Goal: Transaction & Acquisition: Purchase product/service

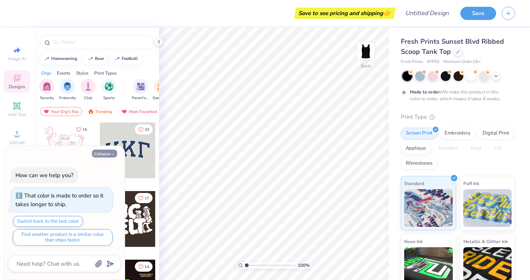
click at [117, 155] on button "Collapse" at bounding box center [104, 153] width 25 height 8
type textarea "x"
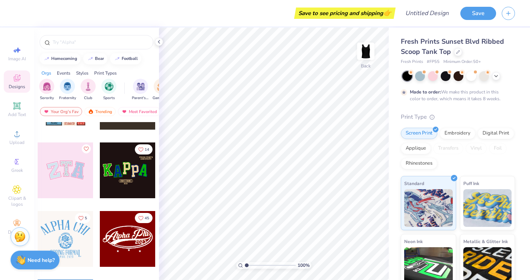
scroll to position [117, 0]
click at [119, 179] on div at bounding box center [128, 170] width 56 height 56
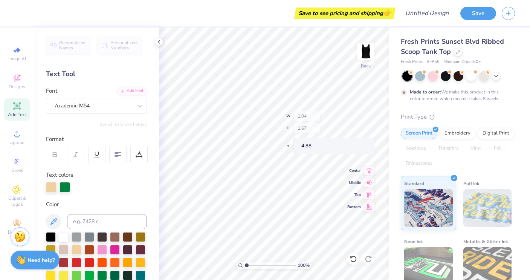
type input "1.35"
type input "1.77"
type input "5.05"
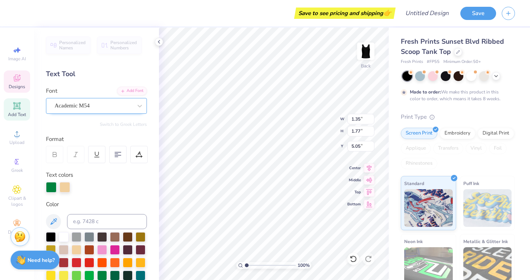
scroll to position [0, 0]
type textarea "T"
type input "1.18"
type input "1.71"
type input "5.25"
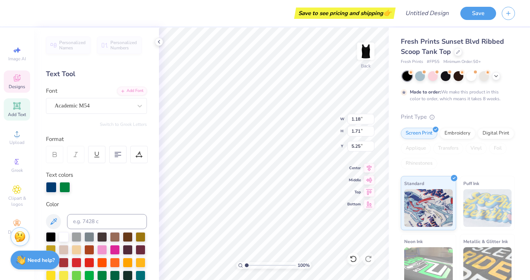
type textarea "a"
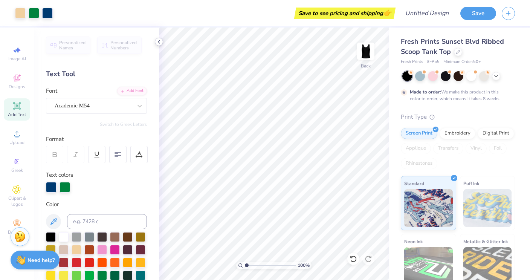
click at [160, 41] on icon at bounding box center [159, 42] width 6 height 6
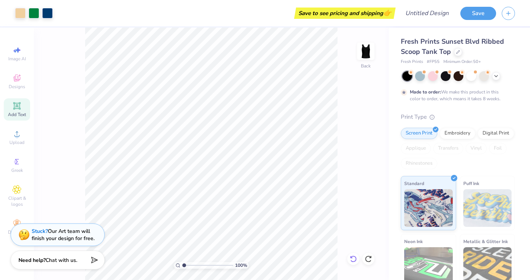
click at [354, 256] on icon at bounding box center [353, 259] width 8 height 8
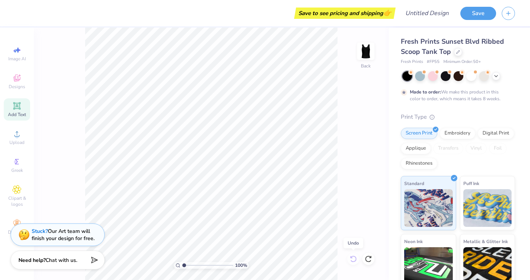
click at [354, 256] on div "100 % Back" at bounding box center [211, 153] width 355 height 252
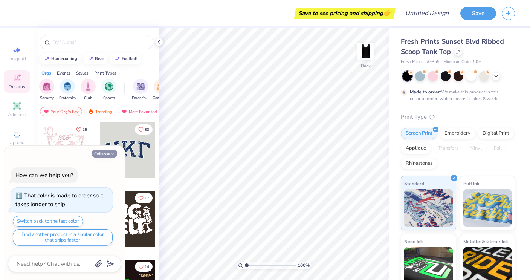
click at [107, 157] on button "Collapse" at bounding box center [104, 153] width 25 height 8
type textarea "x"
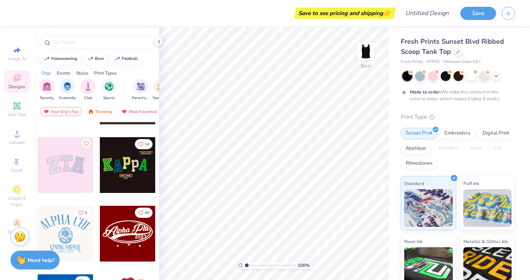
scroll to position [118, 0]
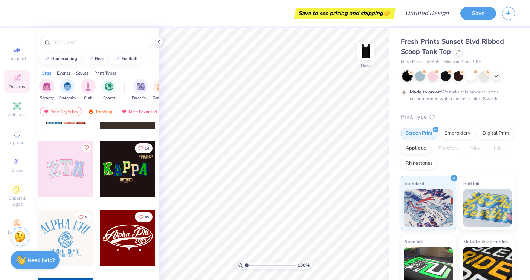
click at [125, 177] on div at bounding box center [128, 169] width 56 height 56
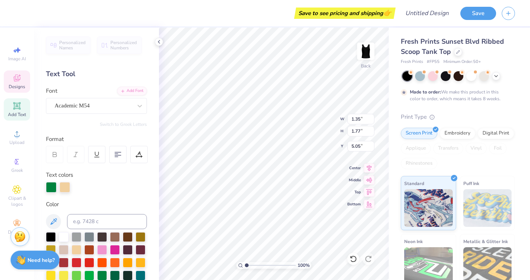
type textarea "T"
type input "1.18"
type input "1.71"
type input "5.25"
type textarea "U"
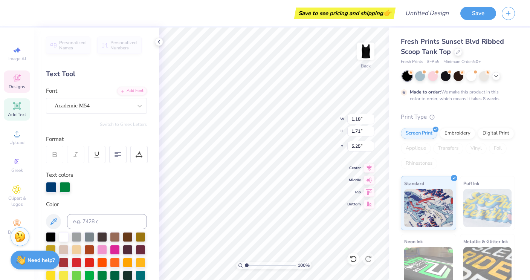
type input "1.04"
type input "1.67"
type input "4.88"
type textarea "L"
type input "1.07"
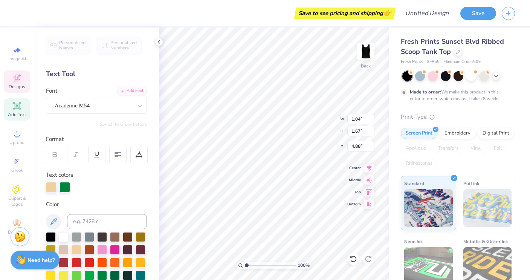
type input "1.70"
type input "5.25"
type input "5.11"
type input "1.51"
type input "0.23"
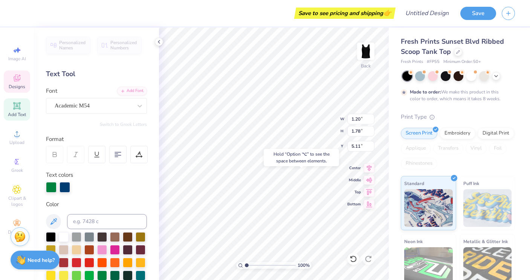
type input "7.31"
type input "1.18"
type input "1.72"
type input "5.14"
type input "1.33"
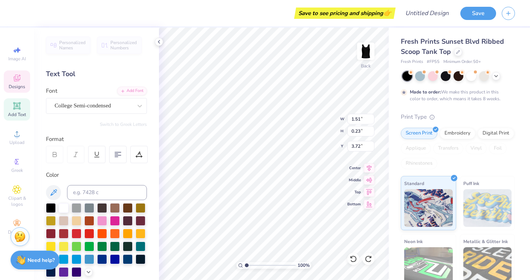
type input "7.31"
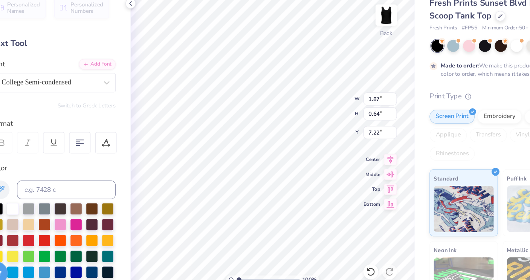
type input "3.79"
type textarea "AcAppella"
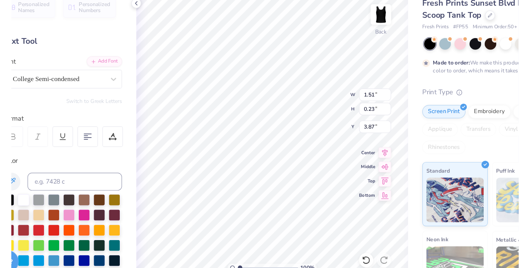
scroll to position [0, 1]
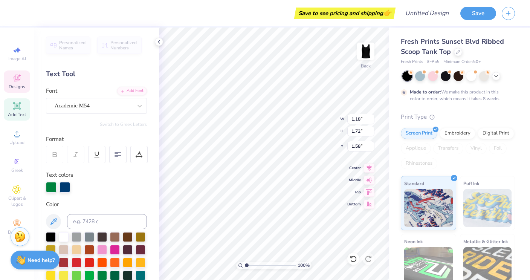
type input "1.71"
type input "1.68"
type input "4.79"
type input "2.12"
type input "1.40"
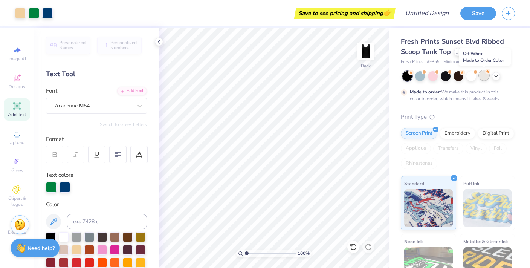
click at [481, 75] on div at bounding box center [484, 75] width 10 height 10
click at [468, 75] on div at bounding box center [471, 75] width 10 height 10
click at [457, 76] on div at bounding box center [458, 75] width 10 height 10
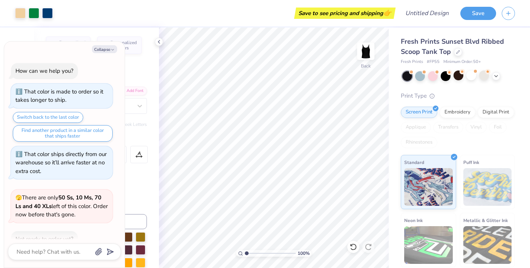
scroll to position [41, 0]
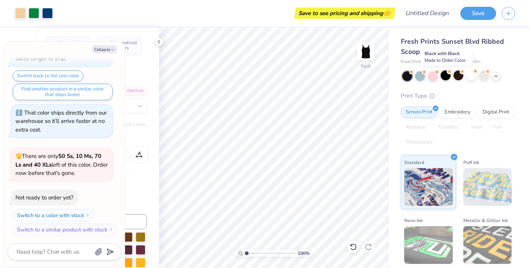
click at [443, 77] on div at bounding box center [445, 75] width 10 height 10
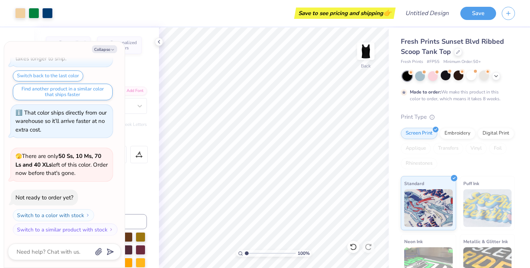
scroll to position [104, 0]
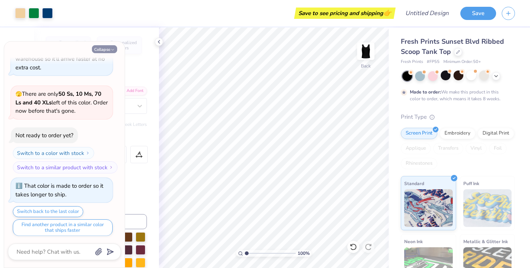
click at [107, 47] on button "Collapse" at bounding box center [104, 49] width 25 height 8
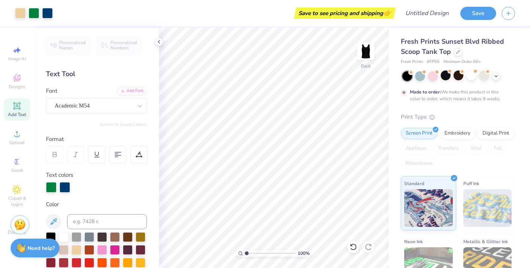
type textarea "x"
click at [159, 42] on icon at bounding box center [159, 42] width 6 height 6
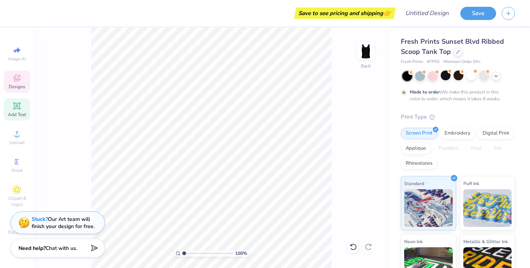
click at [24, 85] on span "Designs" at bounding box center [17, 87] width 17 height 6
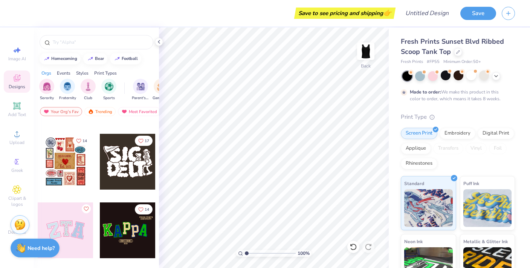
scroll to position [26, 0]
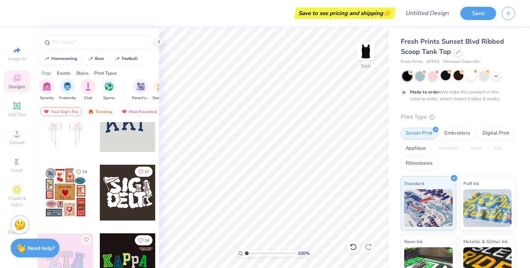
click at [122, 138] on div at bounding box center [128, 124] width 56 height 56
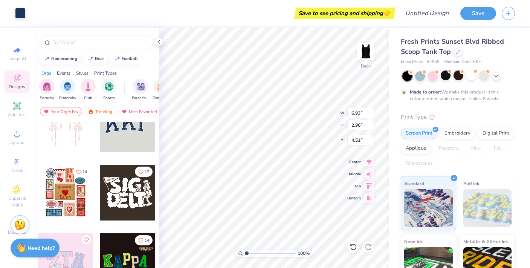
type input "0.52"
type input "0.60"
type input "3.10"
type input "4.45"
type input "0.78"
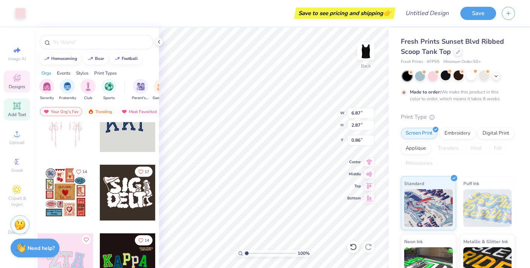
click at [11, 109] on div "Add Text" at bounding box center [17, 109] width 26 height 22
type input "3.78"
type input "1.09"
type input "5.45"
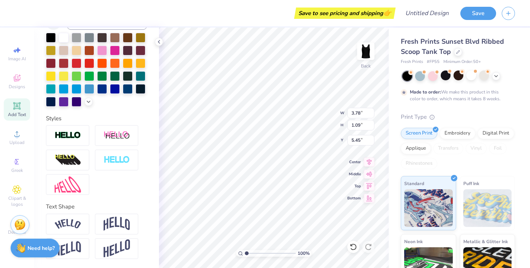
scroll to position [170, 0]
click at [112, 221] on img at bounding box center [117, 223] width 26 height 14
type input "1.56"
type input "5.22"
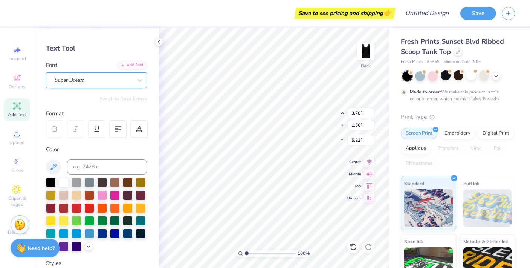
click at [81, 79] on span "Super Dream" at bounding box center [70, 80] width 30 height 9
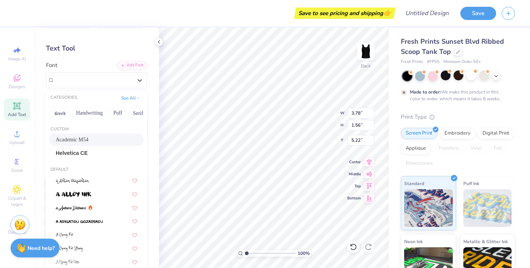
click at [80, 137] on span "Academic M54" at bounding box center [72, 140] width 33 height 8
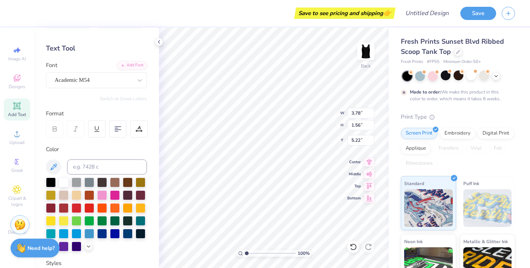
type input "3.41"
type input "1.71"
type input "5.15"
type textarea "TULA ACAPPELLA"
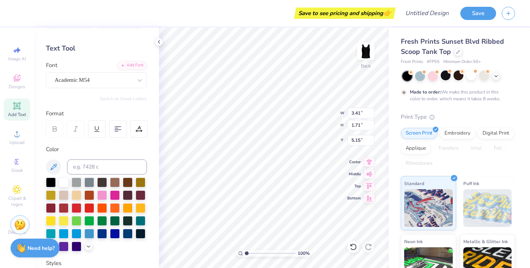
scroll to position [0, 3]
type input "7.91"
type input "2.47"
type input "6.87"
type input "2.87"
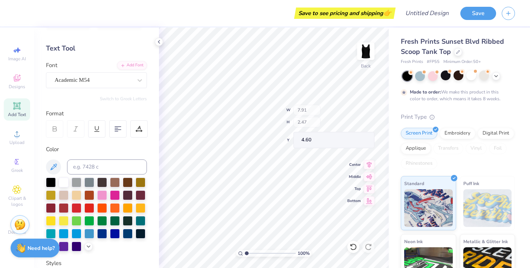
type input "0.86"
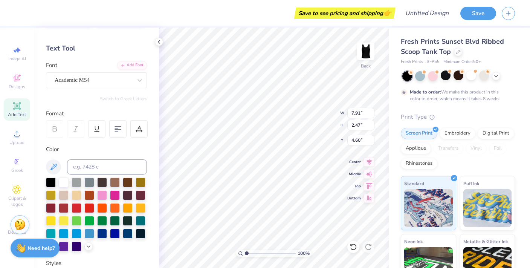
type input "0.71"
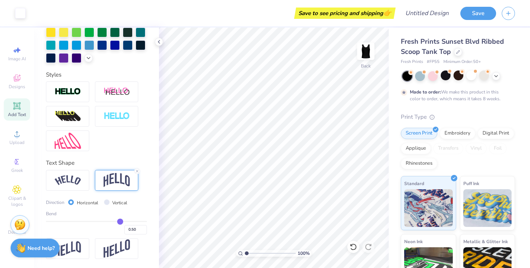
scroll to position [214, 0]
type input "0.51"
type input "0.5"
type input "0.50"
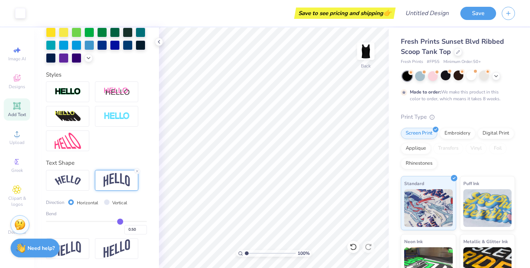
type input "0.49"
type input "0.48"
type input "0.46"
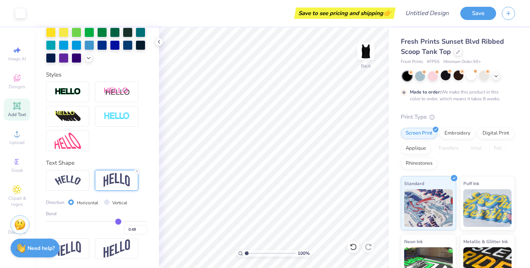
type input "0.46"
type input "0.44"
type input "0.43"
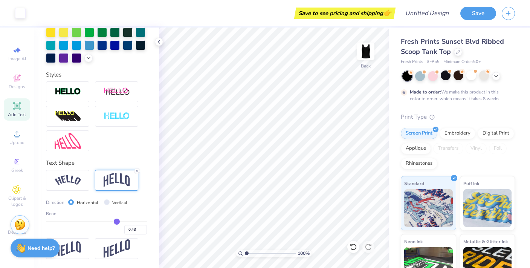
type input "0.42"
type input "0.41"
type input "0.4"
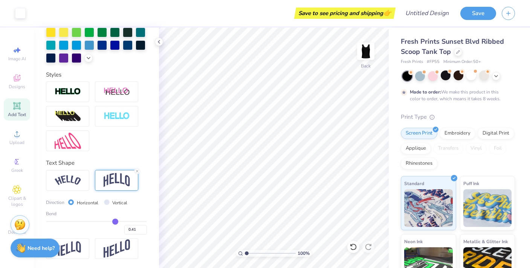
type input "0.40"
type input "0.39"
type input "0.37"
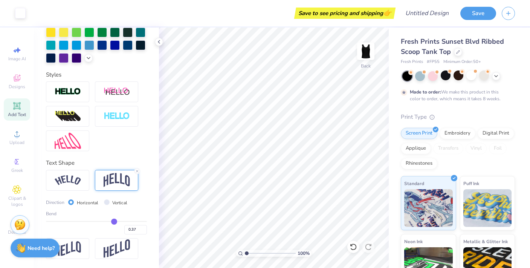
type input "0.36"
type input "0.34"
type input "0.33"
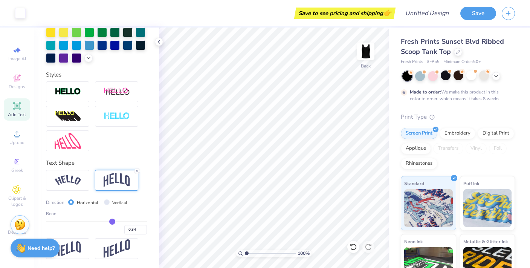
type input "0.33"
type input "0.32"
type input "0.31"
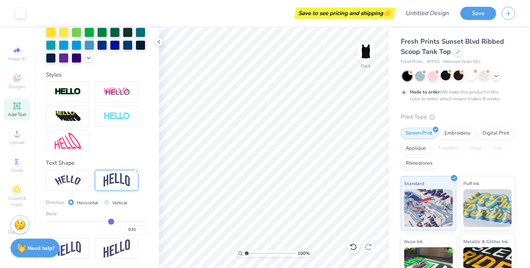
drag, startPoint x: 120, startPoint y: 221, endPoint x: 111, endPoint y: 220, distance: 9.4
type input "0.31"
click at [111, 221] on input "range" at bounding box center [96, 221] width 101 height 1
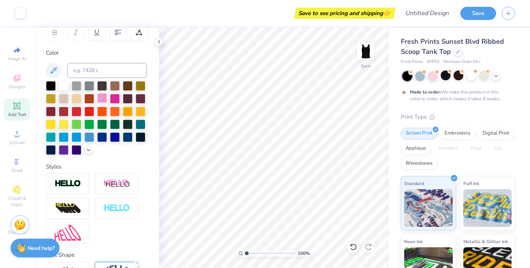
click at [105, 99] on div at bounding box center [102, 98] width 10 height 10
click at [123, 98] on div at bounding box center [128, 98] width 10 height 10
click at [111, 99] on div at bounding box center [115, 98] width 10 height 10
click at [482, 75] on div at bounding box center [484, 75] width 10 height 10
click at [497, 78] on icon at bounding box center [496, 75] width 6 height 6
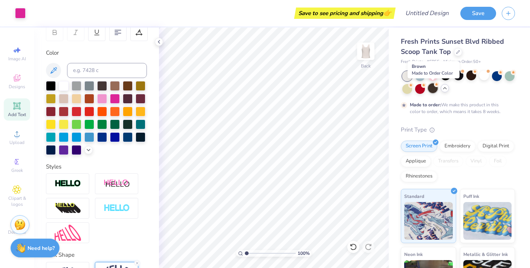
click at [436, 87] on div at bounding box center [433, 88] width 10 height 10
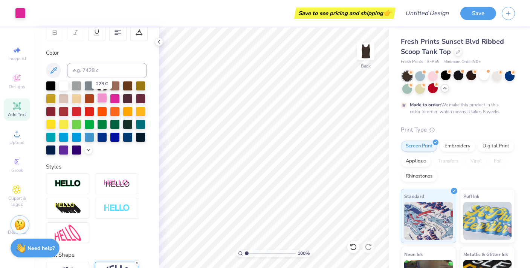
click at [102, 99] on div at bounding box center [102, 98] width 10 height 10
click at [447, 76] on div at bounding box center [445, 75] width 10 height 10
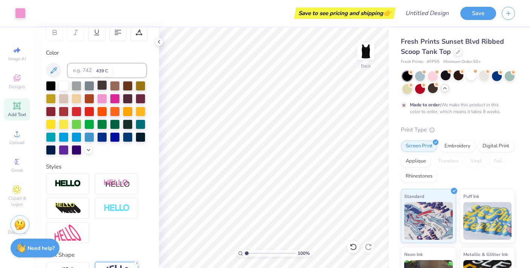
click at [105, 85] on div at bounding box center [102, 85] width 10 height 10
click at [76, 85] on div at bounding box center [77, 85] width 10 height 10
click at [54, 151] on div at bounding box center [51, 149] width 10 height 10
click at [472, 75] on div at bounding box center [471, 75] width 10 height 10
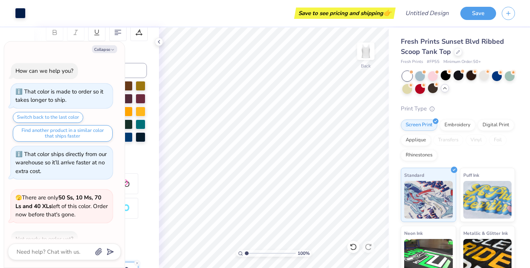
scroll to position [238, 0]
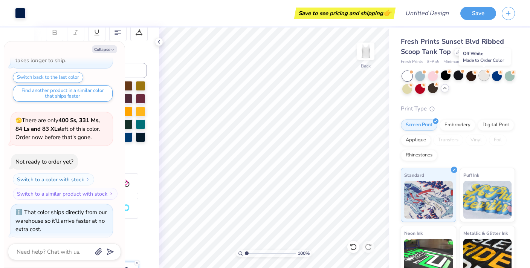
click at [487, 76] on div at bounding box center [484, 75] width 10 height 10
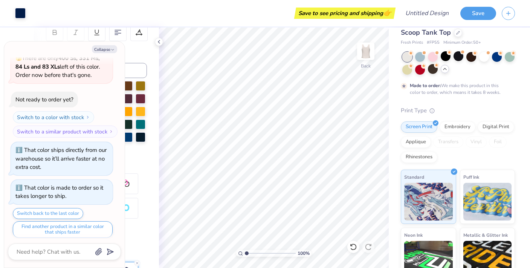
scroll to position [8, 0]
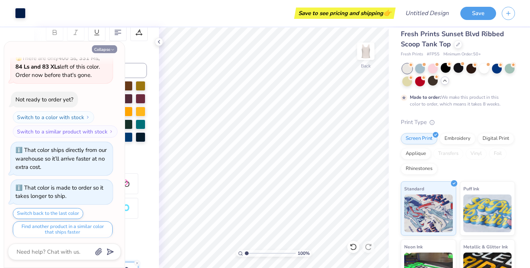
click at [101, 49] on button "Collapse" at bounding box center [104, 49] width 25 height 8
type textarea "x"
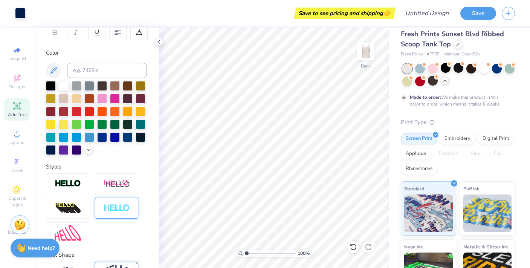
click at [122, 206] on img at bounding box center [117, 208] width 26 height 9
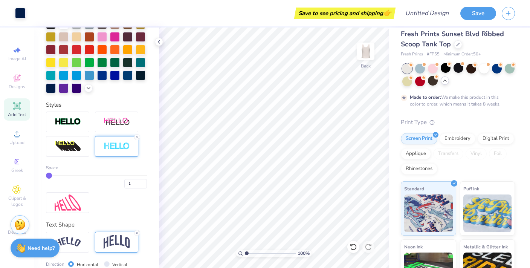
scroll to position [156, 0]
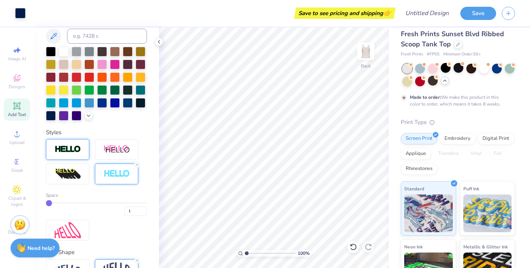
click at [73, 153] on img at bounding box center [68, 149] width 26 height 9
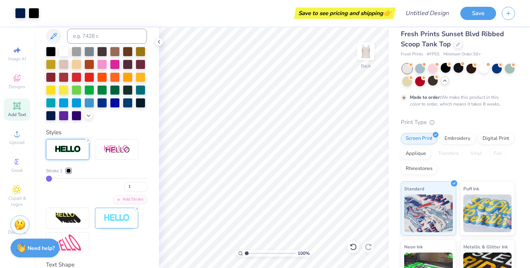
click at [73, 148] on img at bounding box center [68, 149] width 26 height 9
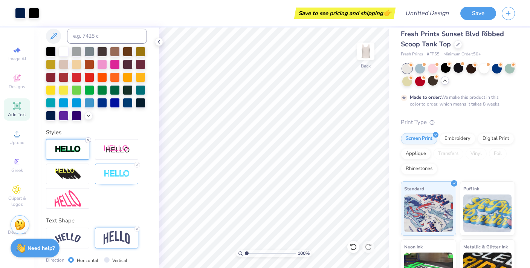
click at [88, 139] on icon at bounding box center [88, 140] width 5 height 5
click at [137, 164] on icon at bounding box center [137, 164] width 5 height 5
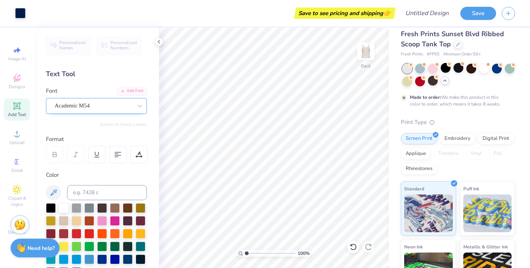
scroll to position [0, 0]
click at [120, 107] on div "Academic M54" at bounding box center [93, 106] width 79 height 12
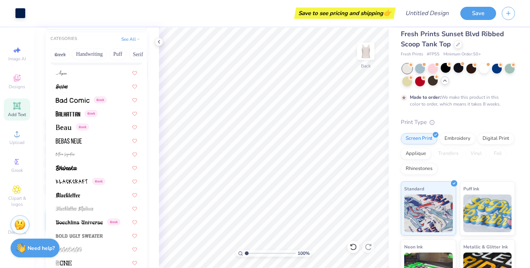
scroll to position [376, 0]
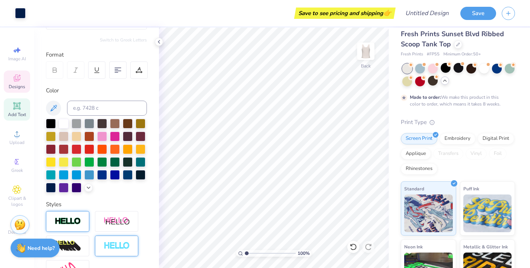
click at [18, 85] on span "Designs" at bounding box center [17, 87] width 17 height 6
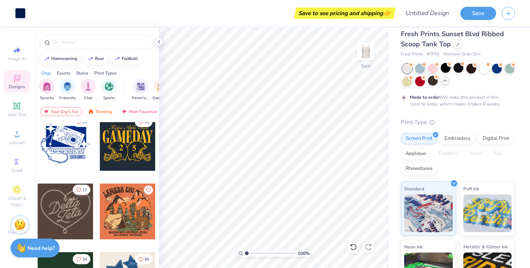
scroll to position [370, 0]
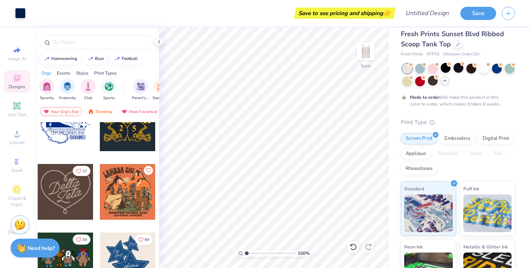
click at [76, 201] on div at bounding box center [66, 192] width 56 height 56
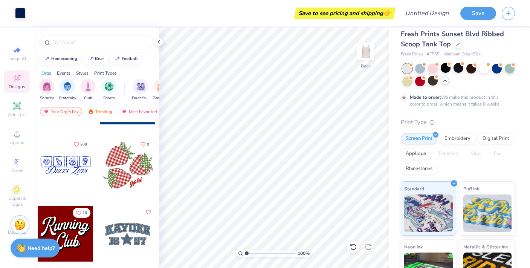
scroll to position [958, 0]
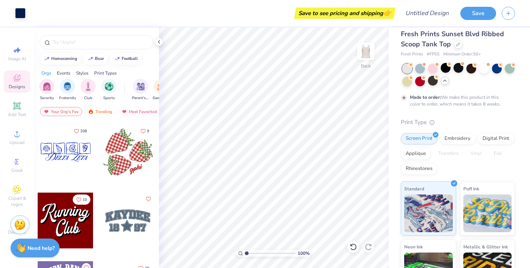
click at [125, 166] on div at bounding box center [128, 152] width 56 height 56
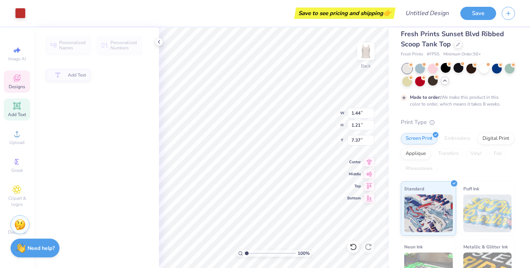
type input "1.44"
type input "1.21"
type input "7.37"
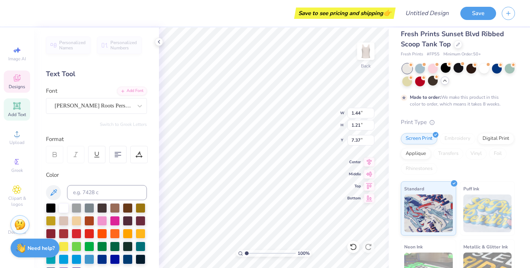
type textarea "Tula Acappella"
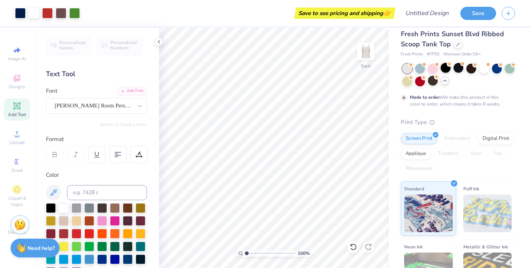
click at [446, 67] on div at bounding box center [445, 68] width 10 height 10
click at [445, 67] on div at bounding box center [445, 68] width 10 height 10
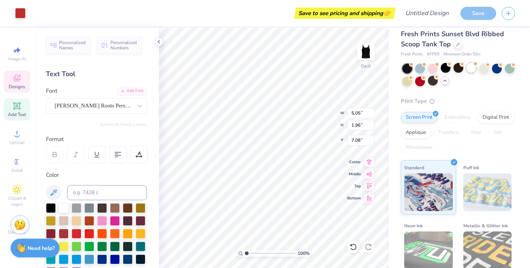
click at [471, 73] on div at bounding box center [471, 68] width 10 height 10
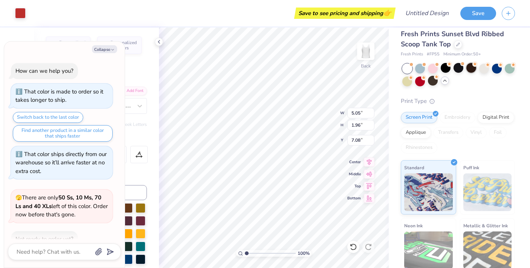
scroll to position [531, 0]
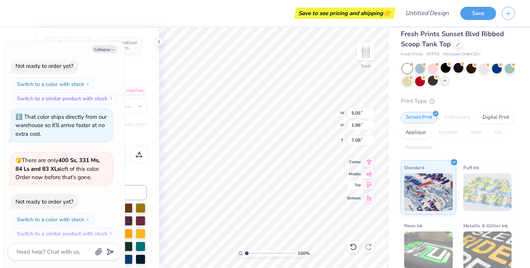
type textarea "x"
type input "7.88"
click at [108, 51] on button "Collapse" at bounding box center [104, 49] width 25 height 8
type textarea "x"
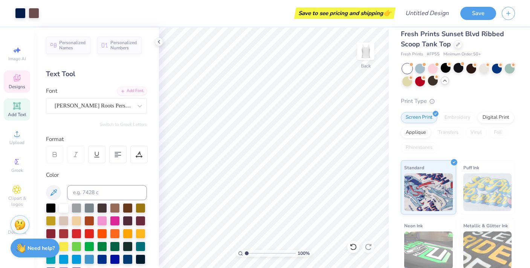
click at [15, 81] on icon at bounding box center [17, 78] width 7 height 7
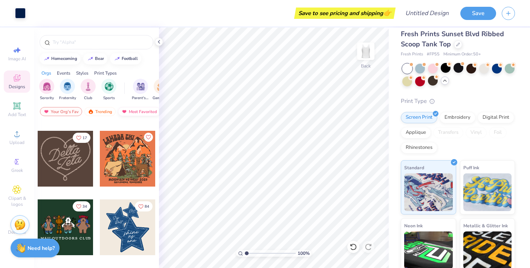
scroll to position [0, 0]
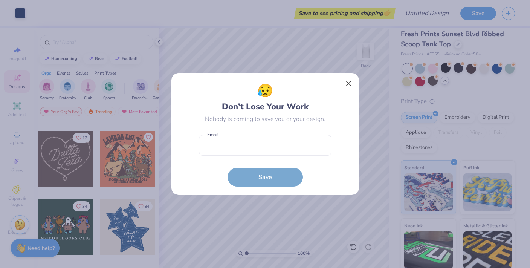
click at [349, 84] on button "Close" at bounding box center [348, 83] width 14 height 14
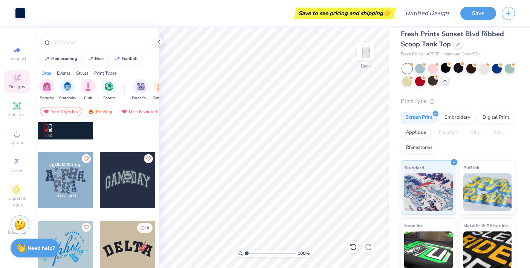
scroll to position [1832, 0]
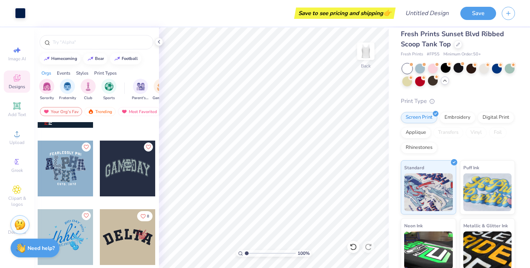
click at [142, 177] on div at bounding box center [128, 168] width 56 height 56
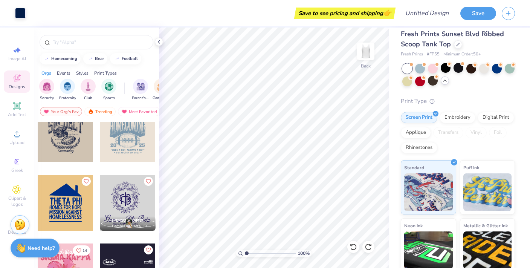
scroll to position [2507, 0]
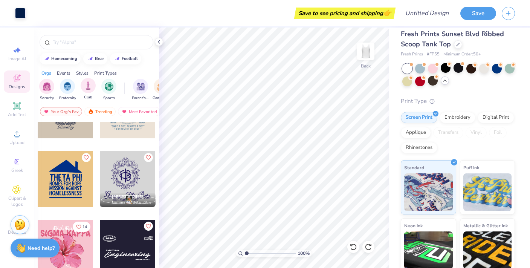
click at [87, 93] on div "Club" at bounding box center [88, 89] width 15 height 22
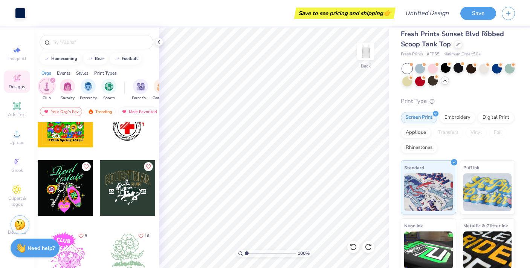
scroll to position [1340, 0]
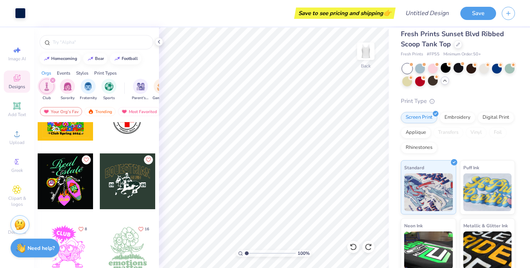
click at [51, 82] on icon "filter for Club" at bounding box center [52, 80] width 3 height 3
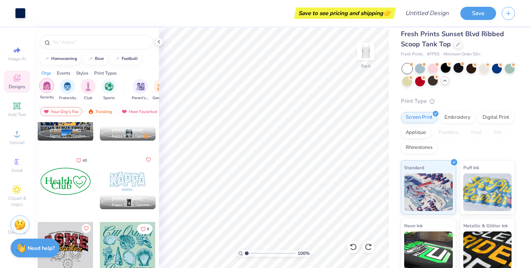
click at [48, 84] on img "filter for Sorority" at bounding box center [47, 85] width 9 height 9
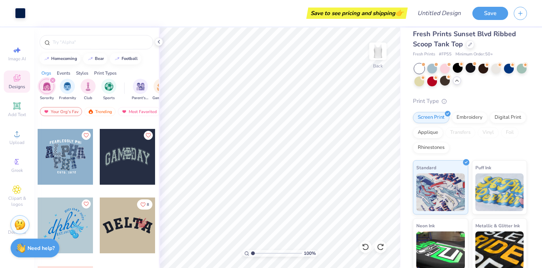
scroll to position [1230, 0]
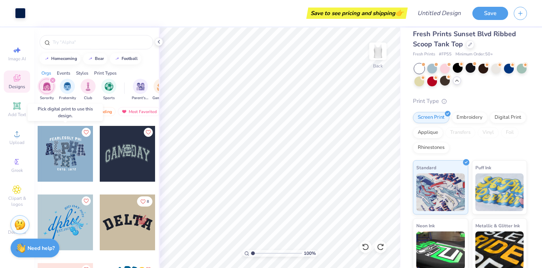
click at [72, 157] on div at bounding box center [66, 154] width 56 height 56
click at [37, 152] on div at bounding box center [10, 154] width 56 height 56
click at [68, 152] on div at bounding box center [66, 154] width 56 height 56
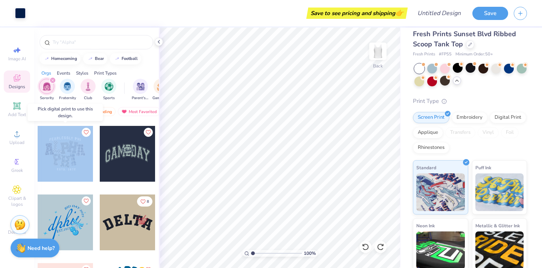
drag, startPoint x: 67, startPoint y: 152, endPoint x: 82, endPoint y: 166, distance: 19.7
click at [83, 166] on div at bounding box center [9, 154] width 167 height 56
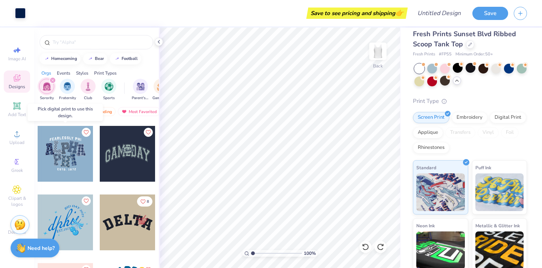
click at [68, 152] on div at bounding box center [66, 154] width 56 height 56
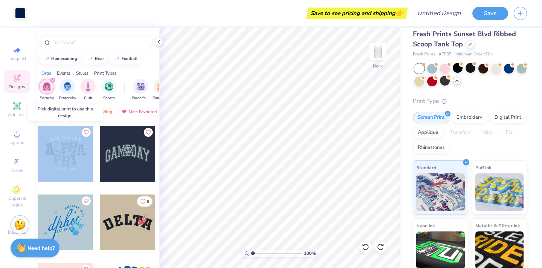
click at [68, 152] on div at bounding box center [66, 154] width 56 height 56
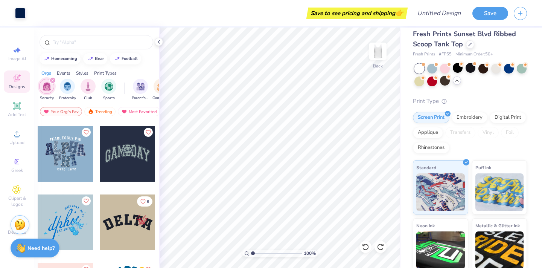
click at [103, 157] on div at bounding box center [128, 154] width 56 height 56
click at [70, 167] on div at bounding box center [66, 154] width 56 height 56
click at [78, 158] on div at bounding box center [66, 154] width 56 height 56
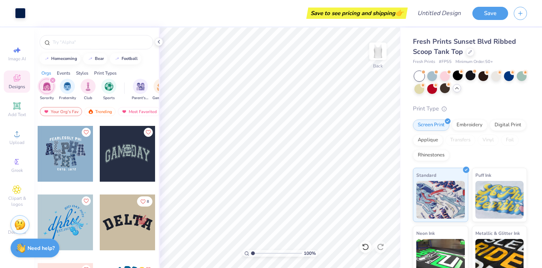
scroll to position [0, 0]
click at [499, 127] on div "Digital Print" at bounding box center [508, 123] width 37 height 11
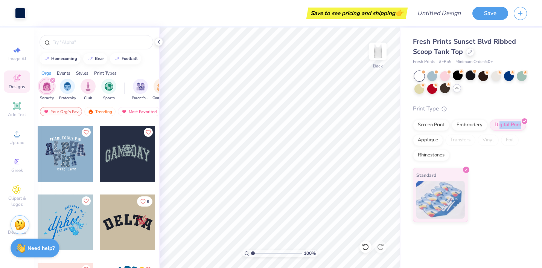
click at [514, 122] on div "Digital Print" at bounding box center [508, 124] width 37 height 11
click at [59, 153] on div at bounding box center [66, 154] width 56 height 56
type input "7.91"
type input "1.81"
type input "1.04"
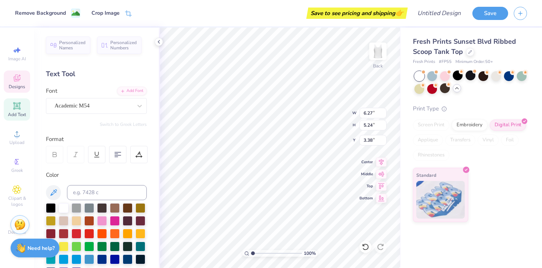
type input "4.21"
type input "3.96"
type input "1.11"
type textarea "x"
type input "1.34"
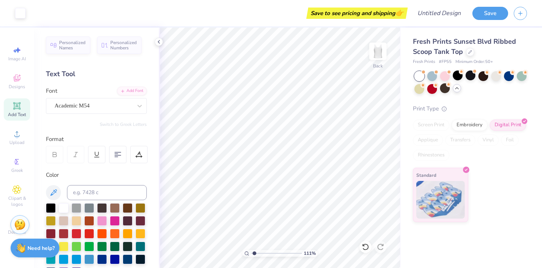
type textarea "x"
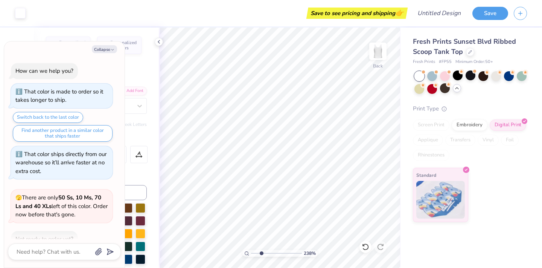
scroll to position [576, 0]
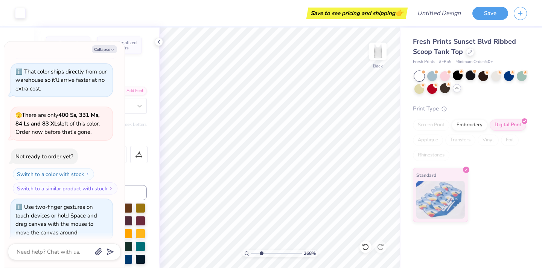
type input "2.68"
drag, startPoint x: 253, startPoint y: 253, endPoint x: 261, endPoint y: 252, distance: 7.2
click at [261, 252] on input "range" at bounding box center [276, 253] width 51 height 7
type textarea "x"
type input "2.58"
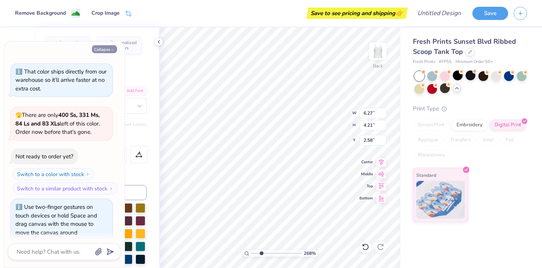
click at [112, 50] on icon "button" at bounding box center [112, 49] width 5 height 5
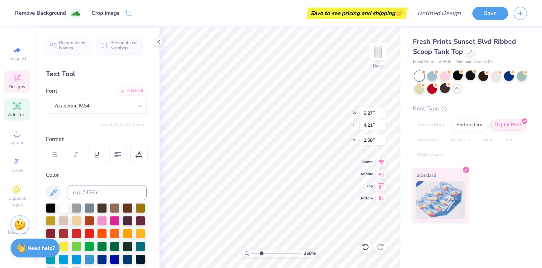
type textarea "x"
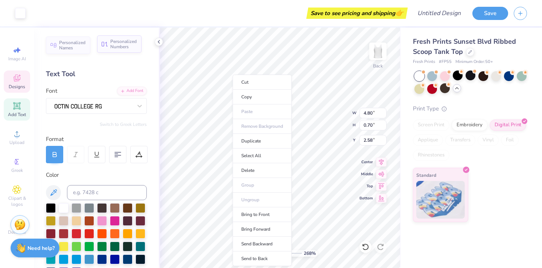
type input "4.80"
type input "0.70"
type input "3.38"
type input "6.27"
type input "4.21"
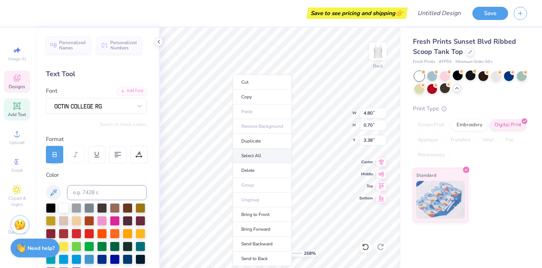
type input "2.58"
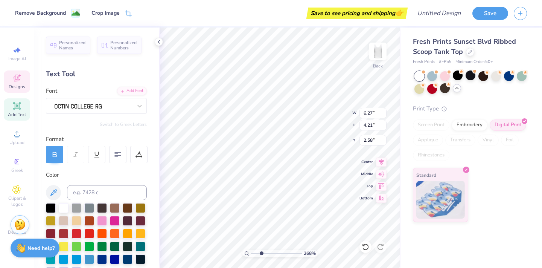
type input "4.80"
type input "0.70"
type input "3.38"
type input "6.27"
type input "4.21"
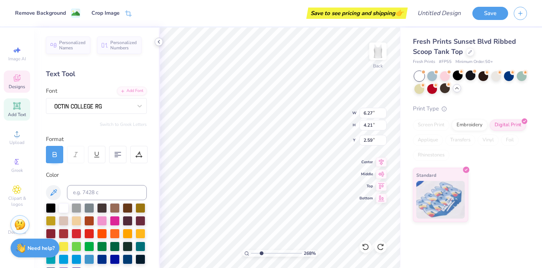
type input "2.58"
click at [157, 42] on icon at bounding box center [159, 42] width 6 height 6
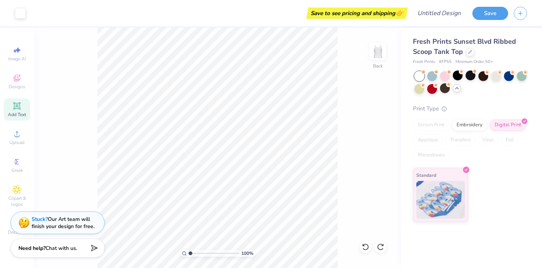
drag, startPoint x: 200, startPoint y: 252, endPoint x: 179, endPoint y: 254, distance: 20.8
type input "1"
click at [179, 254] on div "100 %" at bounding box center [218, 147] width 240 height 240
click at [12, 79] on icon at bounding box center [16, 77] width 9 height 9
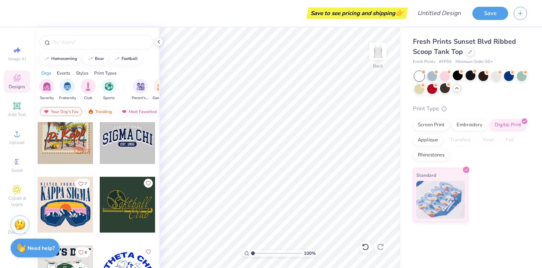
scroll to position [2807, 0]
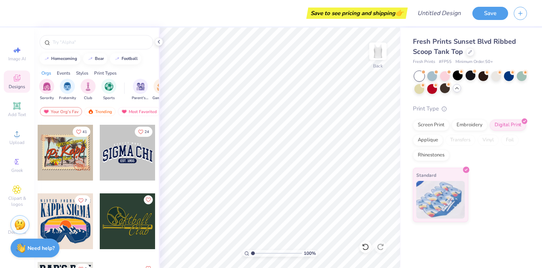
click at [124, 160] on div at bounding box center [128, 153] width 56 height 56
type input "7.24"
type input "2.67"
type input "4.85"
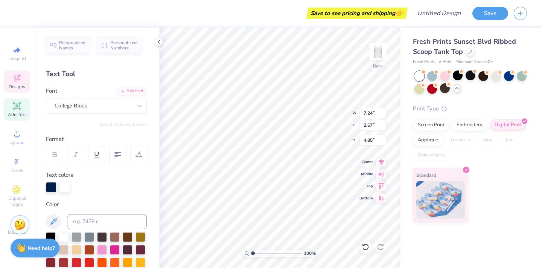
scroll to position [0, 0]
type textarea "S"
type textarea "TULA ACAPPELLA"
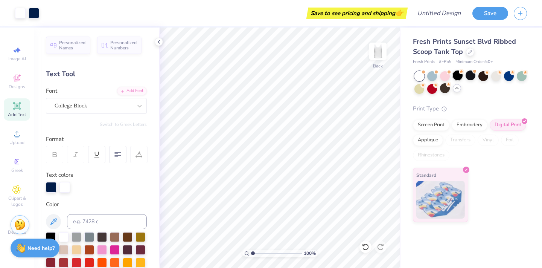
click at [460, 75] on div at bounding box center [458, 75] width 10 height 10
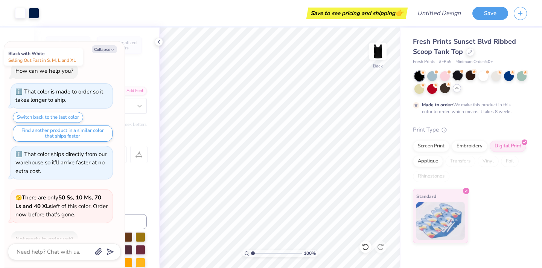
click at [459, 76] on div at bounding box center [458, 75] width 10 height 10
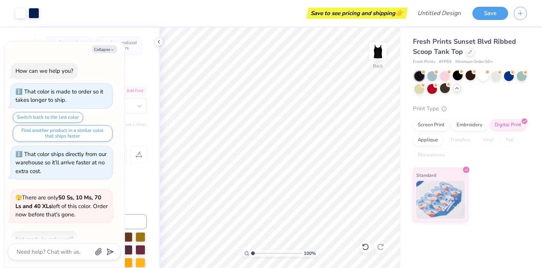
scroll to position [772, 0]
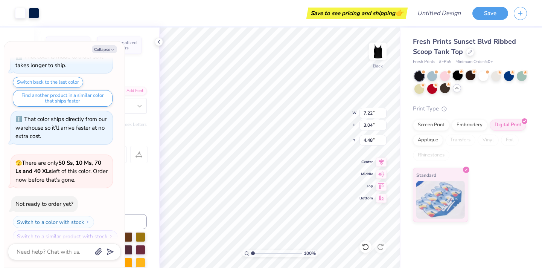
click at [459, 75] on div at bounding box center [458, 75] width 10 height 10
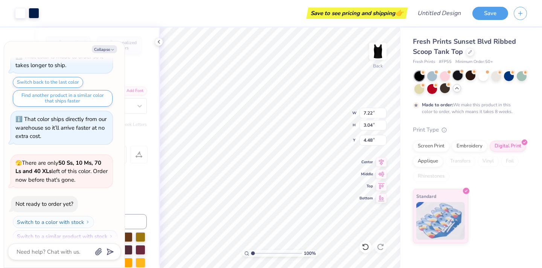
type textarea "x"
type input "1.04"
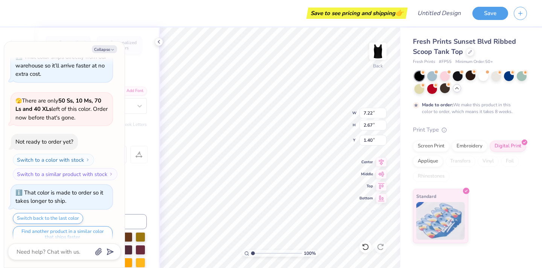
type textarea "x"
type input "0.72"
click at [107, 43] on div "Collapse How can we help you? That color is made to order so it takes longer to…" at bounding box center [64, 154] width 120 height 226
click at [107, 53] on button "Collapse" at bounding box center [104, 49] width 25 height 8
type textarea "x"
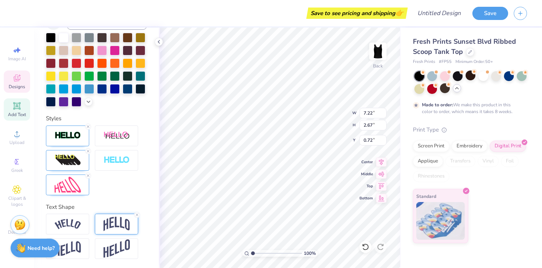
click at [110, 223] on img at bounding box center [117, 223] width 26 height 14
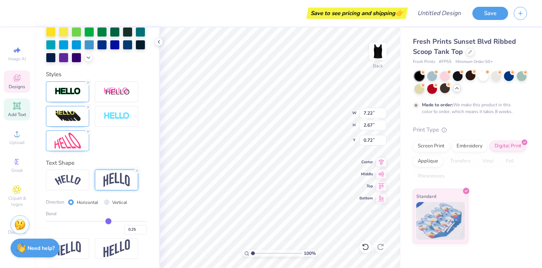
scroll to position [243, 0]
type input "0.26"
type input "0.25"
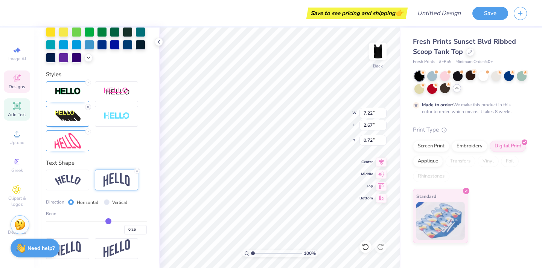
type input "0.24"
type input "0.23"
type input "0.22"
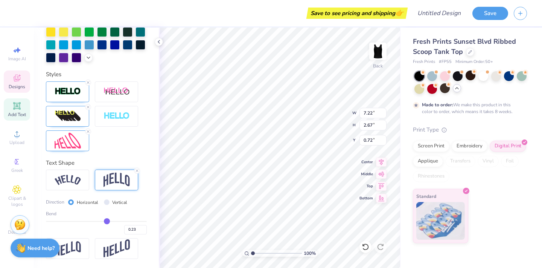
type input "0.22"
type input "0.21"
type input "0.19"
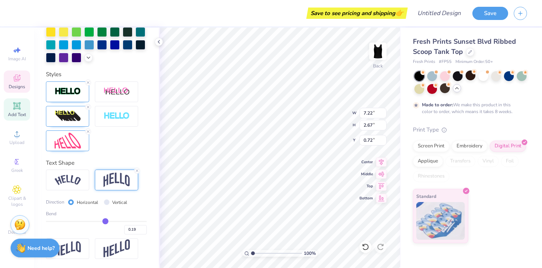
type input "0.18"
type input "0.17"
type input "0.16"
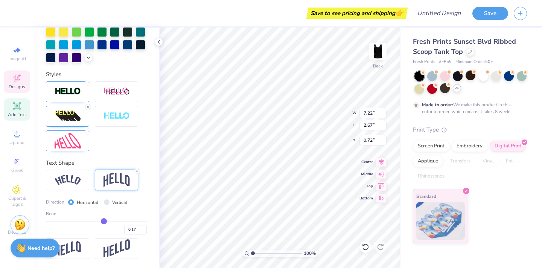
type input "0.16"
type input "0.15"
type input "0.14"
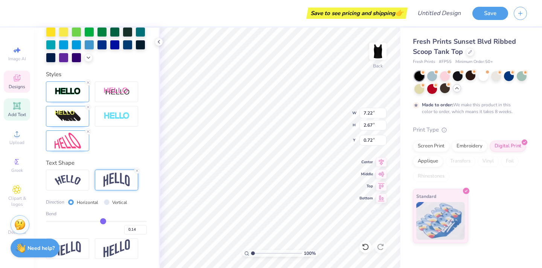
type input "0.13"
type input "0.12"
drag, startPoint x: 109, startPoint y: 223, endPoint x: 102, endPoint y: 222, distance: 6.8
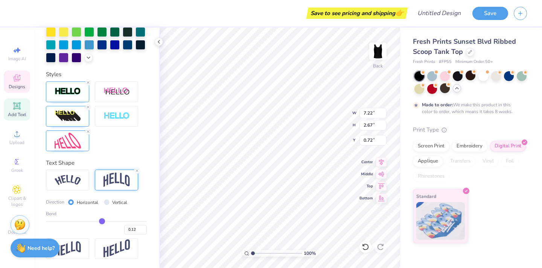
click at [102, 222] on input "range" at bounding box center [96, 221] width 101 height 1
drag, startPoint x: 102, startPoint y: 222, endPoint x: 95, endPoint y: 222, distance: 6.8
type input "-0.02"
click at [95, 222] on input "range" at bounding box center [96, 221] width 101 height 1
type input "-0.02"
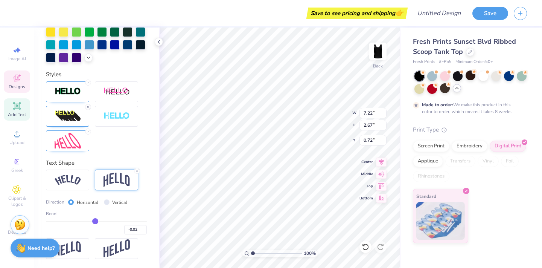
type input "0.06"
click at [99, 221] on input "range" at bounding box center [96, 221] width 101 height 1
type input "0.06"
type input "2.13"
type input "1.10"
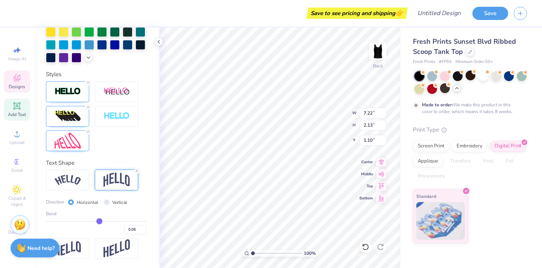
drag, startPoint x: 99, startPoint y: 221, endPoint x: 107, endPoint y: 221, distance: 7.2
type input "0.21"
click at [107, 221] on input "range" at bounding box center [96, 221] width 101 height 1
type input "0.21"
type input "2.54"
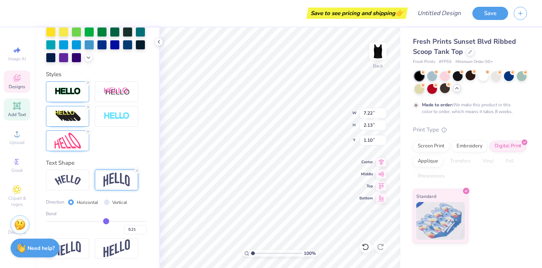
type input "0.78"
drag, startPoint x: 107, startPoint y: 221, endPoint x: 112, endPoint y: 221, distance: 5.3
type input "0.33"
click at [112, 221] on input "range" at bounding box center [96, 221] width 101 height 1
type input "0.33"
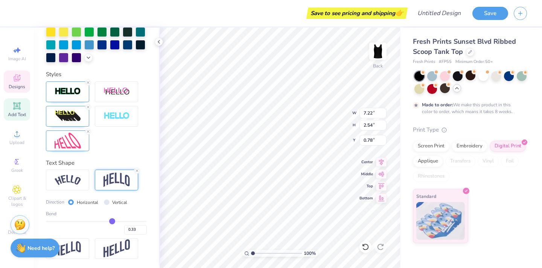
type input "2.67"
type input "0.72"
click at [109, 221] on input "range" at bounding box center [96, 221] width 101 height 1
type input "0.87"
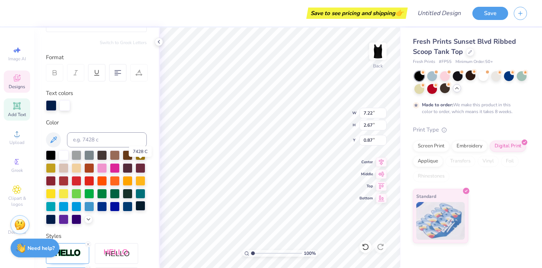
scroll to position [83, 0]
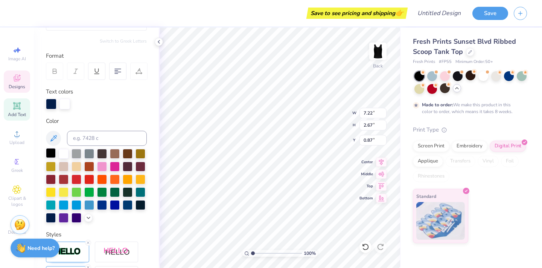
click at [53, 153] on div at bounding box center [51, 153] width 10 height 10
click at [51, 153] on div at bounding box center [51, 153] width 10 height 10
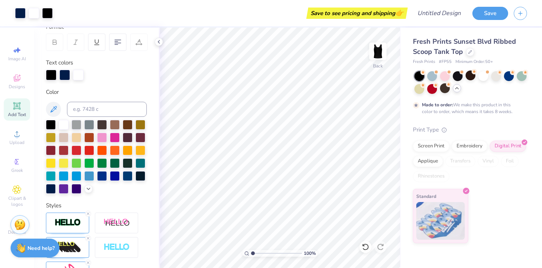
scroll to position [106, 0]
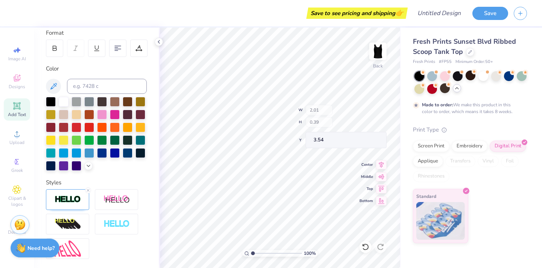
type input "2.64"
type input "0.67"
type input "3.39"
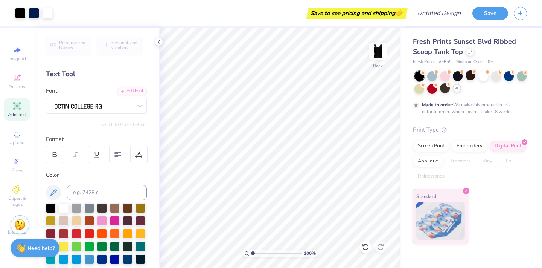
scroll to position [0, 0]
click at [18, 82] on icon at bounding box center [16, 77] width 9 height 9
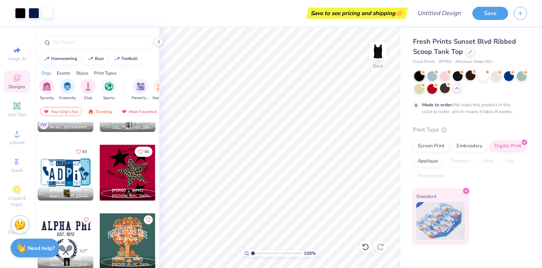
scroll to position [3857, 0]
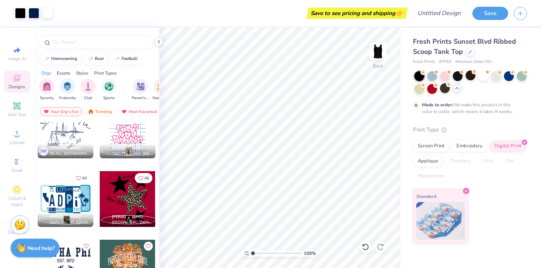
click at [70, 206] on div at bounding box center [66, 199] width 56 height 56
click at [432, 144] on div "Screen Print" at bounding box center [431, 144] width 37 height 11
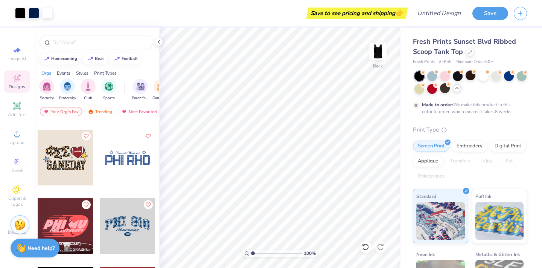
scroll to position [10487, 0]
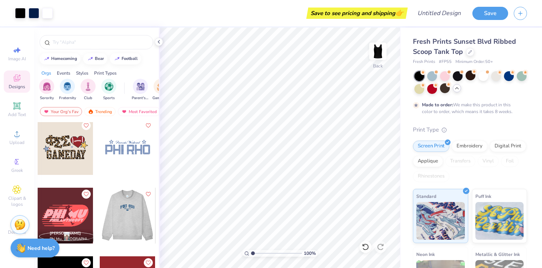
click at [128, 215] on div at bounding box center [127, 215] width 56 height 56
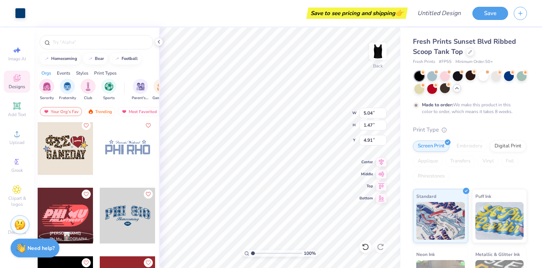
type input "4.93"
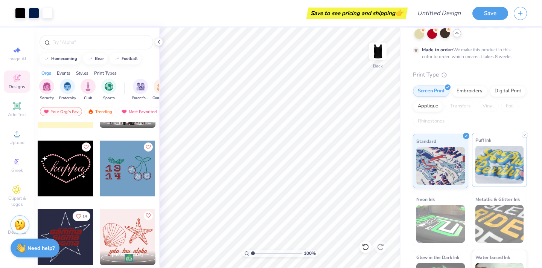
scroll to position [25, 0]
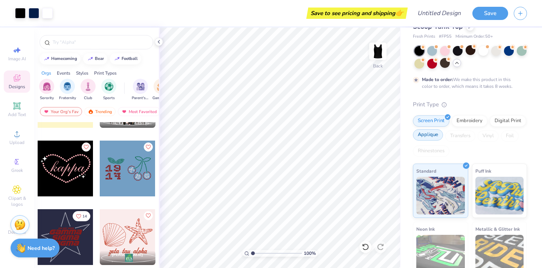
click at [428, 137] on div "Applique" at bounding box center [428, 134] width 30 height 11
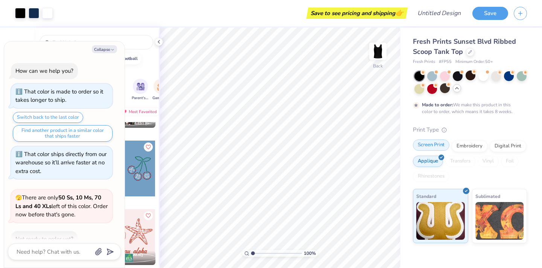
scroll to position [879, 0]
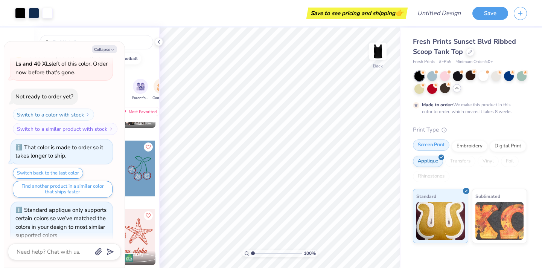
click at [436, 143] on div "Screen Print" at bounding box center [431, 144] width 37 height 11
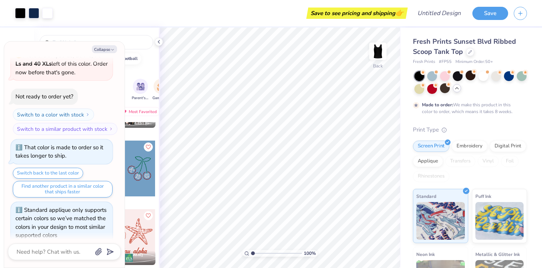
scroll to position [925, 0]
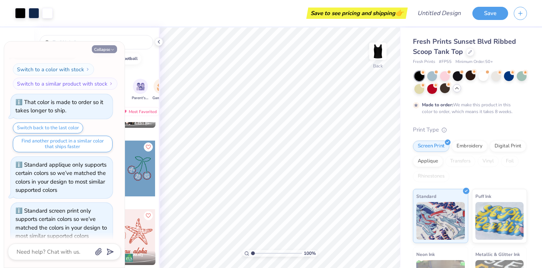
click at [110, 49] on icon "button" at bounding box center [112, 49] width 5 height 5
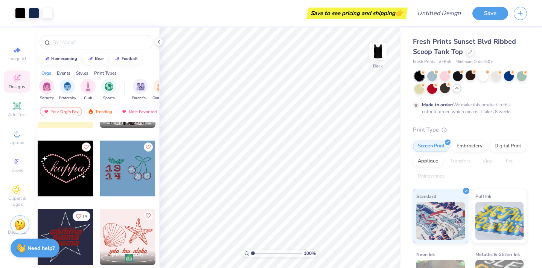
type textarea "x"
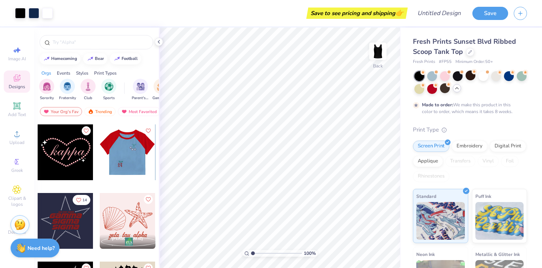
scroll to position [12059, 0]
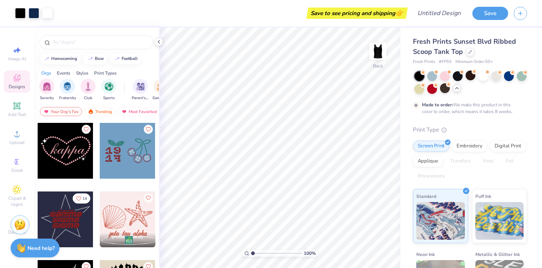
click at [128, 162] on div at bounding box center [128, 151] width 56 height 56
type input "7.22"
type input "2.67"
type input "0.87"
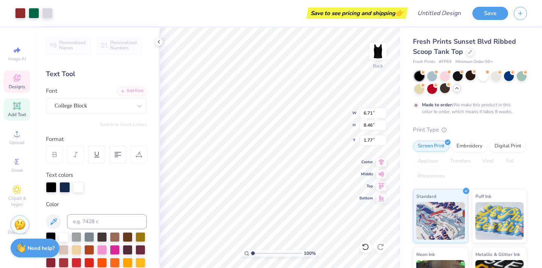
click at [433, 160] on div "Applique" at bounding box center [428, 160] width 30 height 11
type input "0.96"
click at [14, 83] on div "Designs" at bounding box center [17, 81] width 26 height 22
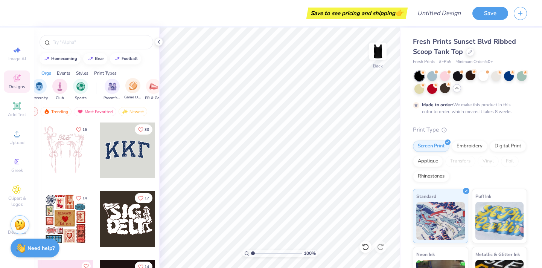
scroll to position [0, 34]
click at [104, 72] on div "Print Types" at bounding box center [105, 73] width 23 height 7
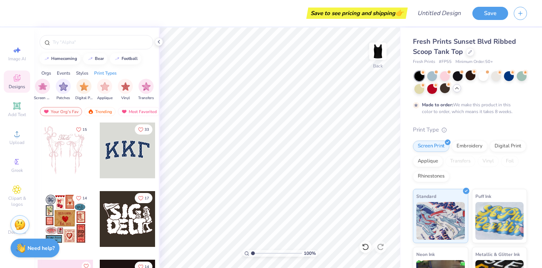
scroll to position [0, 0]
click at [84, 74] on div "Styles" at bounding box center [82, 73] width 12 height 7
click at [68, 44] on input "text" at bounding box center [100, 42] width 96 height 8
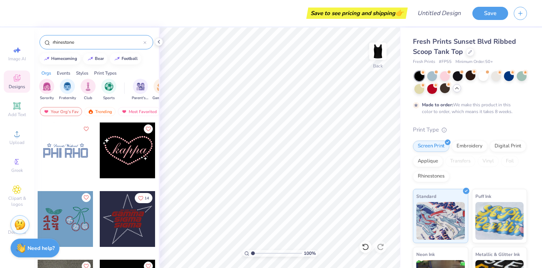
type input "rhinestone"
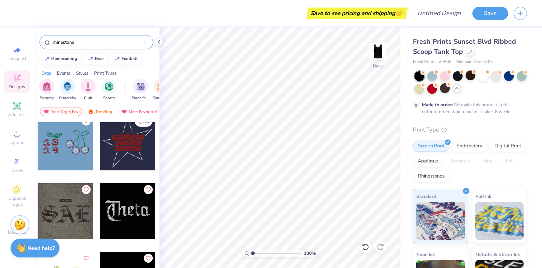
scroll to position [93, 0]
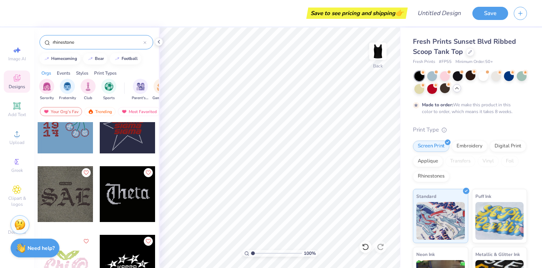
click at [130, 189] on div at bounding box center [128, 194] width 56 height 56
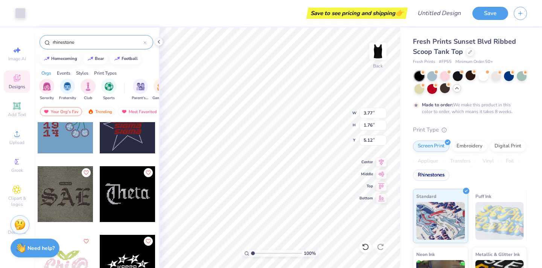
click at [424, 171] on div "Rhinestones" at bounding box center [431, 174] width 37 height 11
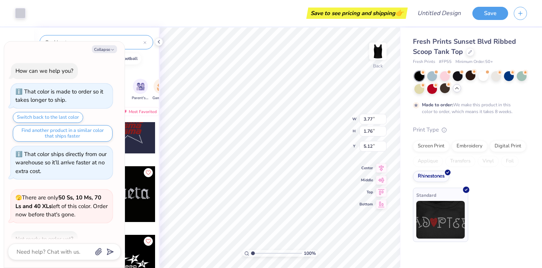
scroll to position [970, 0]
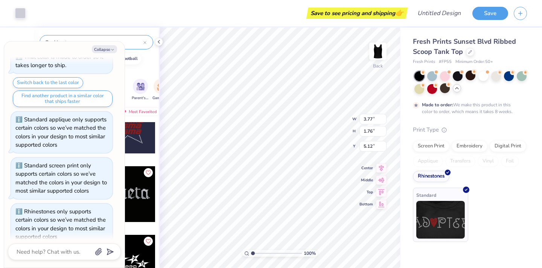
click at [456, 225] on img at bounding box center [440, 220] width 49 height 38
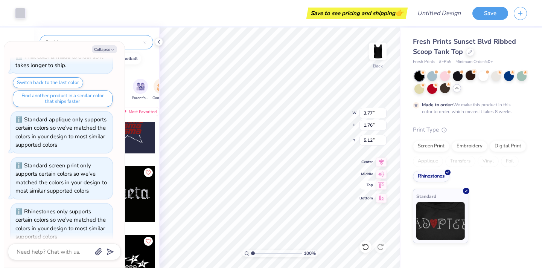
type textarea "x"
type input "0.90"
click at [111, 49] on icon "button" at bounding box center [112, 49] width 5 height 5
type textarea "x"
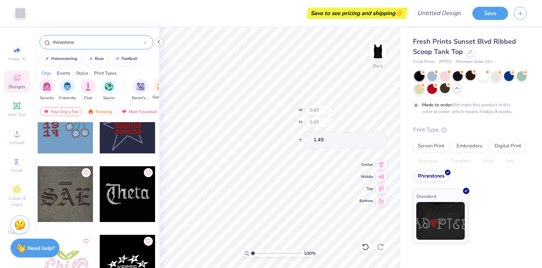
type input "1.36"
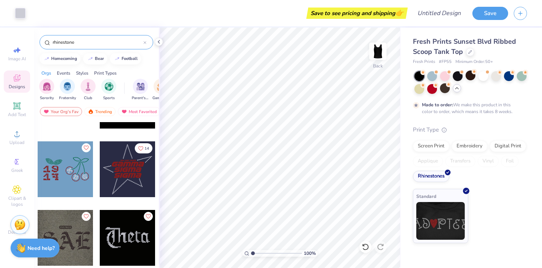
scroll to position [48, 0]
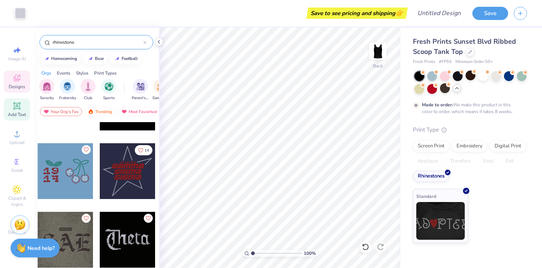
click at [22, 103] on div "Add Text" at bounding box center [17, 109] width 26 height 22
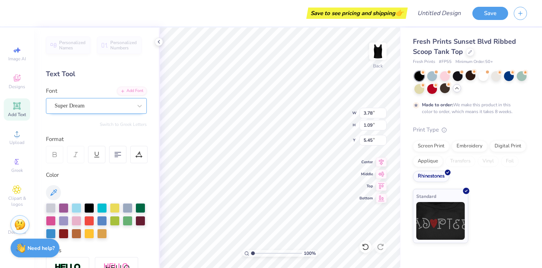
click at [105, 106] on div "Super Dream" at bounding box center [93, 106] width 79 height 12
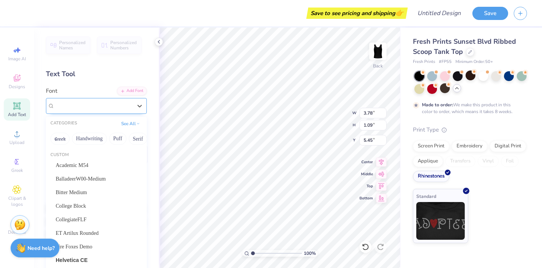
type input "1.04"
drag, startPoint x: 83, startPoint y: 206, endPoint x: 88, endPoint y: 192, distance: 15.2
click at [83, 206] on span "College Block" at bounding box center [71, 206] width 30 height 8
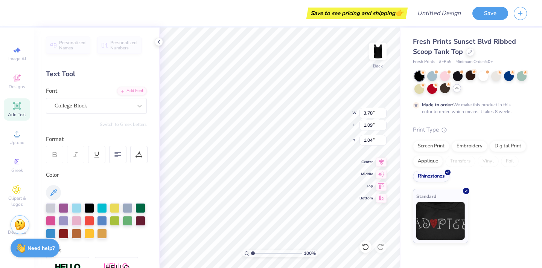
type input "3.28"
type input "1.22"
click at [483, 218] on div "Standard" at bounding box center [470, 216] width 114 height 54
type input "0.95"
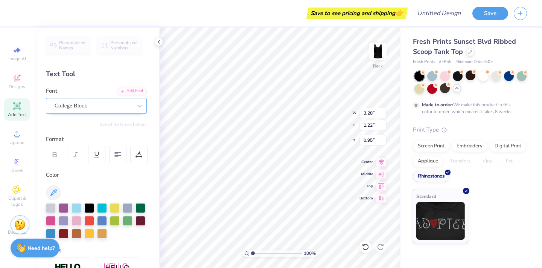
type textarea "TULA ACAPPELLA"
type input "7.56"
type input "3.09"
type input "0.27"
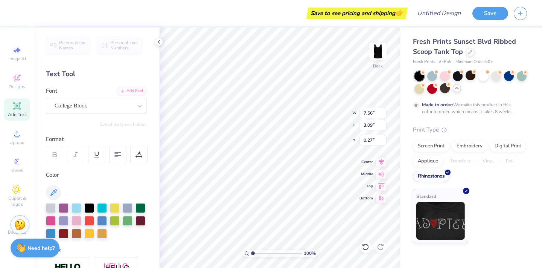
scroll to position [0, 1]
click at [119, 154] on icon at bounding box center [117, 154] width 7 height 7
type input "0.29"
click at [118, 154] on 378 at bounding box center [117, 154] width 3 height 0
type input "5.76"
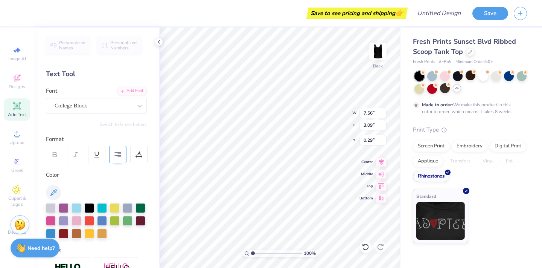
type input "2.36"
type input "1.32"
click at [117, 154] on icon at bounding box center [117, 154] width 7 height 7
click at [122, 154] on div at bounding box center [117, 154] width 17 height 17
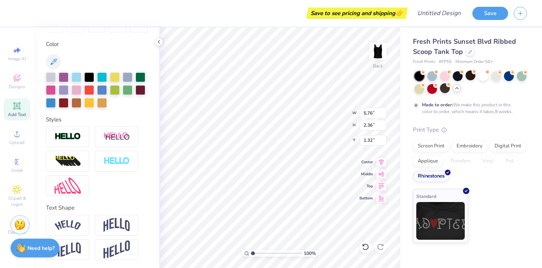
type input "0.90"
click at [79, 137] on img at bounding box center [68, 136] width 26 height 9
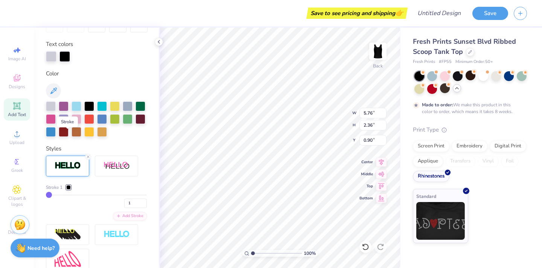
type input "5.78"
click at [79, 137] on div "Personalized Names Personalized Numbers Text Tool Add Font Font College Block S…" at bounding box center [96, 147] width 125 height 240
click at [88, 155] on icon at bounding box center [88, 156] width 5 height 5
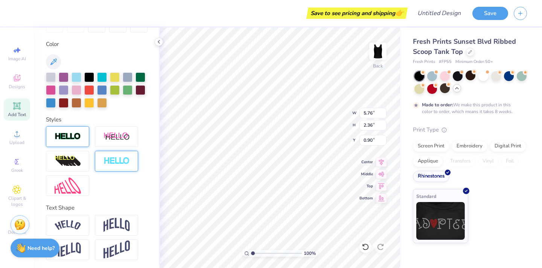
click at [123, 162] on img at bounding box center [117, 161] width 26 height 9
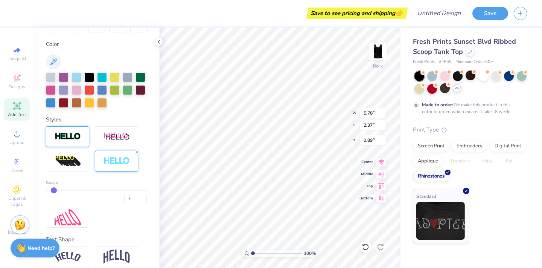
drag, startPoint x: 49, startPoint y: 188, endPoint x: 53, endPoint y: 189, distance: 3.8
click at [53, 189] on input "range" at bounding box center [96, 189] width 101 height 1
drag, startPoint x: 53, startPoint y: 189, endPoint x: 60, endPoint y: 189, distance: 7.2
click at [61, 189] on input "range" at bounding box center [96, 189] width 101 height 1
drag, startPoint x: 60, startPoint y: 189, endPoint x: 67, endPoint y: 189, distance: 7.2
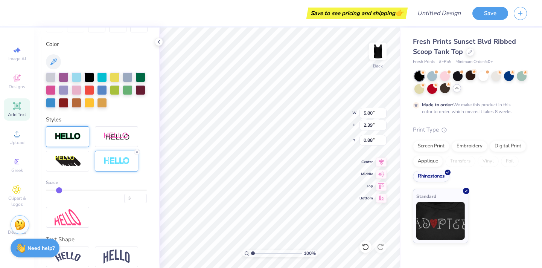
click at [67, 189] on input "range" at bounding box center [96, 189] width 101 height 1
click at [66, 189] on input "range" at bounding box center [96, 189] width 101 height 1
drag, startPoint x: 64, startPoint y: 188, endPoint x: 35, endPoint y: 186, distance: 29.5
click at [35, 186] on div "Personalized Names Personalized Numbers Text Tool Add Font Font College Block S…" at bounding box center [96, 147] width 125 height 240
click at [137, 150] on icon at bounding box center [137, 151] width 5 height 5
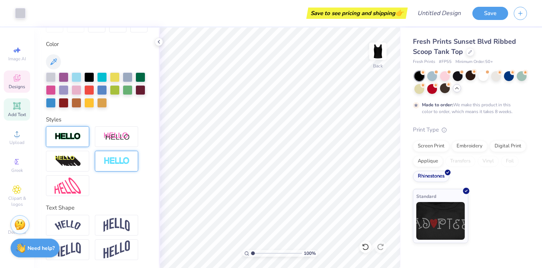
scroll to position [0, 0]
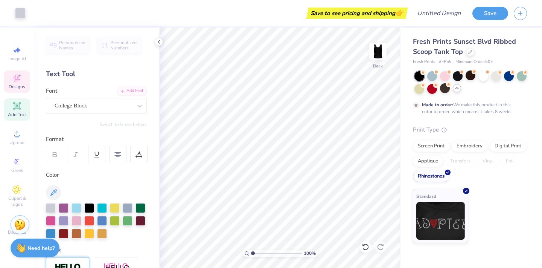
click at [18, 80] on icon at bounding box center [17, 78] width 6 height 5
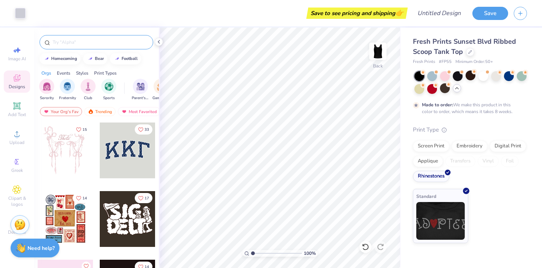
click at [81, 44] on input "text" at bounding box center [100, 42] width 96 height 8
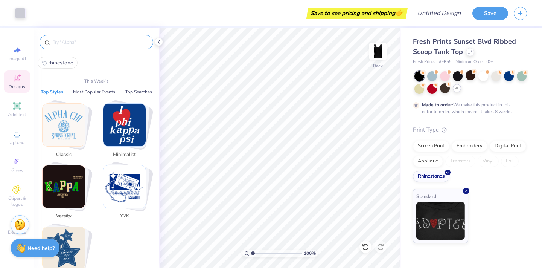
click at [87, 42] on input "text" at bounding box center [100, 42] width 96 height 8
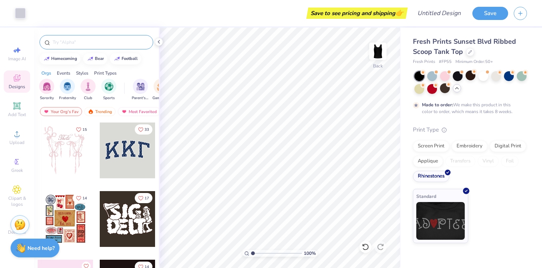
click at [73, 46] on div at bounding box center [97, 42] width 114 height 14
click at [69, 43] on input "text" at bounding box center [100, 42] width 96 height 8
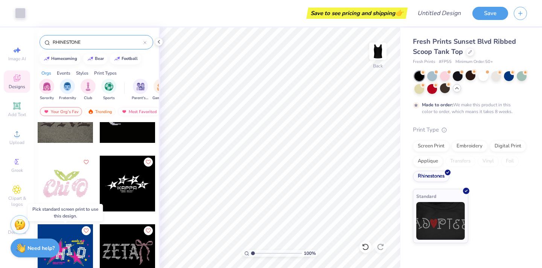
scroll to position [171, 0]
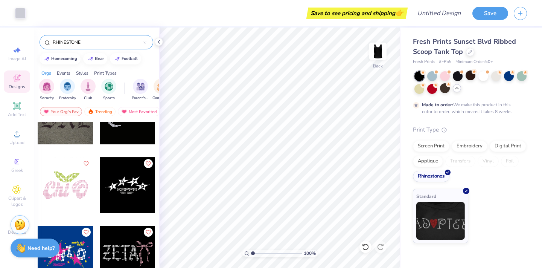
click at [76, 196] on div at bounding box center [66, 185] width 56 height 56
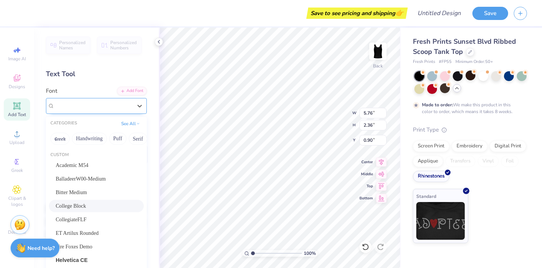
click at [96, 103] on div "College Block" at bounding box center [93, 106] width 79 height 12
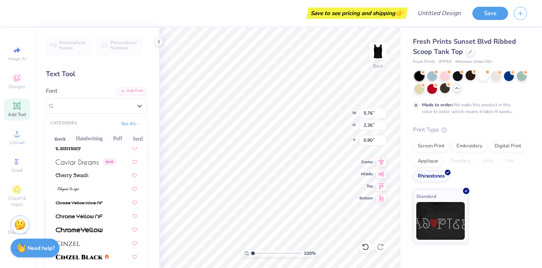
scroll to position [980, 0]
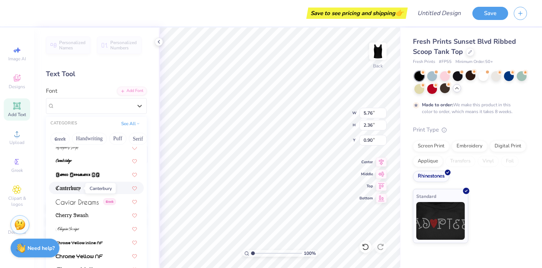
click at [76, 189] on img at bounding box center [68, 188] width 25 height 5
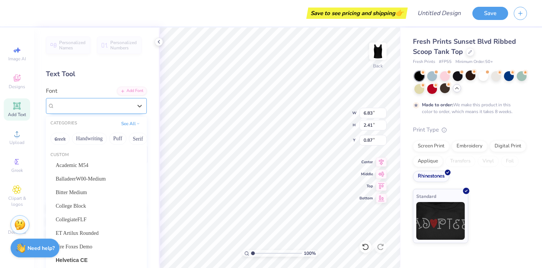
click at [100, 106] on div "Canterbury" at bounding box center [93, 106] width 79 height 12
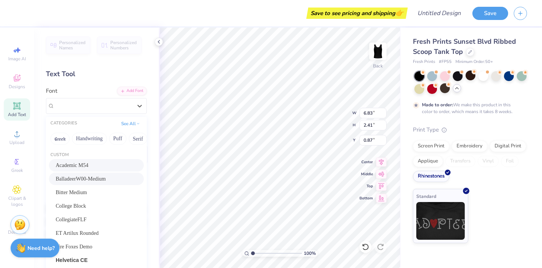
scroll to position [0, 0]
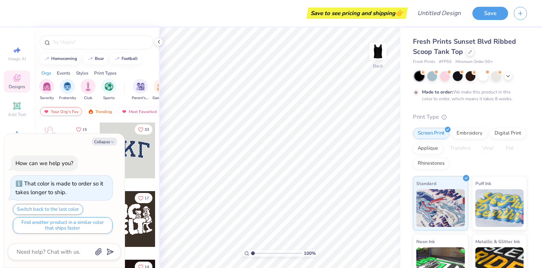
click at [99, 137] on div "Collapse How can we help you? That color is made to order so it takes longer to…" at bounding box center [64, 201] width 120 height 134
click at [100, 141] on button "Collapse" at bounding box center [104, 141] width 25 height 8
type textarea "x"
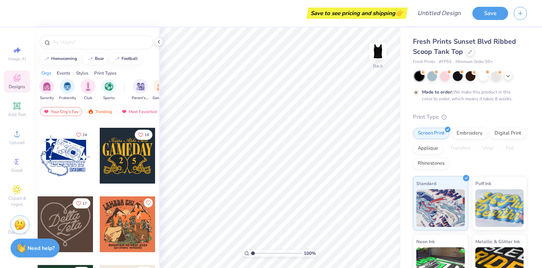
scroll to position [386, 0]
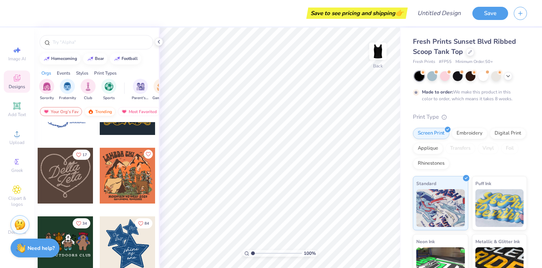
click at [109, 112] on div "Trending" at bounding box center [99, 111] width 31 height 9
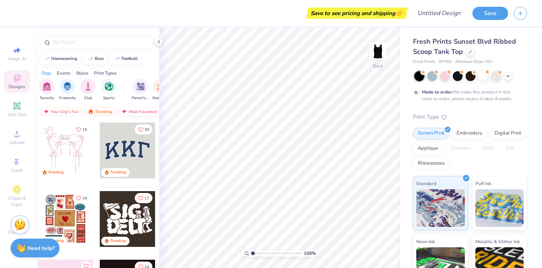
click at [131, 113] on div "Most Favorited" at bounding box center [139, 111] width 43 height 9
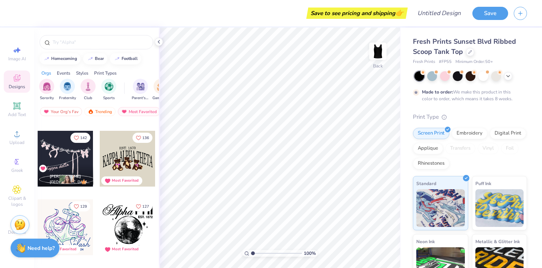
scroll to position [343, 0]
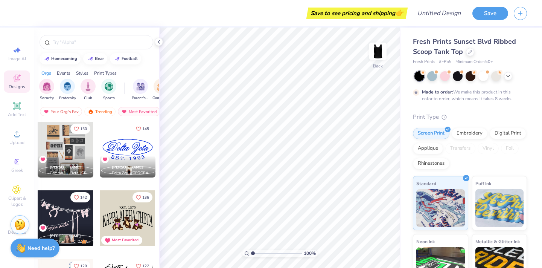
click at [131, 149] on div at bounding box center [128, 150] width 56 height 56
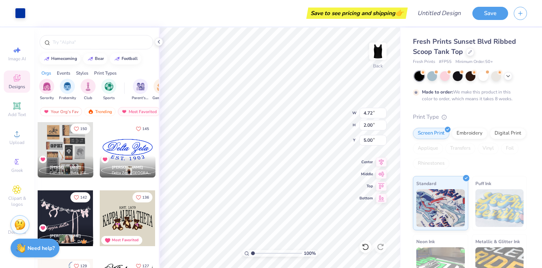
click at [18, 83] on div "Designs" at bounding box center [17, 81] width 26 height 22
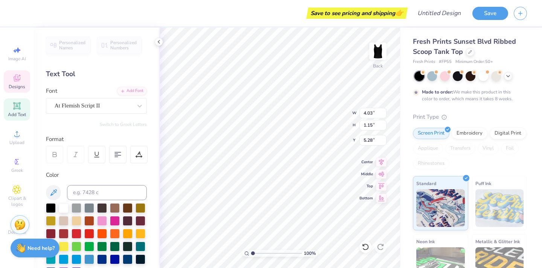
click at [60, 207] on div at bounding box center [64, 208] width 10 height 10
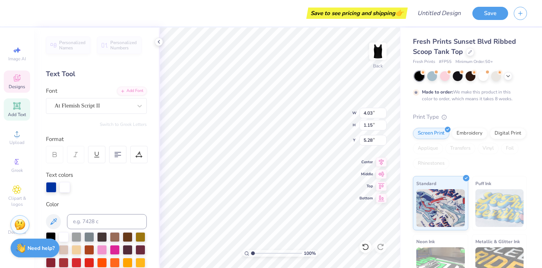
scroll to position [0, 1]
type input "3.24"
type input "0.48"
type input "6.53"
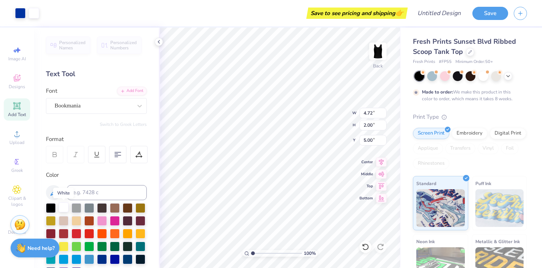
click at [63, 206] on div at bounding box center [64, 207] width 10 height 10
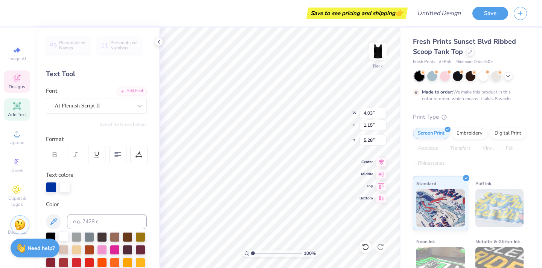
scroll to position [0, 0]
type textarea "D"
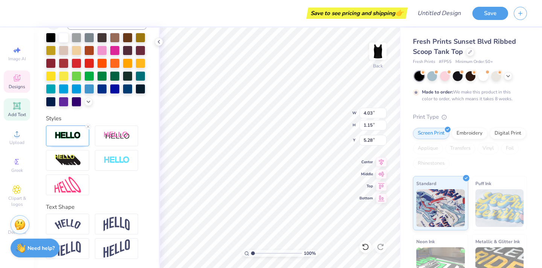
scroll to position [199, 0]
click at [88, 125] on icon at bounding box center [88, 126] width 5 height 5
click at [88, 126] on icon at bounding box center [88, 126] width 5 height 5
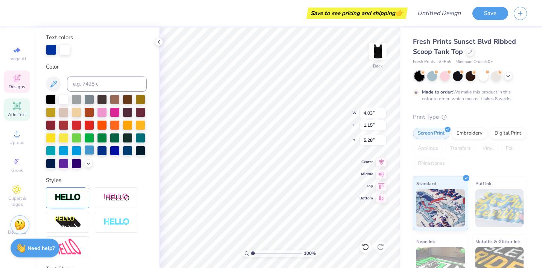
scroll to position [130, 0]
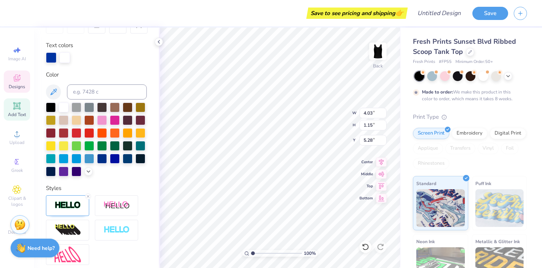
click at [114, 179] on div "Personalized Names Personalized Numbers Text Tool Add Font Font At Flemish Scri…" at bounding box center [96, 147] width 125 height 240
click at [64, 107] on div at bounding box center [64, 107] width 10 height 10
click at [65, 58] on div at bounding box center [64, 57] width 11 height 11
click at [66, 107] on div at bounding box center [64, 107] width 10 height 10
type textarea "Tula Acappella"
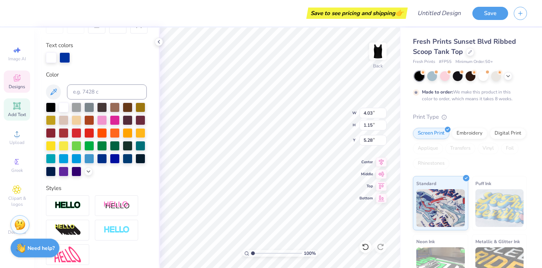
scroll to position [0, 2]
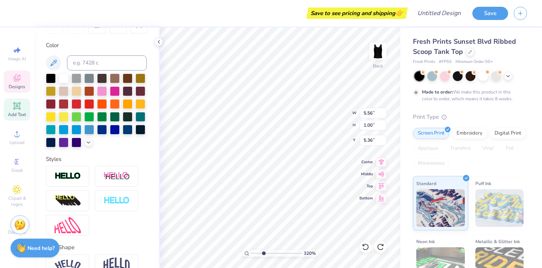
drag, startPoint x: 253, startPoint y: 251, endPoint x: 263, endPoint y: 253, distance: 9.9
click at [263, 253] on input "range" at bounding box center [276, 253] width 51 height 7
type input "3.05"
type input "5.48"
type input "1.79"
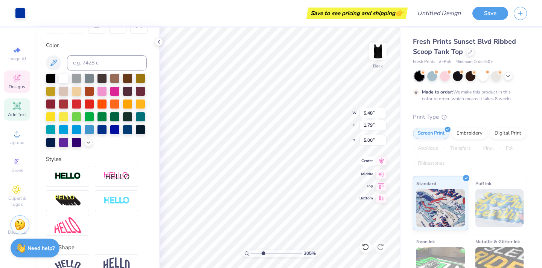
click at [386, 159] on div "305 % Back W 5.48 5.48 " H 1.79 1.79 " Y 5.00 5.00 " Center Middle Top Bottom" at bounding box center [280, 147] width 242 height 240
type input "6.45"
type input "2.11"
type input "4.68"
type input "5.56"
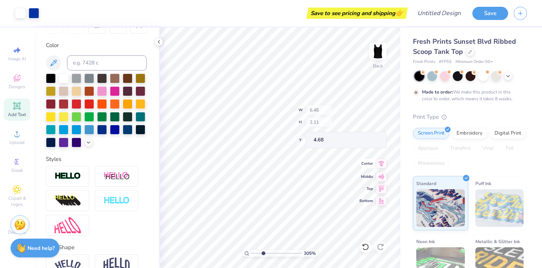
type input "1.00"
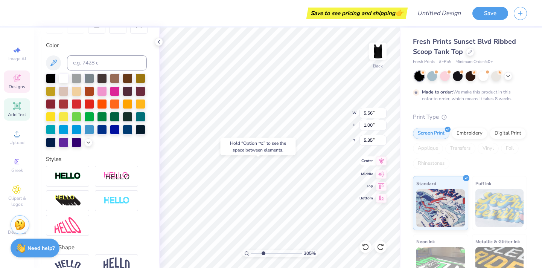
type input "5.36"
type input "6.45"
type input "2.11"
type input "4.80"
click at [64, 78] on div at bounding box center [64, 78] width 10 height 10
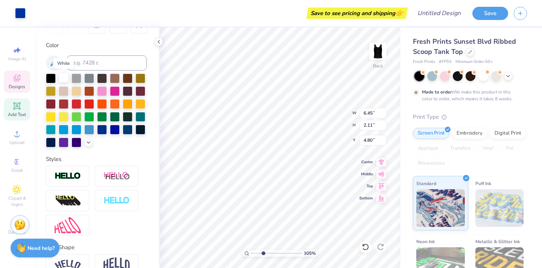
click at [62, 78] on div at bounding box center [64, 78] width 10 height 10
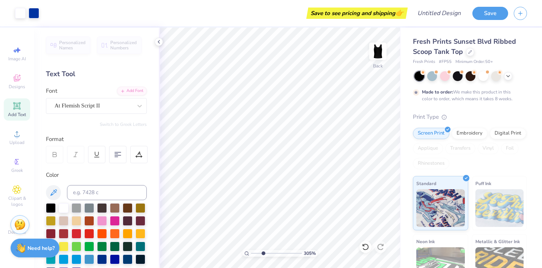
scroll to position [0, 0]
click at [15, 193] on icon at bounding box center [17, 189] width 8 height 8
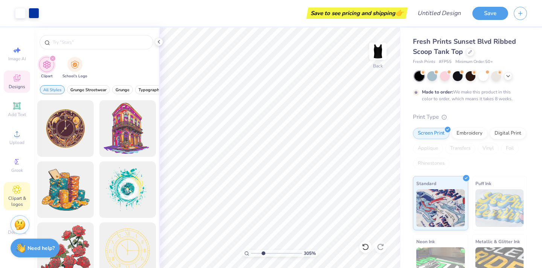
click at [14, 84] on span "Designs" at bounding box center [17, 87] width 17 height 6
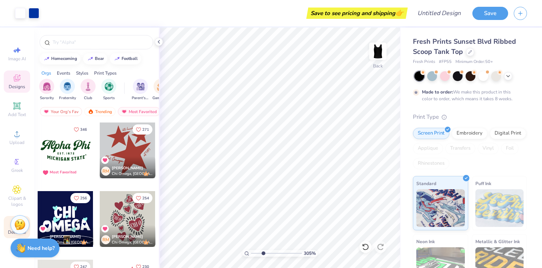
click at [7, 232] on div "Decorate" at bounding box center [17, 227] width 26 height 22
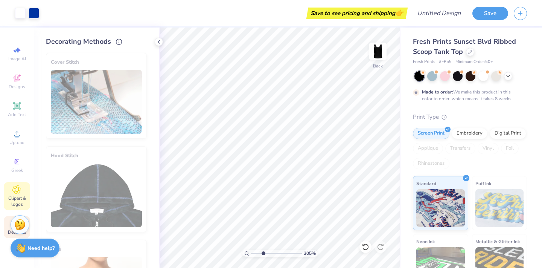
click at [22, 200] on span "Clipart & logos" at bounding box center [17, 201] width 26 height 12
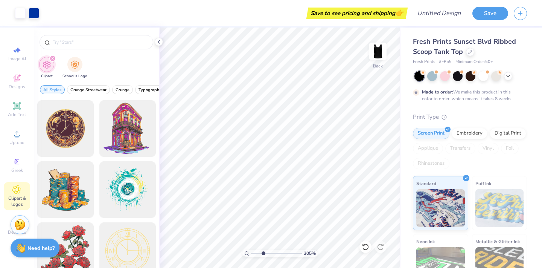
click at [12, 180] on div "Image AI Designs Add Text Upload Greek Clipart & logos Decorate" at bounding box center [17, 140] width 26 height 195
click at [17, 164] on icon at bounding box center [17, 161] width 4 height 5
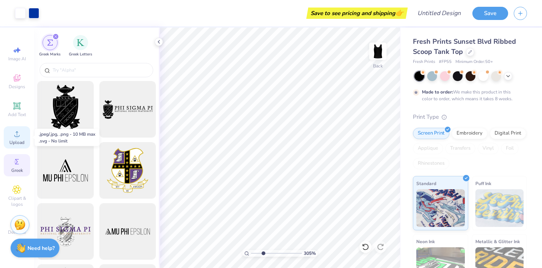
click at [14, 142] on span "Upload" at bounding box center [16, 142] width 15 height 6
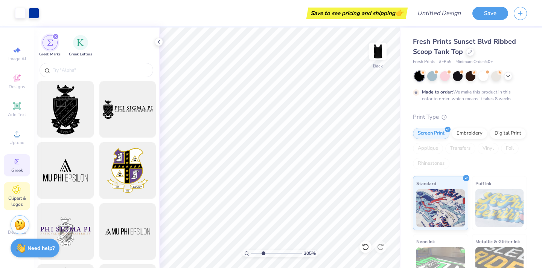
click at [15, 195] on span "Clipart & logos" at bounding box center [17, 201] width 26 height 12
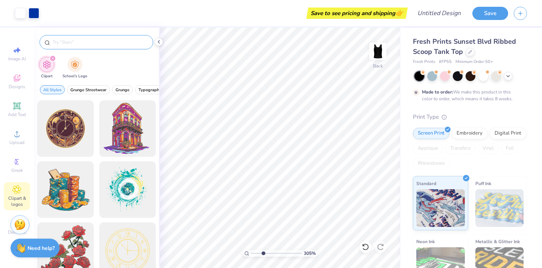
click at [86, 41] on input "text" at bounding box center [100, 42] width 96 height 8
type input "circle"
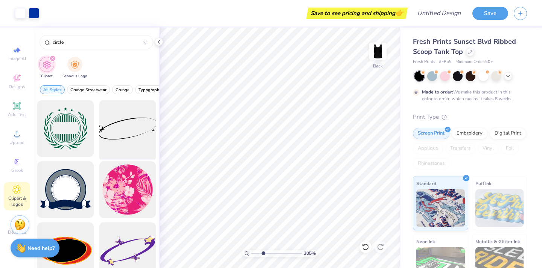
click at [121, 124] on div at bounding box center [127, 129] width 62 height 62
type input "3.19"
click at [158, 45] on div at bounding box center [159, 42] width 8 height 8
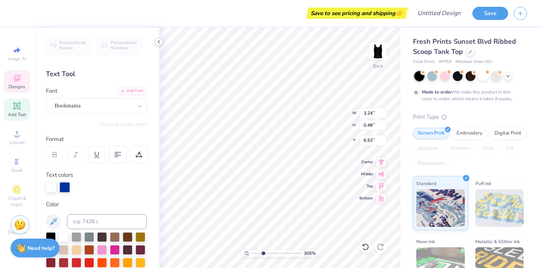
scroll to position [0, 2]
type textarea "E S T. 2013"
click at [159, 39] on icon at bounding box center [159, 42] width 6 height 6
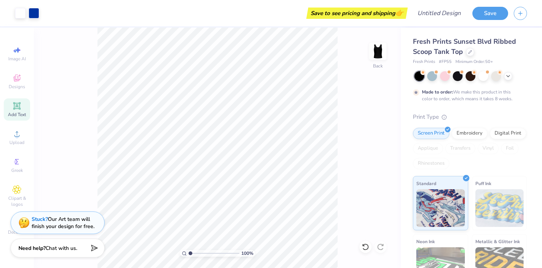
drag, startPoint x: 200, startPoint y: 253, endPoint x: 183, endPoint y: 253, distance: 17.3
type input "1"
click at [183, 253] on div "100 %" at bounding box center [217, 253] width 75 height 7
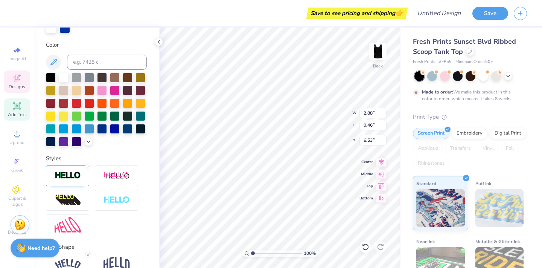
scroll to position [192, 0]
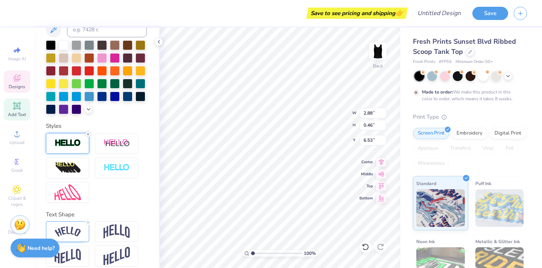
click at [88, 134] on line at bounding box center [88, 134] width 2 height 2
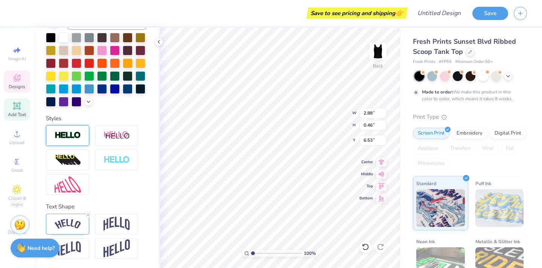
scroll to position [170, 0]
type input "1.43"
type input "6.95"
type input "2.05"
type input "1.54"
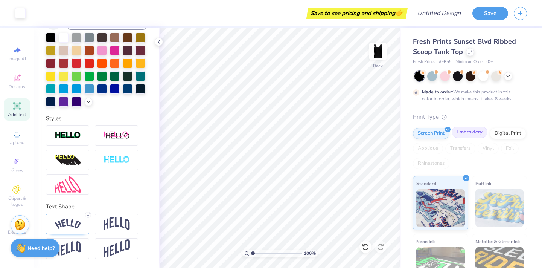
click at [464, 129] on div "Embroidery" at bounding box center [470, 132] width 36 height 11
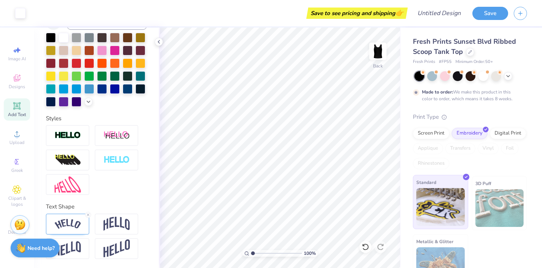
click at [455, 197] on img at bounding box center [440, 207] width 49 height 38
click at [21, 82] on icon at bounding box center [16, 77] width 9 height 9
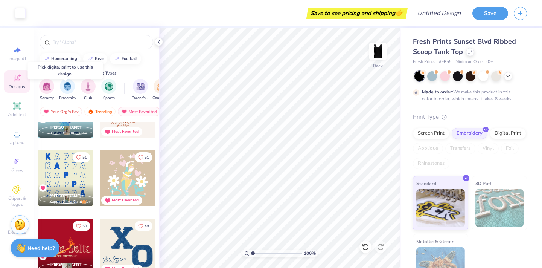
scroll to position [2920, 0]
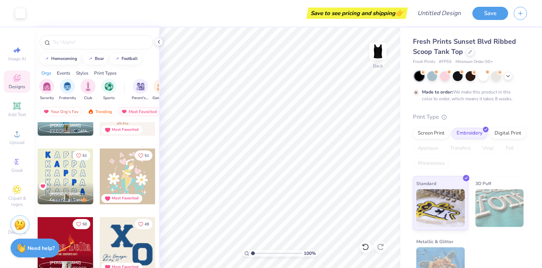
click at [77, 179] on div at bounding box center [66, 176] width 56 height 56
type input "2.92"
type input "0.88"
type input "3.91"
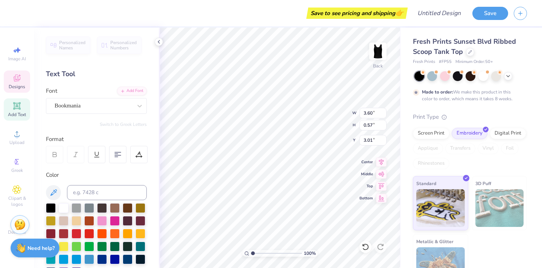
type input "3.60"
type input "0.57"
type input "3.01"
type input "1.24"
click at [62, 207] on div at bounding box center [64, 207] width 10 height 10
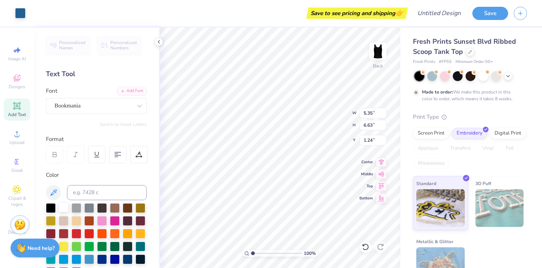
click at [64, 209] on div at bounding box center [64, 207] width 10 height 10
type textarea "T"
type input "4.15"
type input "0.88"
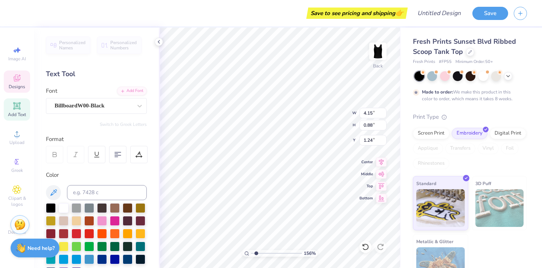
type input "2.08"
drag, startPoint x: 254, startPoint y: 252, endPoint x: 258, endPoint y: 252, distance: 4.5
click at [258, 252] on input "range" at bounding box center [276, 253] width 51 height 7
type textarea "U L A"
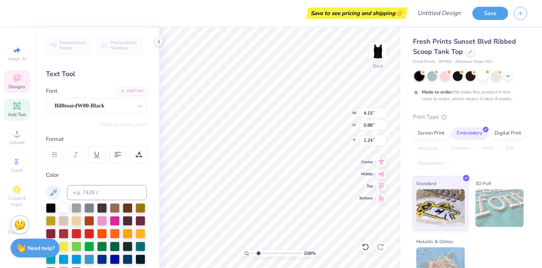
scroll to position [0, 0]
type input "2.55"
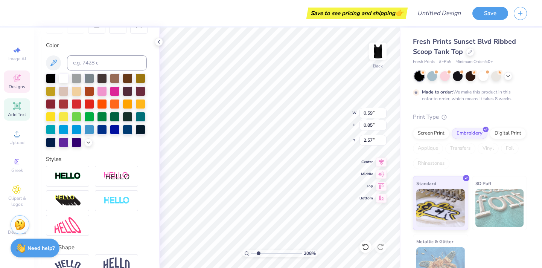
scroll to position [145, 0]
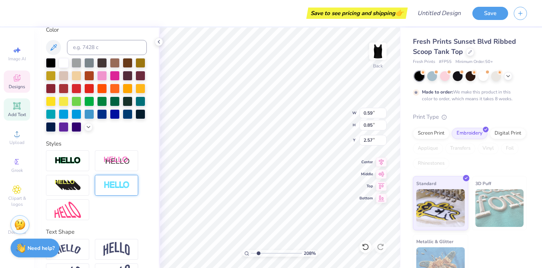
click at [123, 184] on body "Save to see pricing and shipping 👉 Design Title Save Image AI Designs Add Text …" at bounding box center [271, 134] width 542 height 268
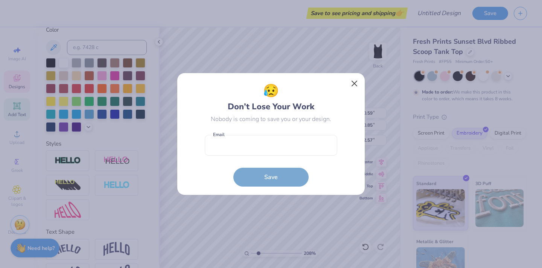
click at [352, 82] on button "Close" at bounding box center [355, 83] width 14 height 14
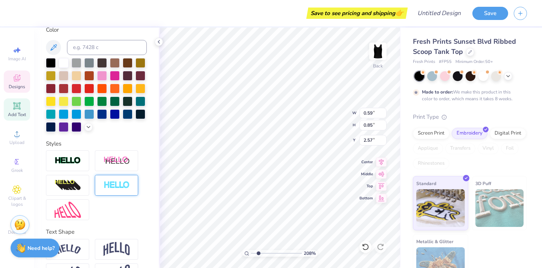
click at [130, 180] on div at bounding box center [116, 185] width 43 height 21
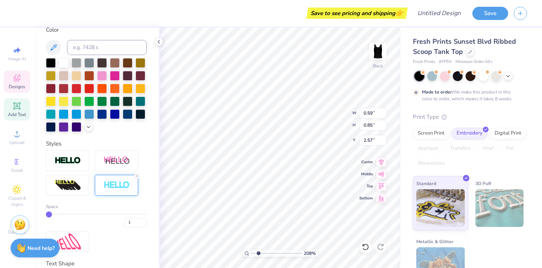
type input "0.60"
type input "0.87"
type input "2.93"
type input "0.90"
type input "2.55"
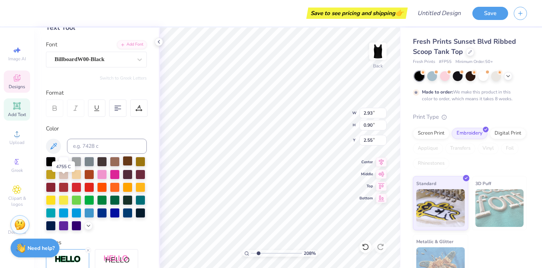
scroll to position [39, 0]
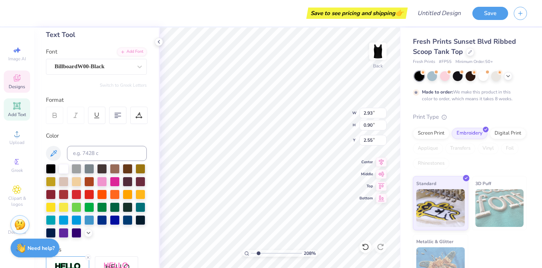
type input "0.59"
type input "0.85"
type input "1.24"
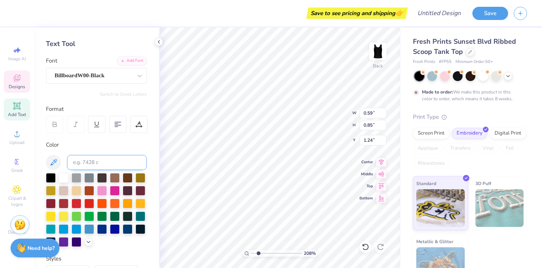
scroll to position [30, 0]
type input "2.93"
type input "0.90"
type input "2.55"
type input "0.60"
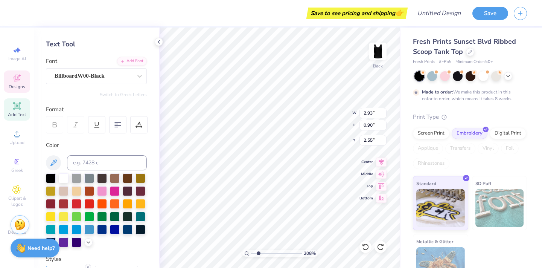
type input "0.87"
type input "2.57"
type input "2.53"
type textarea "T U L A"
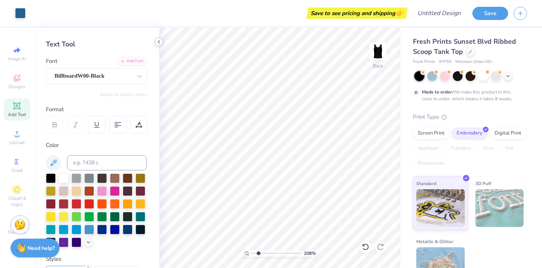
click at [159, 40] on icon at bounding box center [159, 42] width 6 height 6
click at [161, 41] on icon at bounding box center [159, 42] width 6 height 6
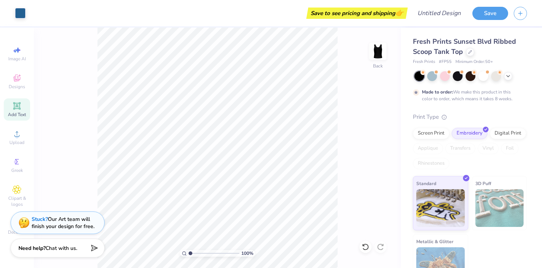
drag, startPoint x: 196, startPoint y: 253, endPoint x: 184, endPoint y: 253, distance: 11.3
type input "1"
click at [184, 253] on div "100 %" at bounding box center [217, 253] width 75 height 7
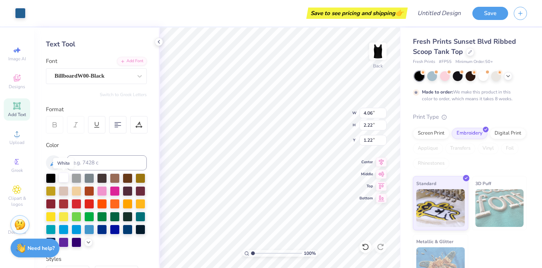
click at [62, 179] on div at bounding box center [64, 177] width 10 height 10
click at [63, 178] on div at bounding box center [64, 177] width 10 height 10
click at [65, 177] on div at bounding box center [64, 177] width 10 height 10
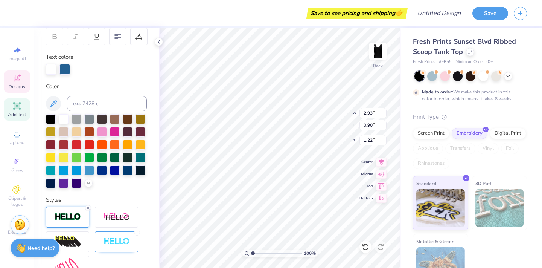
scroll to position [142, 0]
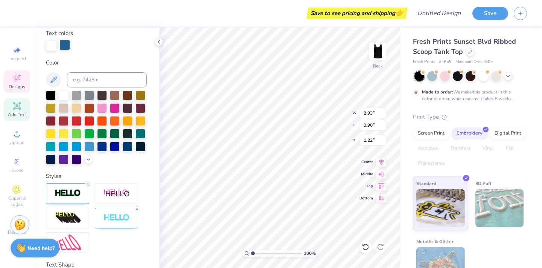
click at [64, 49] on div at bounding box center [64, 45] width 11 height 11
click at [63, 96] on div at bounding box center [64, 95] width 10 height 10
click at [63, 116] on div at bounding box center [64, 121] width 10 height 10
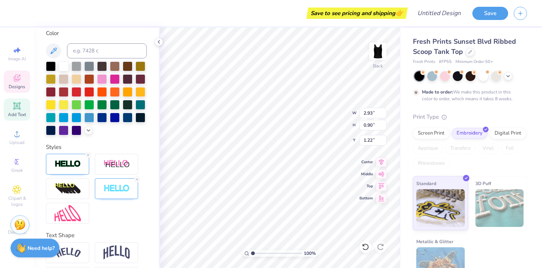
scroll to position [137, 0]
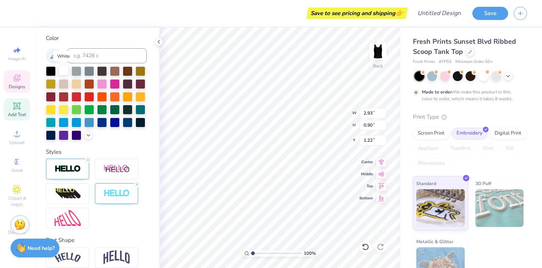
click at [61, 71] on div at bounding box center [64, 71] width 10 height 10
click at [62, 72] on div at bounding box center [64, 71] width 10 height 10
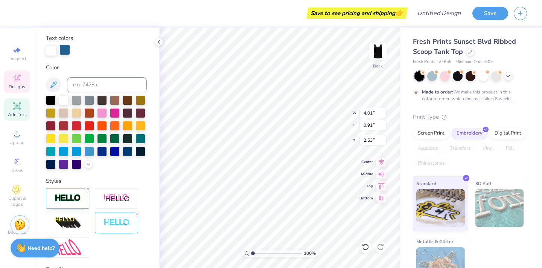
click at [66, 50] on div at bounding box center [64, 49] width 11 height 11
click at [62, 100] on div at bounding box center [64, 99] width 10 height 10
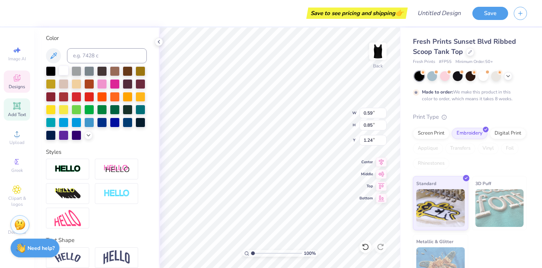
click at [62, 72] on div at bounding box center [64, 71] width 10 height 10
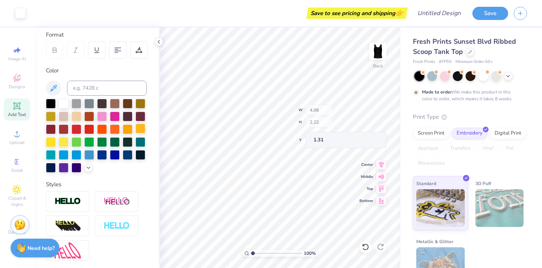
type input "1.31"
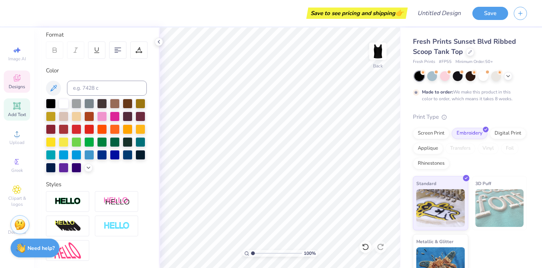
click at [17, 79] on icon at bounding box center [17, 78] width 7 height 7
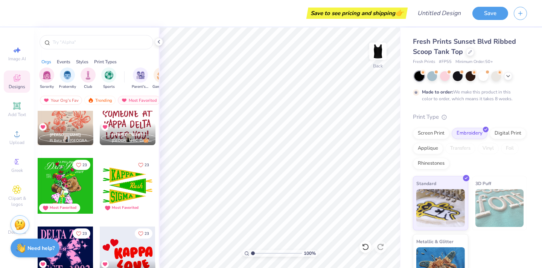
scroll to position [10770, 0]
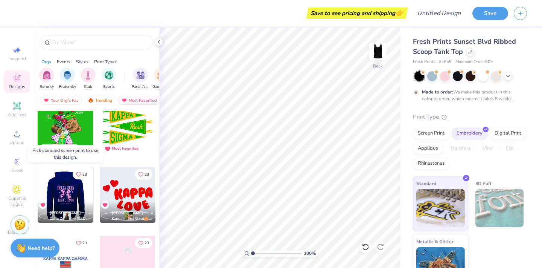
click at [38, 181] on div at bounding box center [10, 195] width 56 height 56
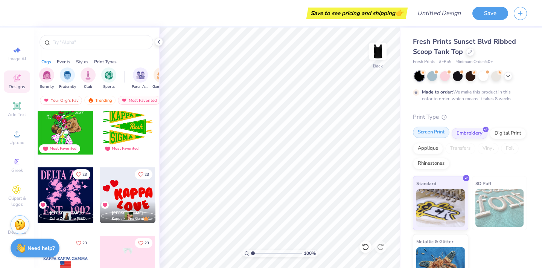
click at [438, 131] on div "Screen Print" at bounding box center [431, 132] width 37 height 11
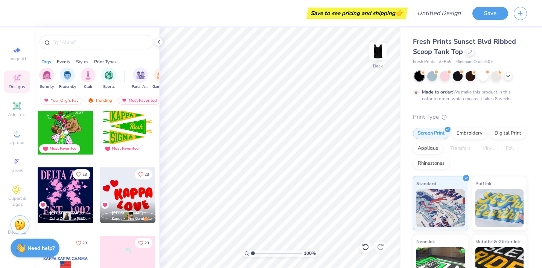
click at [56, 192] on div at bounding box center [66, 195] width 56 height 56
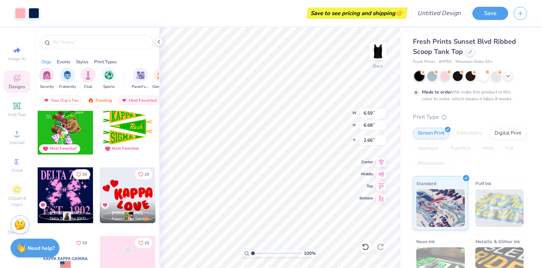
type input "0.86"
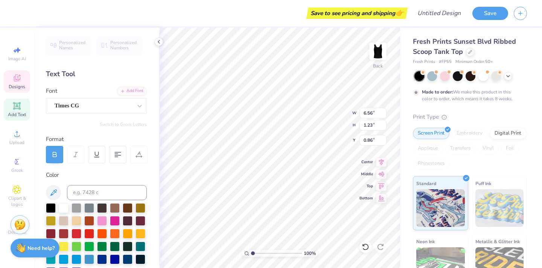
type input "4.67"
type input "4.13"
type input "1.89"
type input "4.73"
type input "4.18"
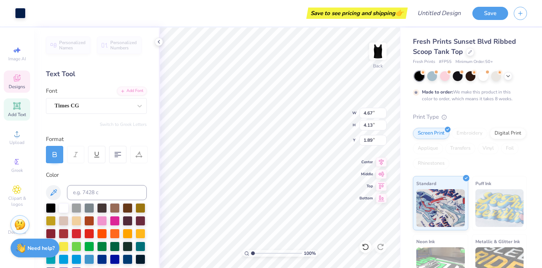
type input "1.86"
click at [20, 14] on div at bounding box center [20, 12] width 11 height 11
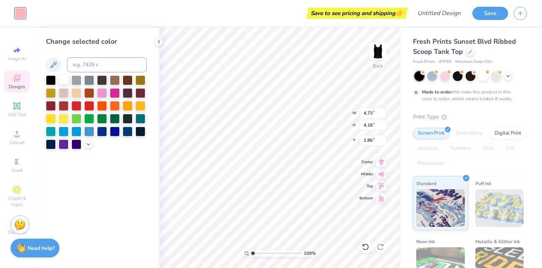
click at [64, 81] on div at bounding box center [64, 80] width 10 height 10
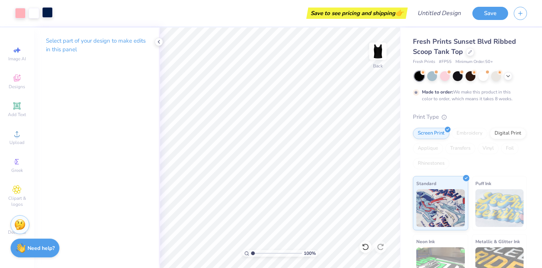
click at [47, 13] on div at bounding box center [47, 12] width 11 height 11
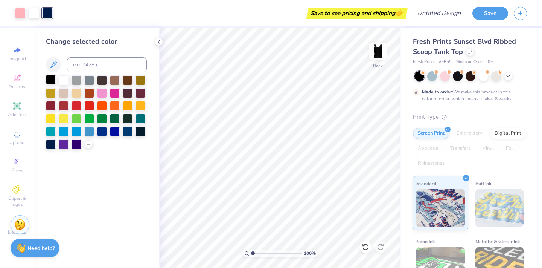
click at [51, 81] on div at bounding box center [51, 80] width 10 height 10
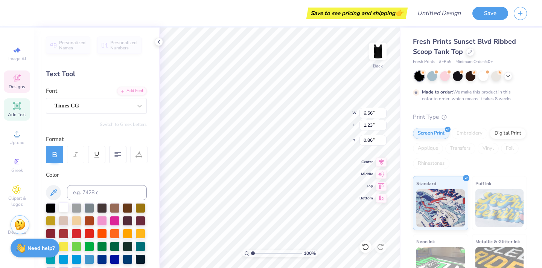
click at [61, 209] on div at bounding box center [64, 207] width 10 height 10
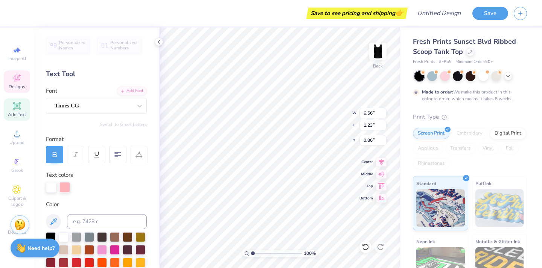
type input "6.35"
type input "1.20"
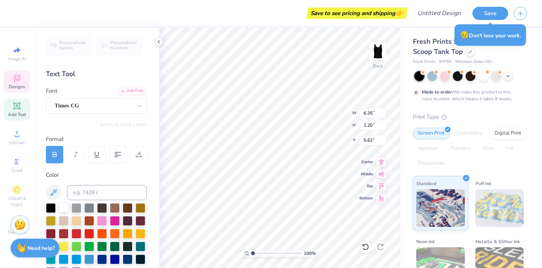
click at [62, 209] on div at bounding box center [64, 207] width 10 height 10
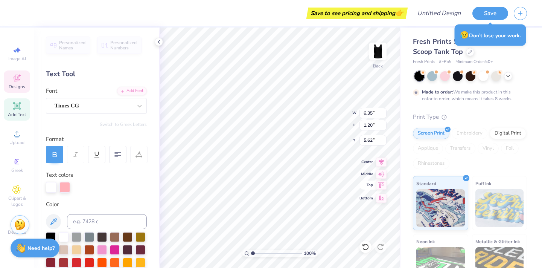
click at [365, 184] on span "Top" at bounding box center [367, 184] width 14 height 5
type input "5.62"
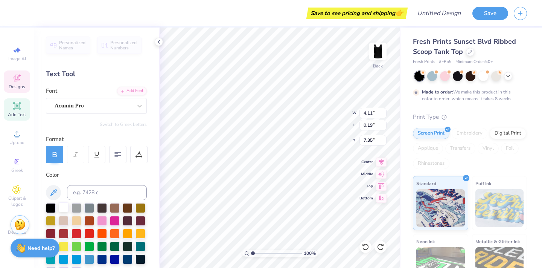
click at [61, 206] on div at bounding box center [64, 207] width 10 height 10
click at [37, 17] on div at bounding box center [34, 12] width 11 height 11
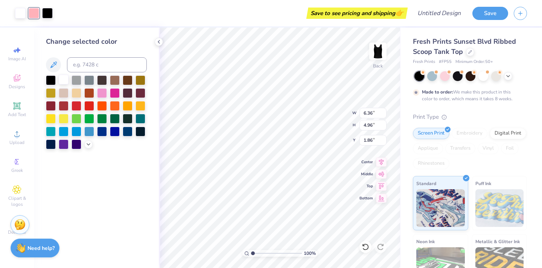
click at [63, 79] on div at bounding box center [64, 80] width 10 height 10
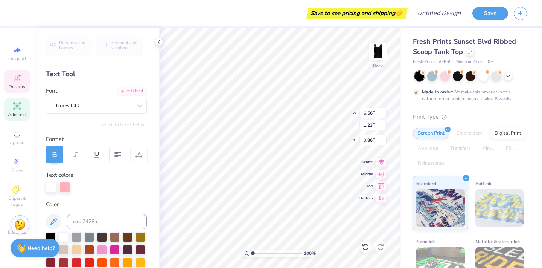
scroll to position [0, 0]
type textarea "D"
type textarea "TULA ACAPPELLA"
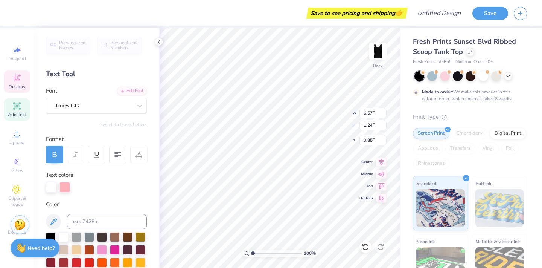
type input "7.09"
type input "1.34"
type input "0.76"
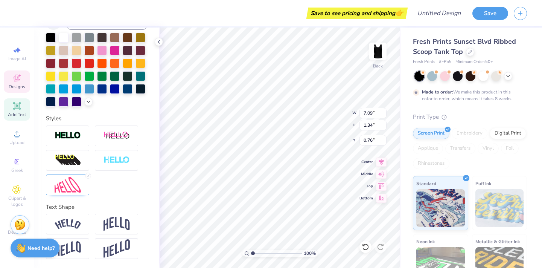
scroll to position [199, 0]
click at [71, 184] on img at bounding box center [68, 185] width 26 height 16
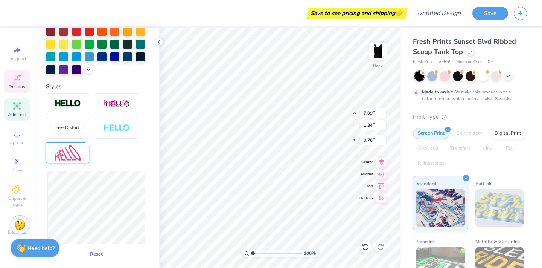
scroll to position [239, 0]
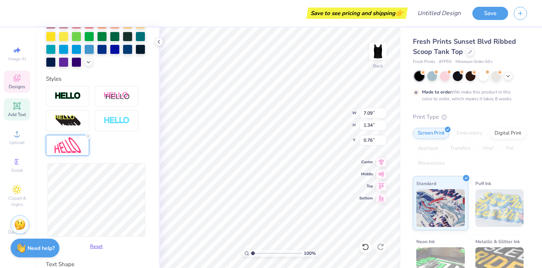
type input "0.55"
type input "7.96"
type input "1.50"
type input "5.84"
type input "5.12"
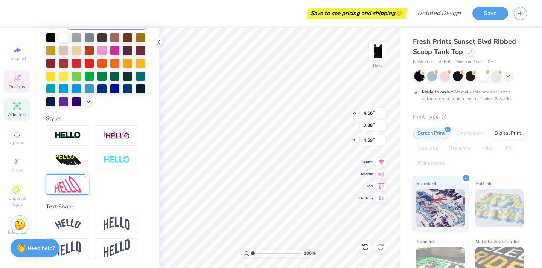
scroll to position [0, 0]
type textarea "EST. 2013"
type textarea "L"
type textarea "New"
type input "3"
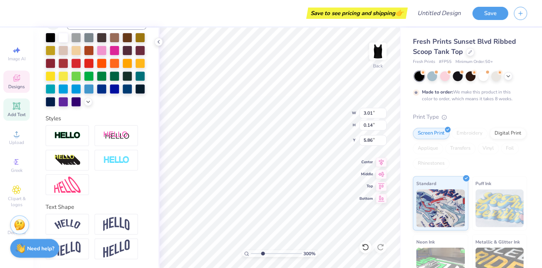
drag, startPoint x: 255, startPoint y: 252, endPoint x: 262, endPoint y: 252, distance: 7.9
click at [262, 252] on input "range" at bounding box center [276, 253] width 51 height 7
type textarea "[GEOGRAPHIC_DATA], [GEOGRAPHIC_DATA]"
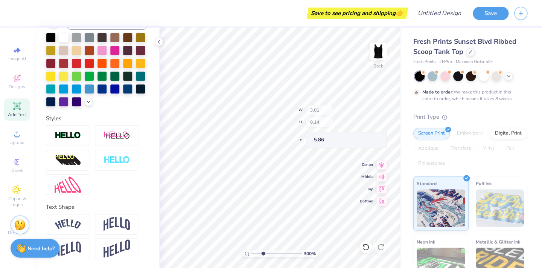
click at [262, 253] on input "range" at bounding box center [276, 253] width 51 height 7
drag, startPoint x: 262, startPoint y: 251, endPoint x: 244, endPoint y: 250, distance: 18.5
type input "1"
click at [244, 251] on div "100 %" at bounding box center [279, 253] width 75 height 7
click at [253, 252] on input "range" at bounding box center [276, 253] width 51 height 7
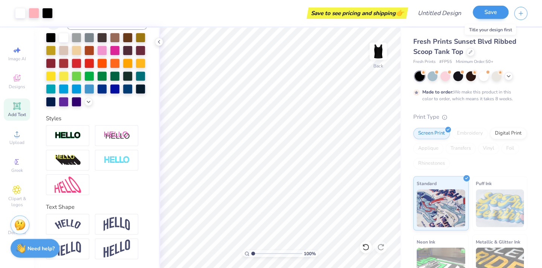
click at [488, 13] on button "Save" at bounding box center [490, 12] width 36 height 13
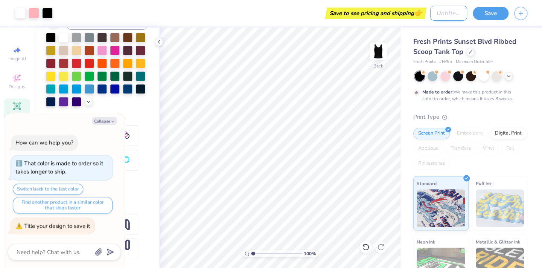
click at [450, 14] on input "Design Title" at bounding box center [448, 13] width 37 height 15
type textarea "x"
type input "B"
type textarea "x"
type input "Bo"
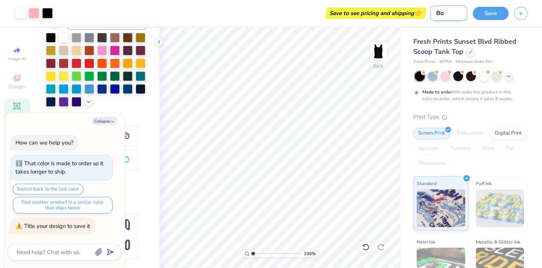
type textarea "x"
type input "Bow"
type textarea "x"
type input "Bow"
type textarea "x"
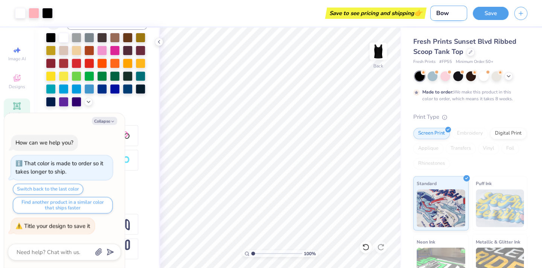
type input "Bow B"
type textarea "x"
type input "Bow Bl"
type textarea "x"
type input "Bow Bla"
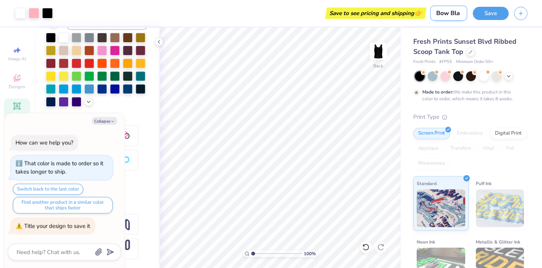
type textarea "x"
type input "Bow Blac"
type textarea "x"
type input "Bow Black"
type textarea "x"
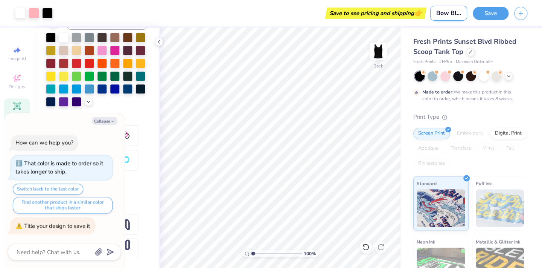
type input "Bow Black T"
type textarea "x"
type input "Bow Black Ta"
type textarea "x"
type input "Bow Black Tan"
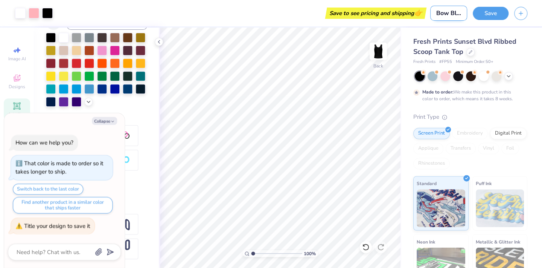
type textarea "x"
type input "Bow Black Tank"
click at [496, 13] on button "Save" at bounding box center [490, 12] width 36 height 13
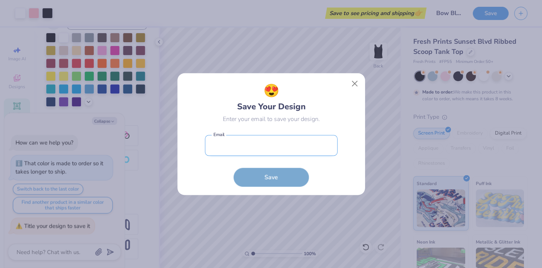
click at [282, 141] on input "email" at bounding box center [271, 145] width 133 height 21
type input "[EMAIL_ADDRESS][DOMAIN_NAME]"
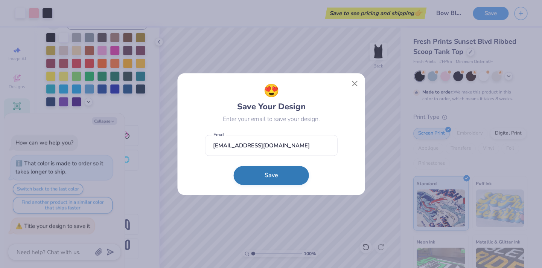
click at [265, 174] on button "Save" at bounding box center [270, 175] width 75 height 19
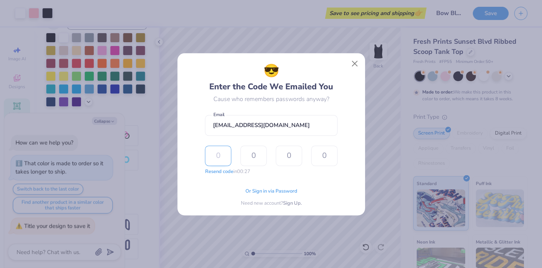
click at [223, 151] on input "text" at bounding box center [218, 155] width 26 height 20
click at [283, 136] on input "[EMAIL_ADDRESS][DOMAIN_NAME]" at bounding box center [271, 125] width 133 height 21
click at [224, 155] on input "text" at bounding box center [218, 155] width 26 height 20
type input "3"
type input "0"
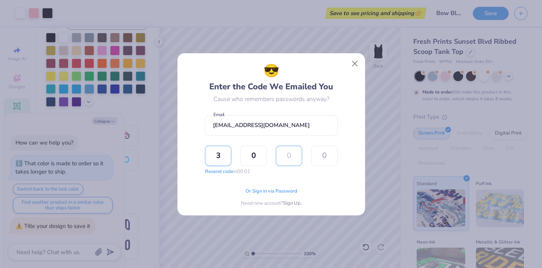
type input "8"
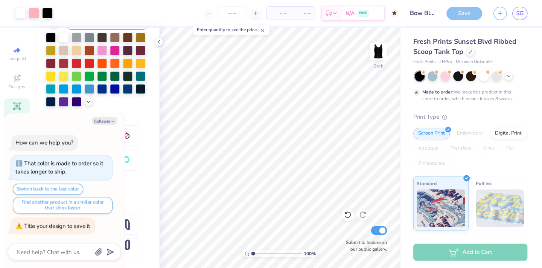
type textarea "x"
click at [233, 12] on input "number" at bounding box center [231, 13] width 29 height 14
type input "15"
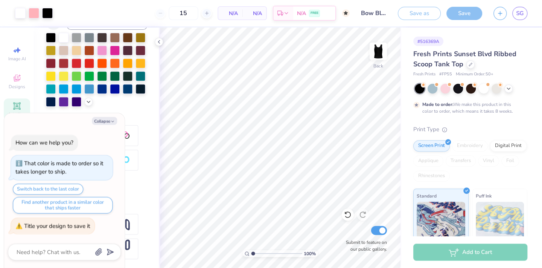
type textarea "x"
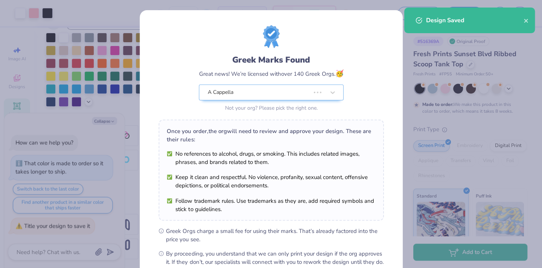
type input "50"
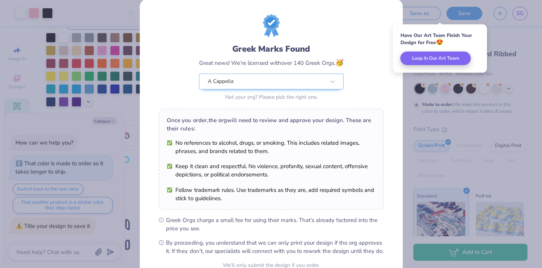
scroll to position [12, 0]
click at [235, 79] on div "A Cappella" at bounding box center [266, 80] width 119 height 15
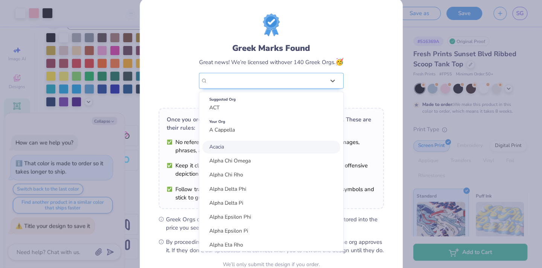
scroll to position [0, 0]
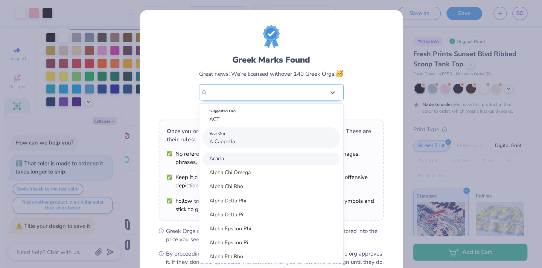
click at [220, 137] on div "Your Org A Cappella" at bounding box center [271, 137] width 138 height 21
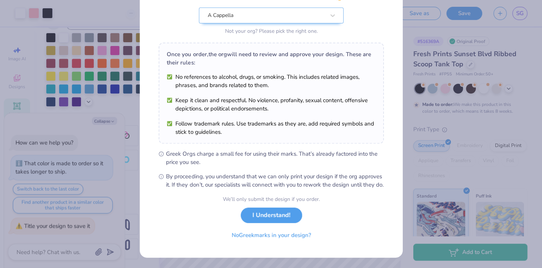
scroll to position [85, 0]
click at [259, 231] on button "No Greek marks in your design?" at bounding box center [271, 232] width 92 height 15
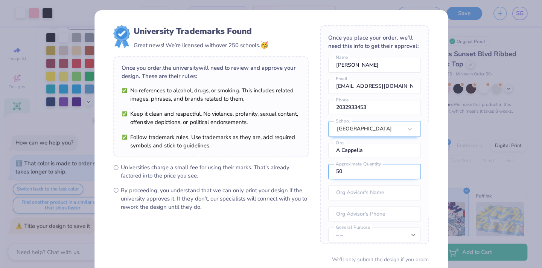
click at [375, 171] on input "50" at bounding box center [374, 171] width 93 height 15
type input "5"
click at [332, 178] on input "15" at bounding box center [374, 171] width 93 height 15
type input "15"
click at [303, 178] on span "Universities charge a small fee for using their marks. That’s already factored …" at bounding box center [214, 171] width 187 height 17
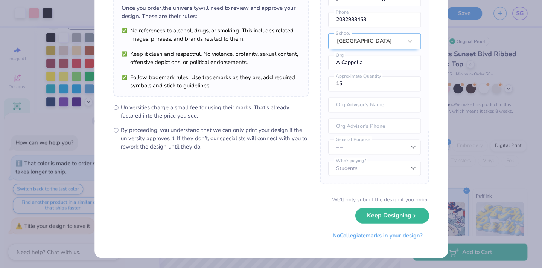
scroll to position [28, 0]
select select "University"
select select "Member apparel for registered Student Organization / Department / School"
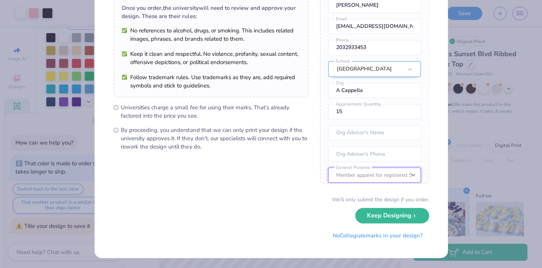
scroll to position [0, 0]
click at [366, 71] on div "Once you place your order, we’ll need this info to get their approval: [PERSON_…" at bounding box center [374, 74] width 109 height 218
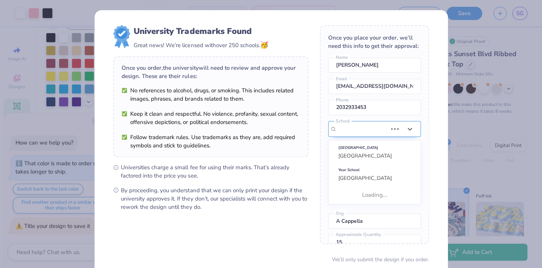
scroll to position [56, 0]
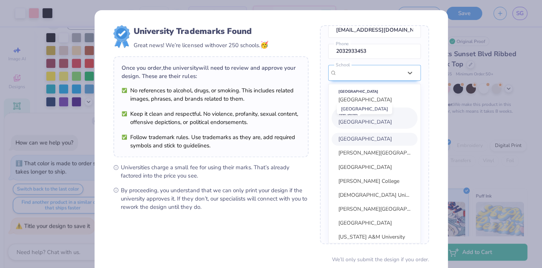
click at [352, 122] on span "[GEOGRAPHIC_DATA]" at bounding box center [364, 121] width 53 height 7
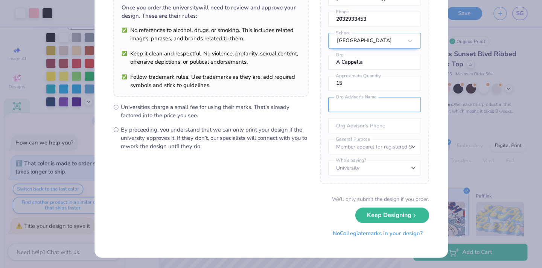
scroll to position [60, 0]
click at [363, 235] on button "No Collegiate marks in your design?" at bounding box center [377, 233] width 103 height 15
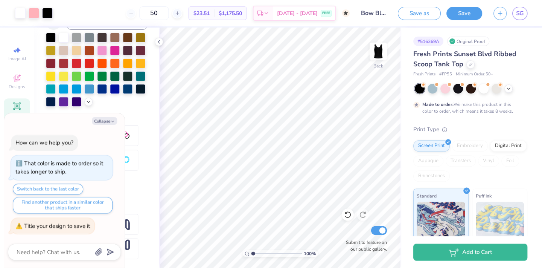
type textarea "x"
click at [208, 11] on span "$23.51" at bounding box center [201, 13] width 16 height 8
click at [132, 15] on div "50" at bounding box center [154, 13] width 56 height 14
click at [152, 12] on input "50" at bounding box center [153, 13] width 29 height 14
drag, startPoint x: 161, startPoint y: 13, endPoint x: 139, endPoint y: 13, distance: 21.5
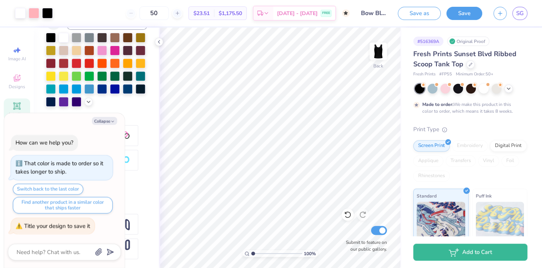
click at [139, 13] on div "50" at bounding box center [154, 13] width 56 height 14
type input "50"
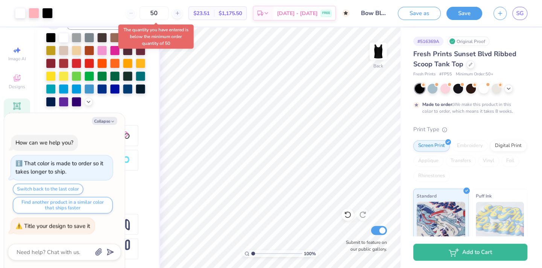
click at [489, 73] on span "Minimum Order: 50 +" at bounding box center [475, 74] width 38 height 6
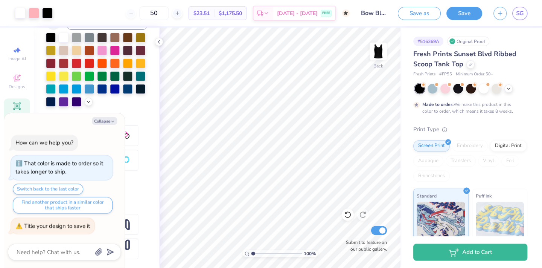
scroll to position [163, 0]
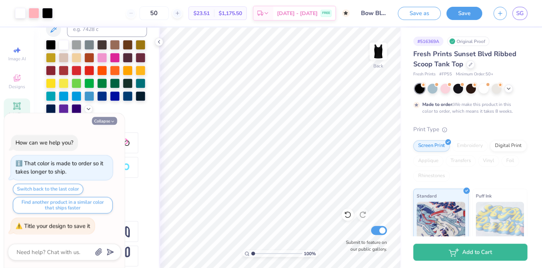
click at [103, 122] on button "Collapse" at bounding box center [104, 121] width 25 height 8
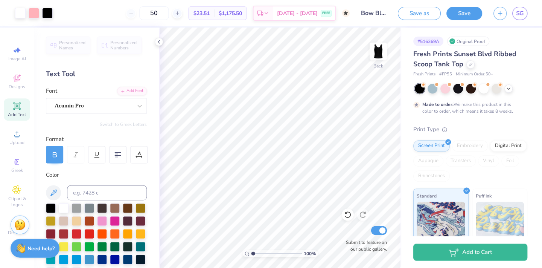
scroll to position [0, 0]
click at [32, 15] on div at bounding box center [34, 12] width 11 height 11
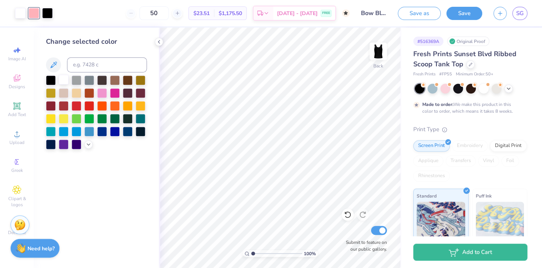
click at [62, 82] on div at bounding box center [64, 80] width 10 height 10
click at [159, 43] on polyline at bounding box center [159, 41] width 2 height 3
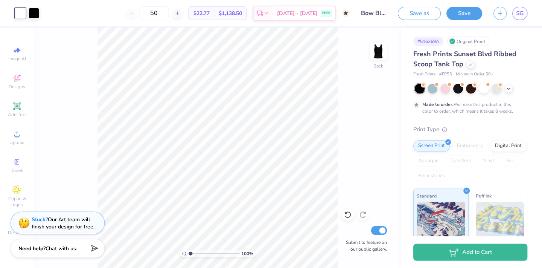
click at [438, 58] on span "Fresh Prints Sunset Blvd Ribbed Scoop Tank Top" at bounding box center [464, 58] width 103 height 19
click at [471, 64] on icon at bounding box center [470, 64] width 4 height 4
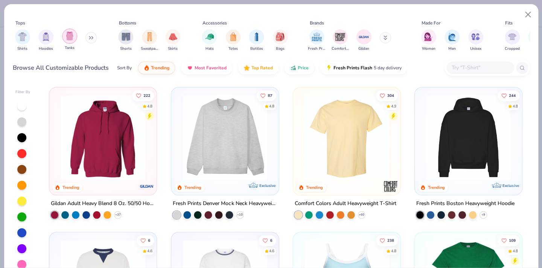
click at [69, 39] on img "filter for Tanks" at bounding box center [70, 36] width 8 height 9
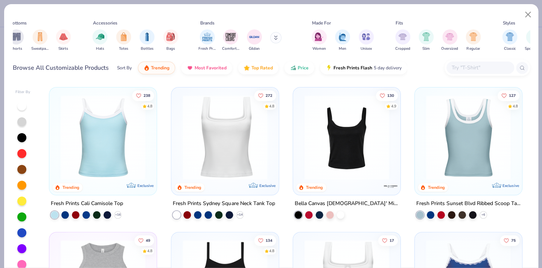
scroll to position [0, 329]
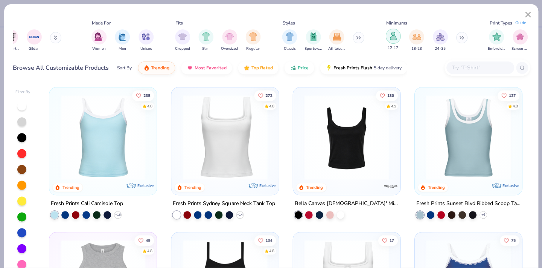
click at [391, 42] on div "filter for 12-17" at bounding box center [393, 36] width 15 height 15
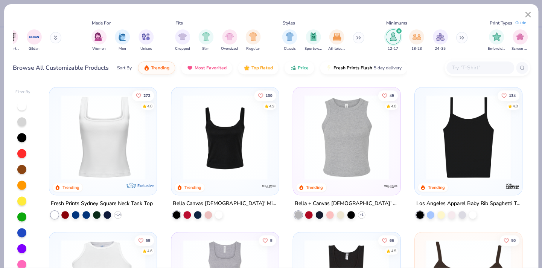
click at [109, 176] on img at bounding box center [103, 137] width 92 height 85
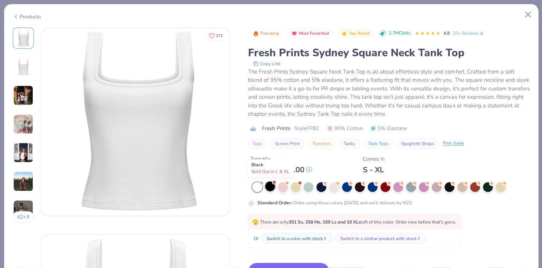
click at [273, 187] on div at bounding box center [270, 186] width 10 height 10
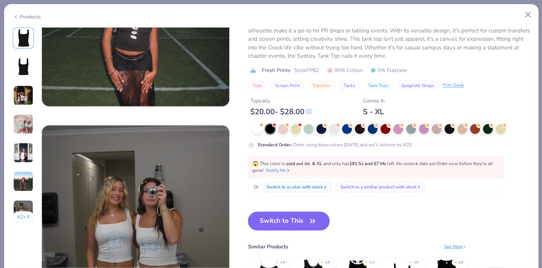
scroll to position [1145, 0]
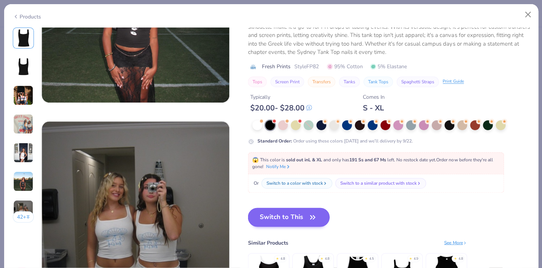
click at [277, 220] on button "Switch to This" at bounding box center [289, 216] width 82 height 19
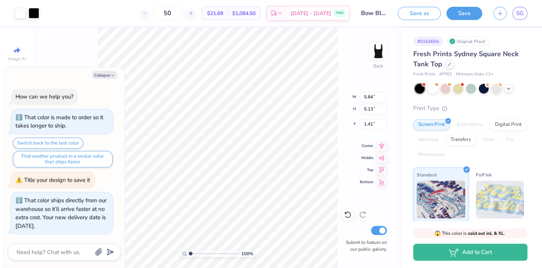
type textarea "x"
type input "6.71"
type input "5.90"
type textarea "x"
type input "0.60"
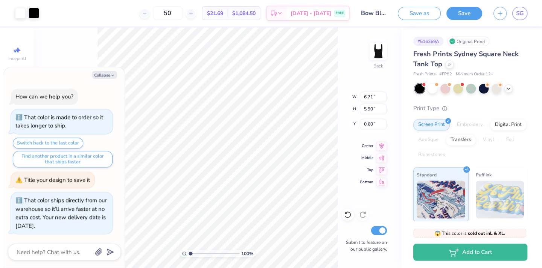
type textarea "x"
drag, startPoint x: 182, startPoint y: 14, endPoint x: 166, endPoint y: 13, distance: 15.8
click at [166, 13] on input "50" at bounding box center [167, 13] width 29 height 14
type input "15"
click at [449, 66] on div at bounding box center [449, 63] width 8 height 8
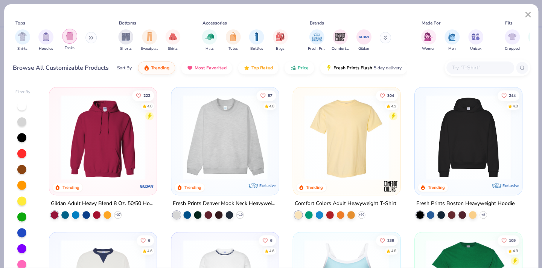
click at [67, 43] on div "filter for Tanks" at bounding box center [69, 36] width 15 height 15
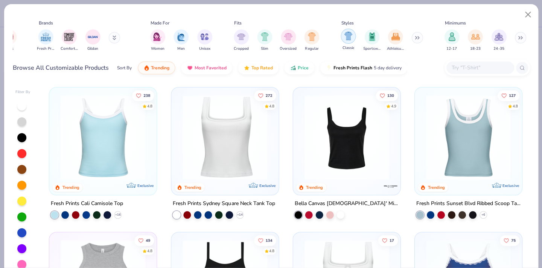
scroll to position [0, 279]
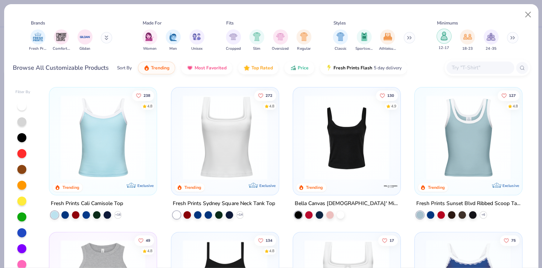
click at [446, 40] on div "filter for 12-17" at bounding box center [443, 36] width 15 height 15
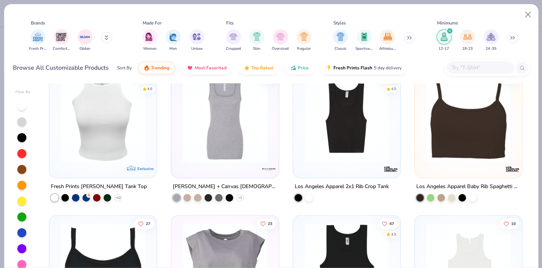
scroll to position [151, 0]
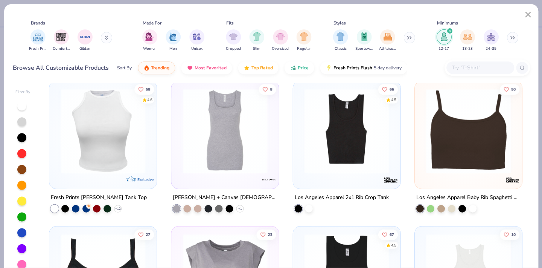
click at [131, 143] on img at bounding box center [103, 130] width 92 height 85
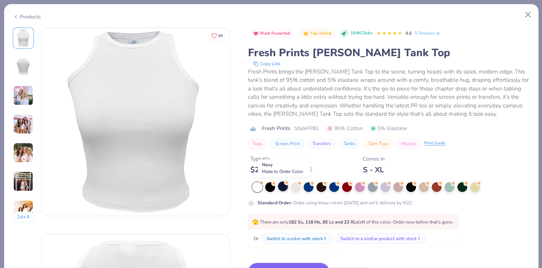
click at [282, 187] on div at bounding box center [283, 186] width 10 height 10
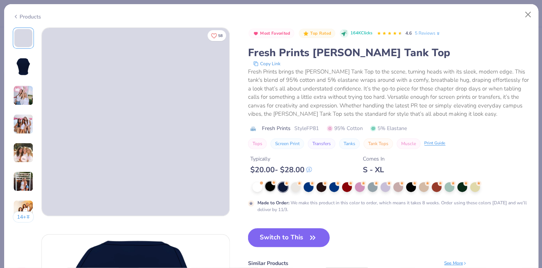
click at [270, 187] on div at bounding box center [270, 186] width 10 height 10
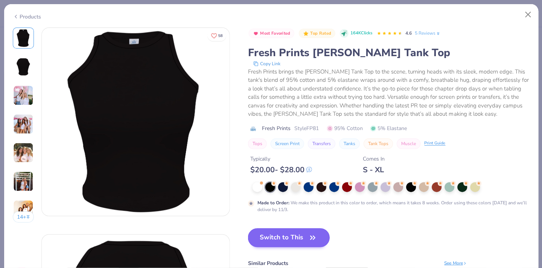
click at [286, 239] on button "Switch to This" at bounding box center [289, 237] width 82 height 19
type textarea "x"
type input "50"
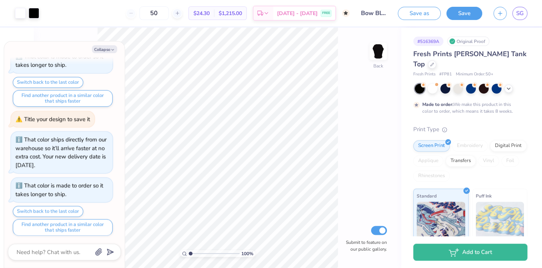
type textarea "x"
click at [158, 14] on input "50" at bounding box center [153, 13] width 29 height 14
type input "5"
type input "50"
click at [512, 49] on div "Fresh Prints [PERSON_NAME] Tank Top" at bounding box center [470, 59] width 114 height 20
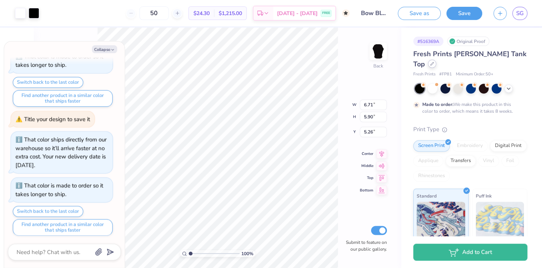
click at [433, 62] on icon at bounding box center [431, 63] width 3 height 3
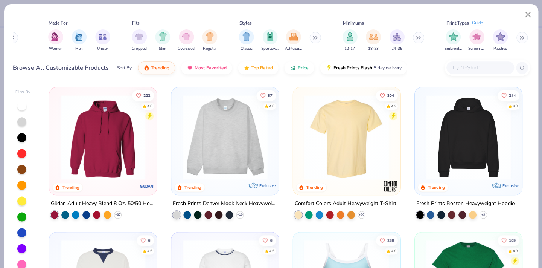
scroll to position [0, 373]
click at [346, 32] on img "filter for 12-17" at bounding box center [350, 36] width 8 height 9
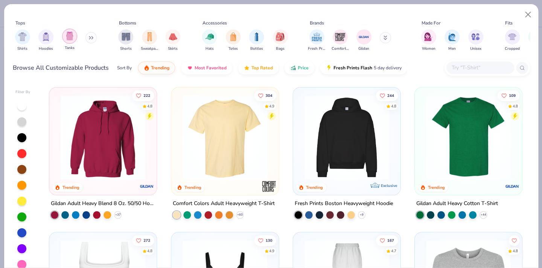
click at [75, 34] on div "filter for Tanks" at bounding box center [69, 36] width 15 height 15
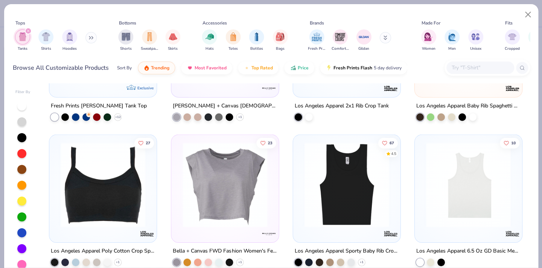
scroll to position [277, 0]
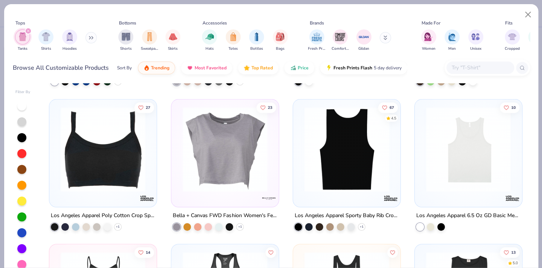
click at [300, 154] on img at bounding box center [254, 149] width 92 height 85
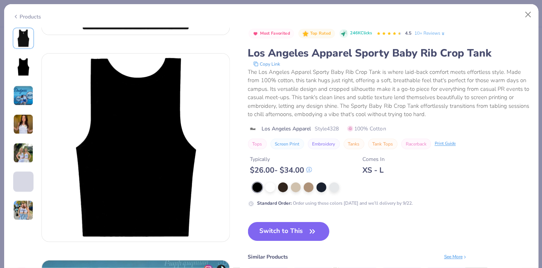
scroll to position [184, 0]
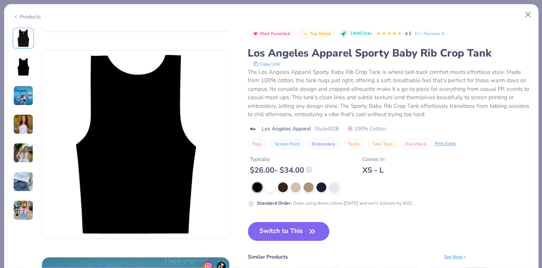
click at [19, 123] on img at bounding box center [23, 124] width 20 height 20
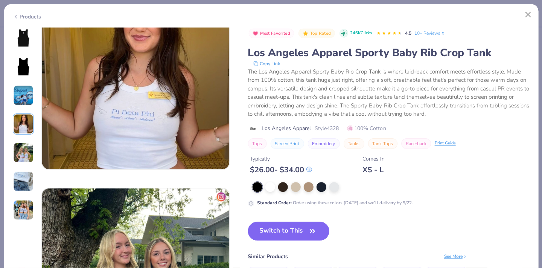
scroll to position [673, 0]
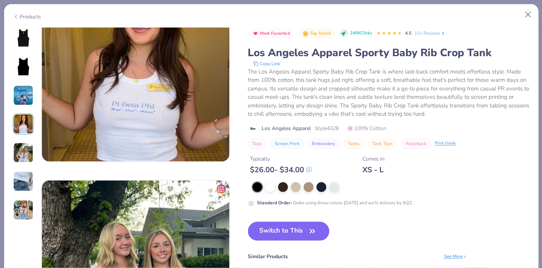
drag, startPoint x: 530, startPoint y: 10, endPoint x: 505, endPoint y: 29, distance: 30.9
click at [530, 10] on button "Close" at bounding box center [528, 15] width 14 height 14
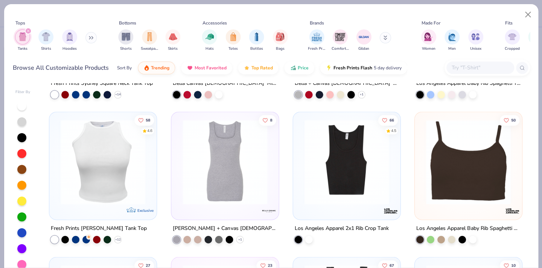
scroll to position [70, 0]
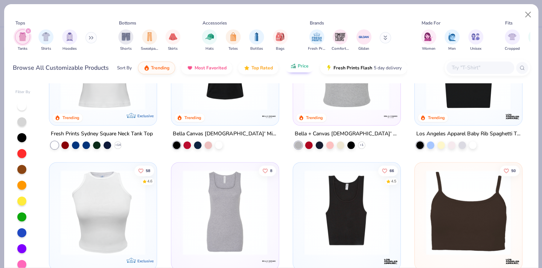
click at [300, 67] on span "Price" at bounding box center [302, 66] width 11 height 6
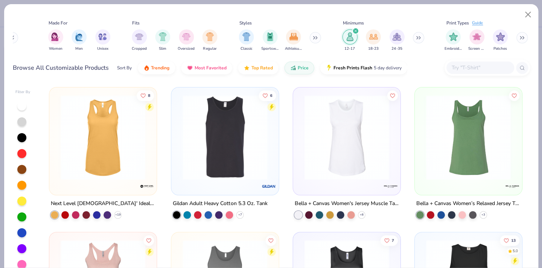
scroll to position [0, 373]
click at [520, 34] on button at bounding box center [521, 37] width 11 height 11
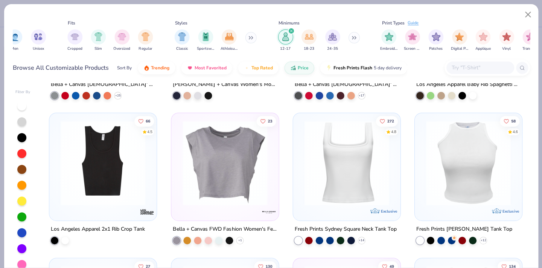
scroll to position [704, 0]
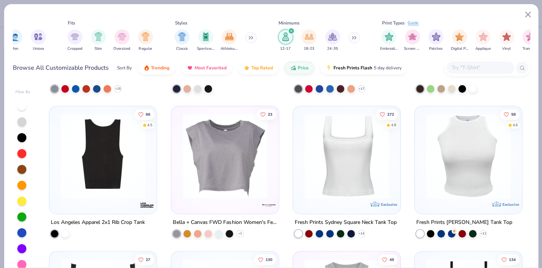
click at [125, 175] on div at bounding box center [103, 156] width 277 height 85
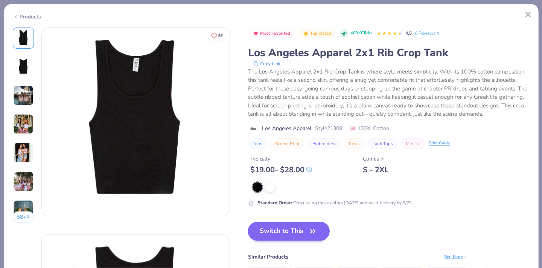
click at [275, 229] on button "Switch to This" at bounding box center [289, 230] width 82 height 19
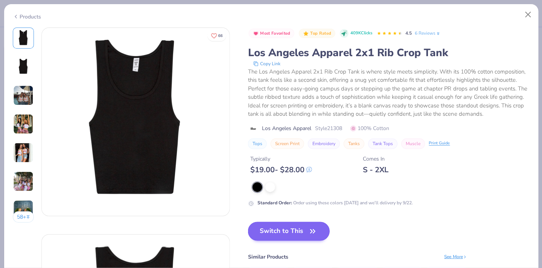
scroll to position [80, 0]
type textarea "x"
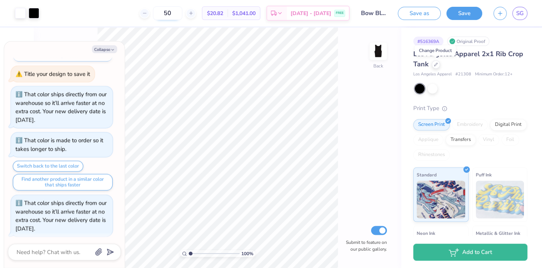
click at [181, 14] on input "50" at bounding box center [167, 13] width 29 height 14
type input "5"
type input "15"
type textarea "x"
type input "1.22"
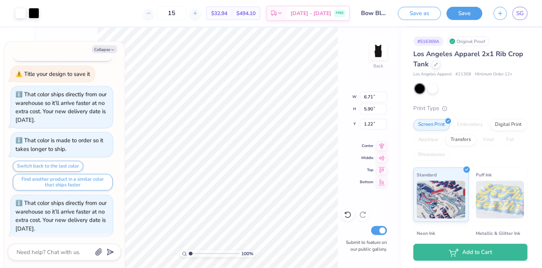
type textarea "x"
type input "6.13"
type input "5.40"
type input "1.73"
type textarea "x"
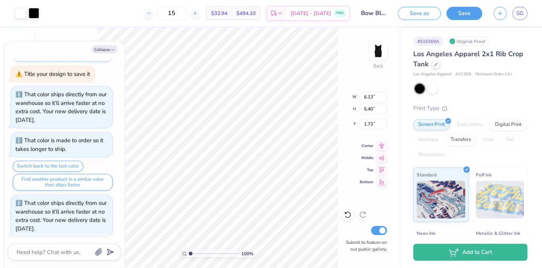
type input "1.04"
click at [35, 10] on div at bounding box center [34, 12] width 11 height 11
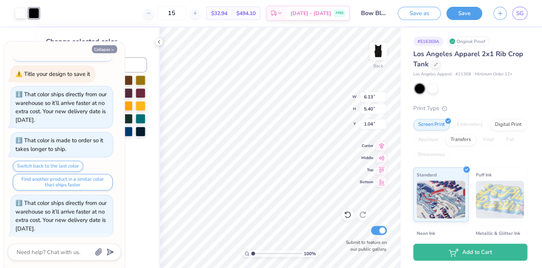
click at [107, 48] on button "Collapse" at bounding box center [104, 49] width 25 height 8
type textarea "x"
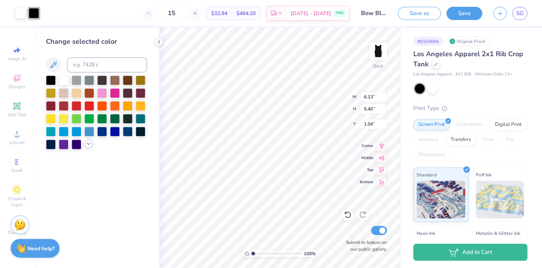
click at [88, 143] on icon at bounding box center [88, 143] width 6 height 6
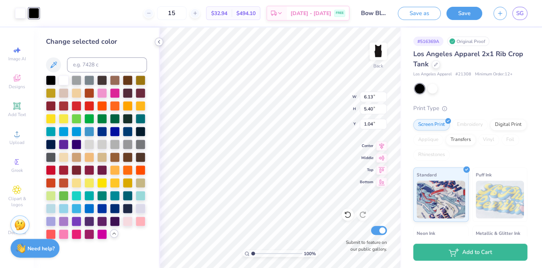
click at [158, 42] on icon at bounding box center [159, 42] width 6 height 6
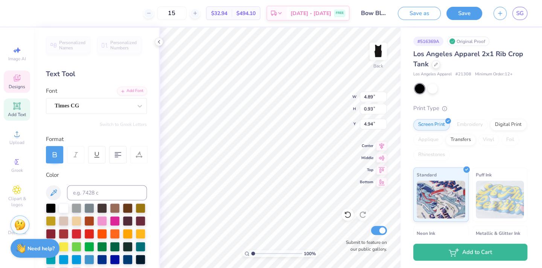
type input "3.94"
type input "0.75"
type input "4.88"
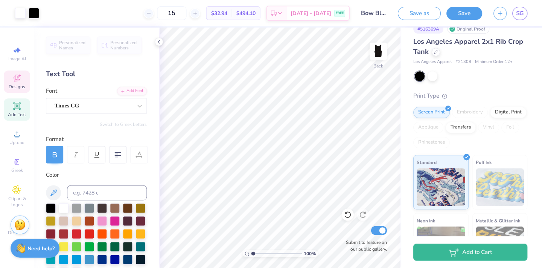
click at [14, 85] on span "Designs" at bounding box center [17, 87] width 17 height 6
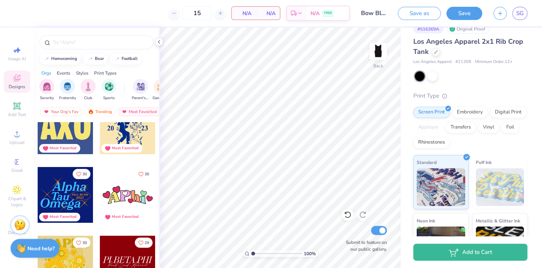
scroll to position [7139, 0]
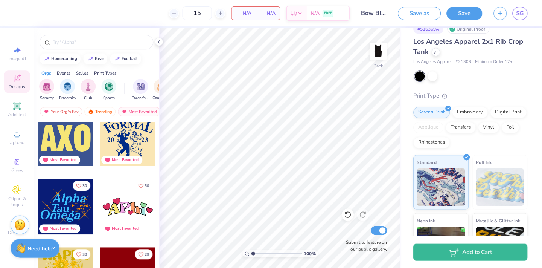
click at [69, 139] on div at bounding box center [66, 138] width 56 height 56
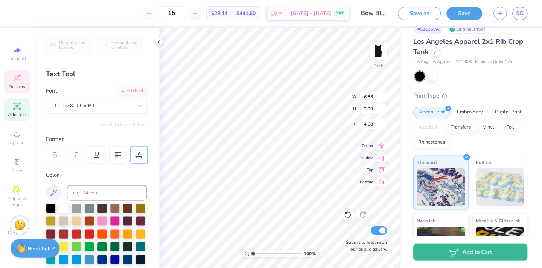
type input "0.86"
click at [516, 110] on div "Digital Print" at bounding box center [508, 110] width 37 height 11
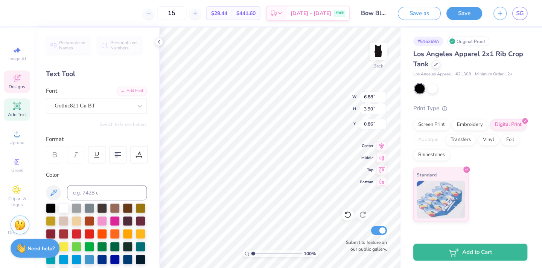
scroll to position [0, 0]
click at [465, 123] on div "Embroidery" at bounding box center [470, 123] width 36 height 11
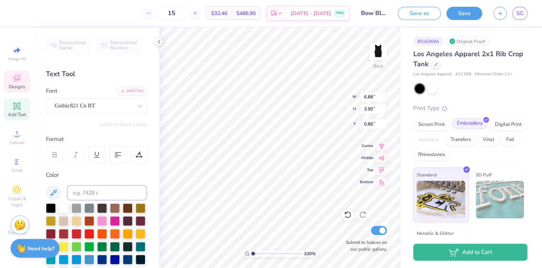
type input "6.96"
type input "3.95"
type input "0.68"
click at [438, 122] on div "Screen Print" at bounding box center [431, 123] width 37 height 11
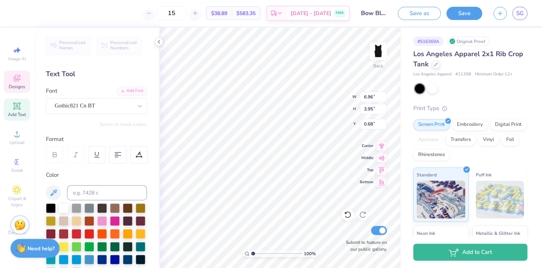
type input "6.88"
type input "3.90"
type input "0.86"
type textarea "[GEOGRAPHIC_DATA]"
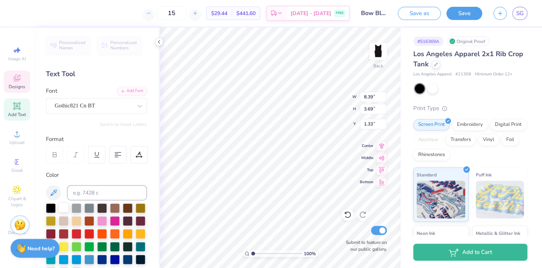
click at [64, 207] on div at bounding box center [64, 207] width 10 height 10
type input "1.48"
type input "6.07"
type input "2.67"
type input "1.26"
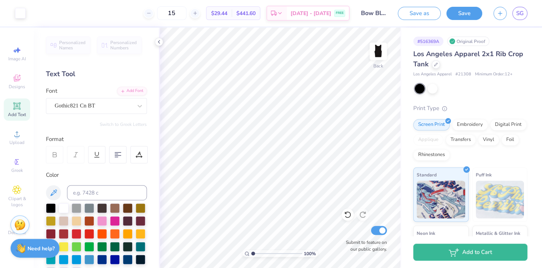
click at [227, 12] on span "$29.44" at bounding box center [219, 13] width 16 height 8
click at [326, 14] on span "[DATE] - [DATE]" at bounding box center [310, 15] width 41 height 8
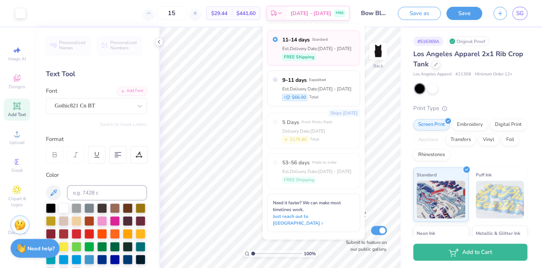
click at [495, 90] on div at bounding box center [471, 89] width 113 height 10
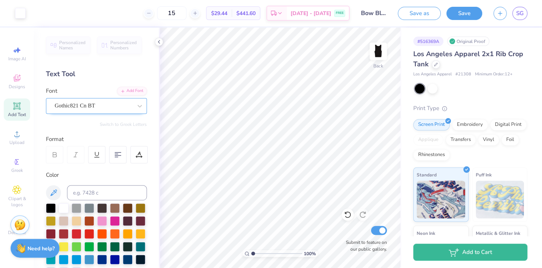
click at [126, 108] on div "Gothic821 Cn BT" at bounding box center [93, 106] width 79 height 12
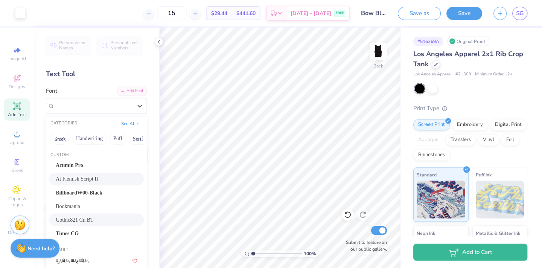
click at [102, 180] on div "At Flemish Script II" at bounding box center [96, 179] width 81 height 8
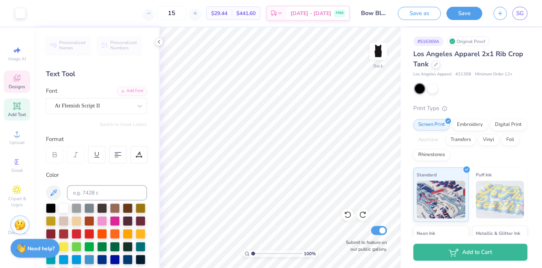
click at [16, 80] on icon at bounding box center [17, 78] width 6 height 5
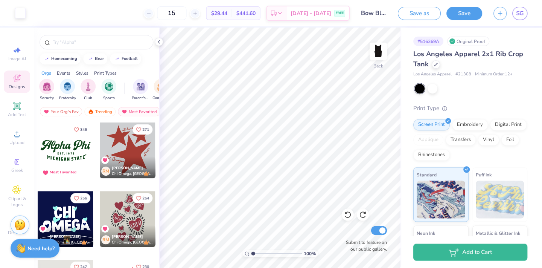
click at [80, 73] on div "Styles" at bounding box center [82, 73] width 12 height 7
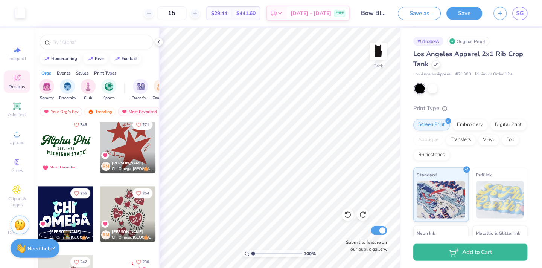
click at [83, 73] on div "Styles" at bounding box center [82, 73] width 12 height 7
click at [104, 72] on div "Print Types" at bounding box center [105, 73] width 23 height 7
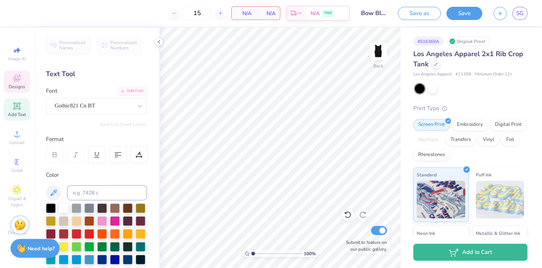
click at [17, 83] on div "Designs" at bounding box center [17, 81] width 26 height 22
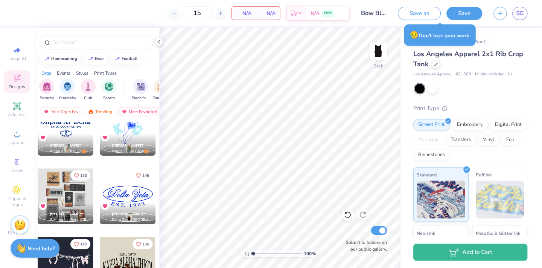
scroll to position [304, 0]
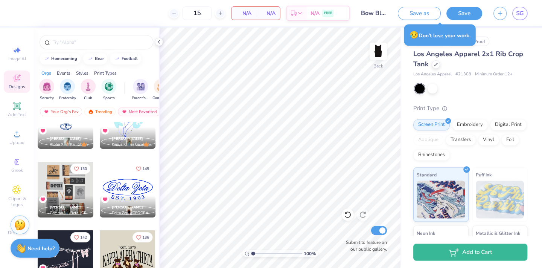
click at [134, 191] on div at bounding box center [128, 189] width 56 height 56
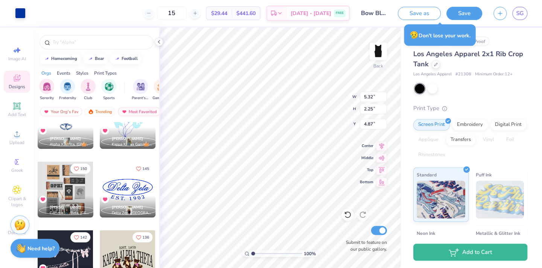
type input "1.43"
type input "6.55"
type input "2.78"
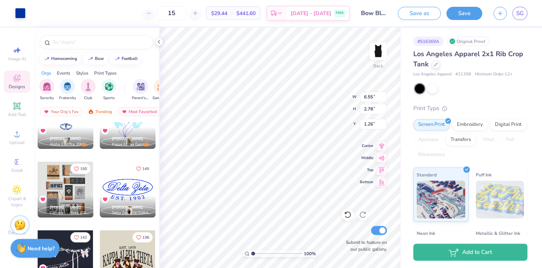
type input "0.93"
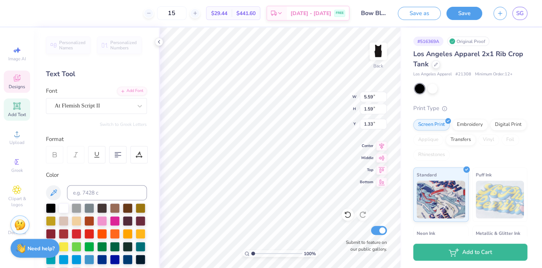
scroll to position [0, 0]
type textarea "D"
type textarea "Tula Acappella"
click at [62, 207] on div at bounding box center [64, 207] width 10 height 10
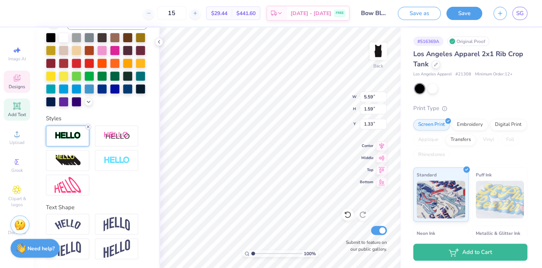
click at [88, 127] on line at bounding box center [88, 126] width 2 height 2
click at [158, 41] on icon at bounding box center [159, 42] width 6 height 6
type input "7.72"
type input "1.38"
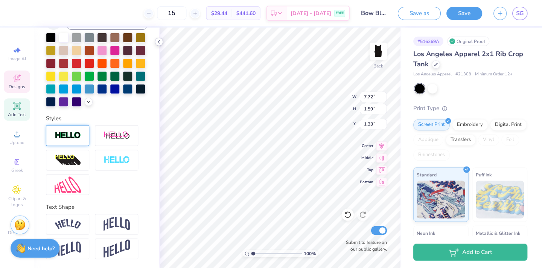
type input "1.43"
type input "6.55"
type input "2.14"
type input "0.93"
click at [15, 11] on div at bounding box center [20, 12] width 11 height 11
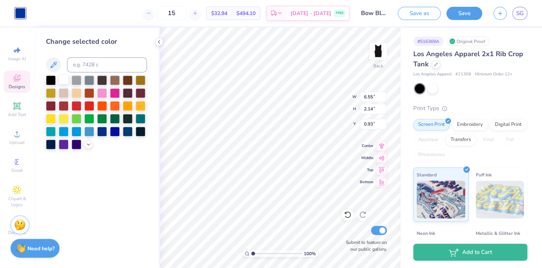
click at [62, 82] on div at bounding box center [64, 80] width 10 height 10
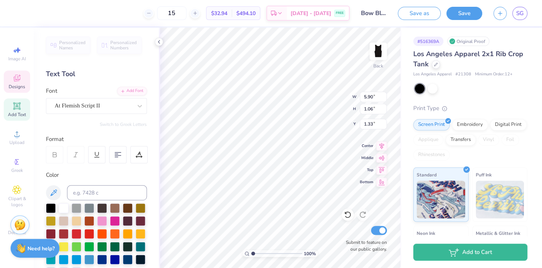
type input "5.90"
type input "1.06"
type input "1.48"
click at [64, 207] on div at bounding box center [64, 207] width 10 height 10
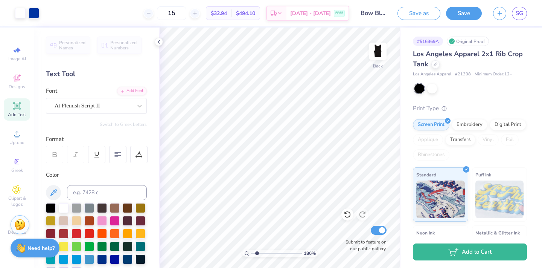
type input "1.86"
click at [257, 252] on input "range" at bounding box center [276, 253] width 51 height 7
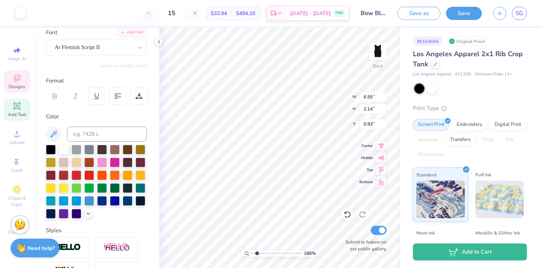
scroll to position [110, 0]
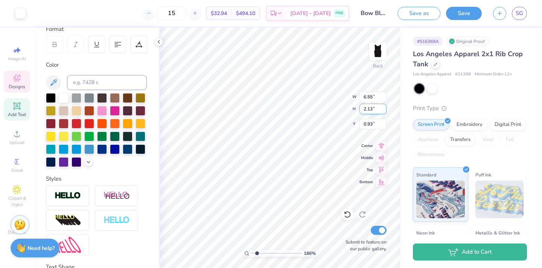
click at [384, 110] on input "2.13" at bounding box center [373, 109] width 27 height 11
type input "2.05"
click at [384, 110] on input "2.05" at bounding box center [373, 109] width 27 height 11
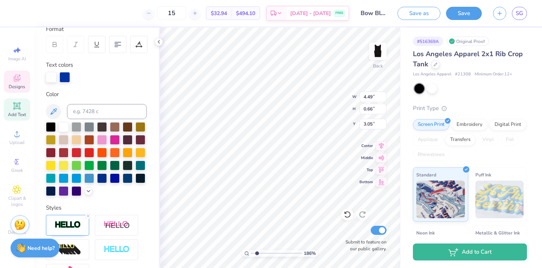
scroll to position [0, 0]
type textarea "[GEOGRAPHIC_DATA], [GEOGRAPHIC_DATA]"
type input "3.08"
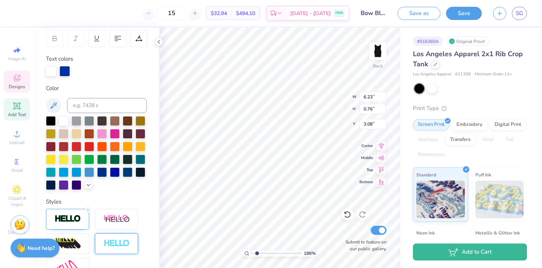
click at [89, 207] on icon at bounding box center [88, 209] width 5 height 5
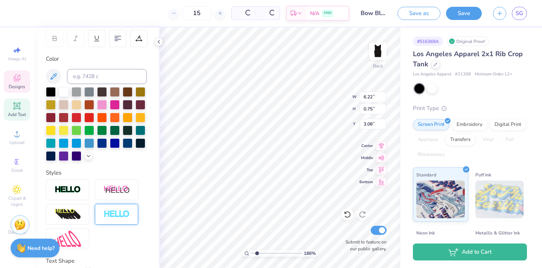
type input "6.22"
type input "0.75"
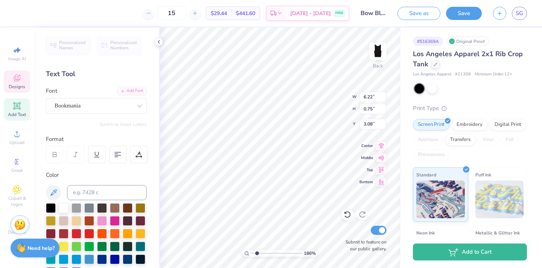
scroll to position [23, 0]
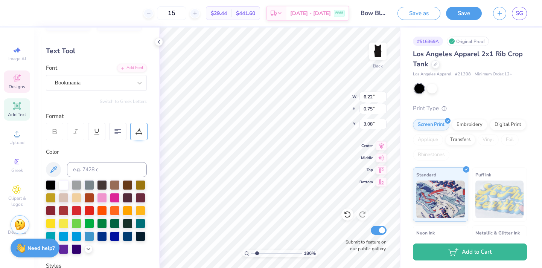
click at [138, 131] on icon at bounding box center [138, 130] width 3 height 4
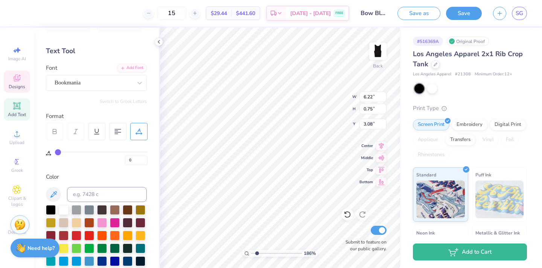
click at [142, 130] on div at bounding box center [138, 131] width 17 height 17
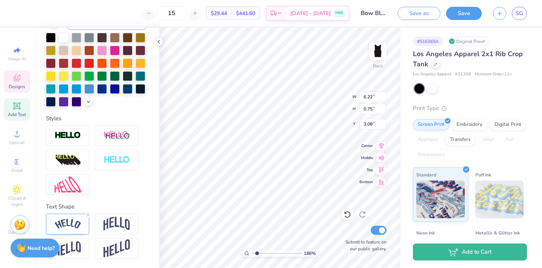
scroll to position [170, 0]
type input "4.75"
type input "0.57"
type input "3.08"
type input "6.55"
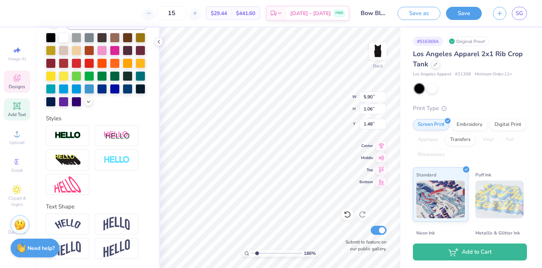
type input "2.14"
type input "0.93"
click at [20, 83] on div "Designs" at bounding box center [17, 81] width 26 height 22
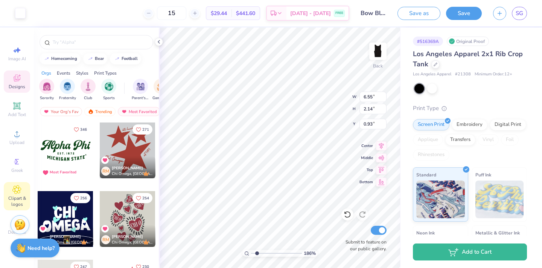
click at [20, 189] on icon at bounding box center [16, 189] width 9 height 9
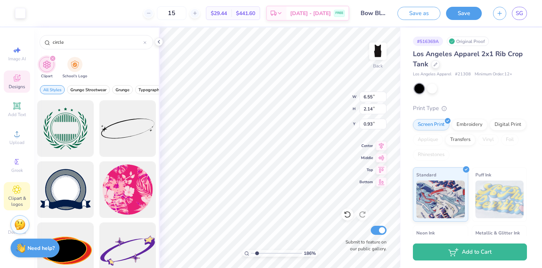
drag, startPoint x: 82, startPoint y: 43, endPoint x: 35, endPoint y: 38, distance: 47.6
click at [34, 38] on div "circle" at bounding box center [96, 40] width 125 height 26
type input "OVAL"
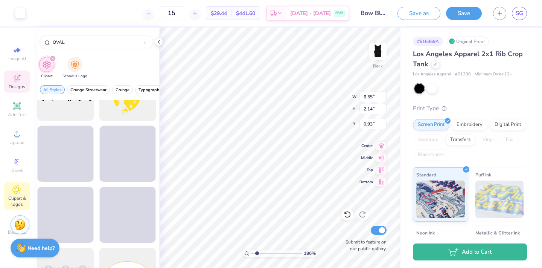
scroll to position [654, 0]
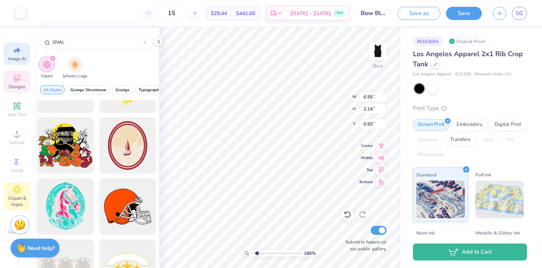
click at [16, 52] on icon at bounding box center [16, 50] width 9 height 9
select select "4"
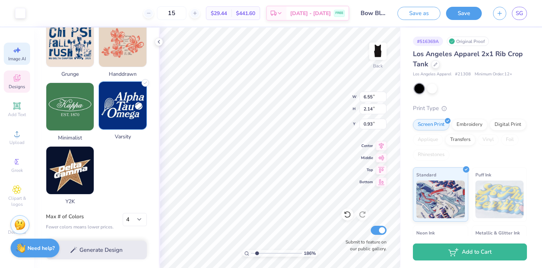
scroll to position [381, 0]
click at [125, 111] on img at bounding box center [122, 105] width 47 height 47
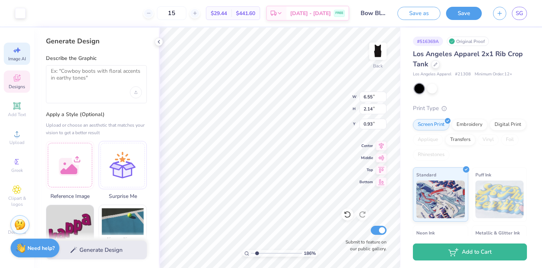
scroll to position [0, 0]
click at [76, 71] on textarea at bounding box center [96, 77] width 91 height 19
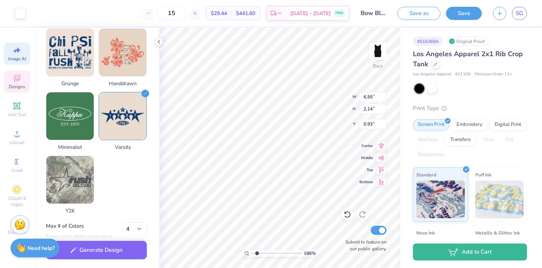
scroll to position [376, 0]
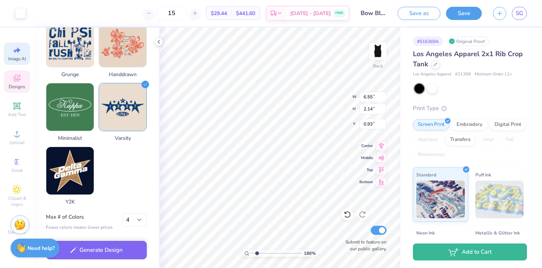
type textarea "TULA Acappella [GEOGRAPHIC_DATA], [GEOGRAPHIC_DATA]"
select select "1"
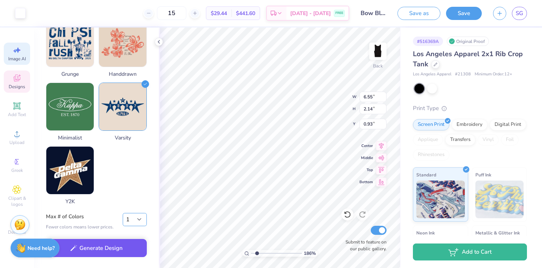
scroll to position [381, 0]
click at [112, 248] on button "Generate Design" at bounding box center [96, 248] width 101 height 18
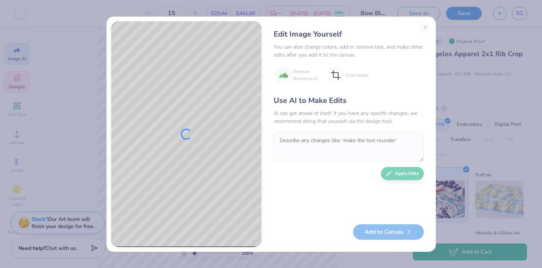
click at [425, 26] on div "Edit Image Yourself You can also change colors, add or remove text, and make ot…" at bounding box center [348, 134] width 165 height 226
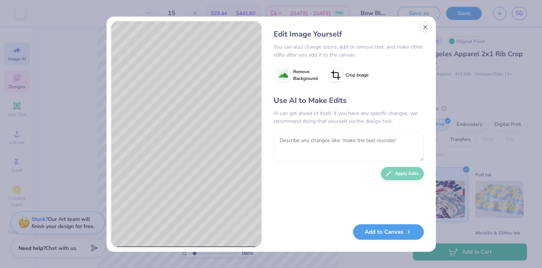
click at [424, 25] on button "Close" at bounding box center [425, 27] width 12 height 12
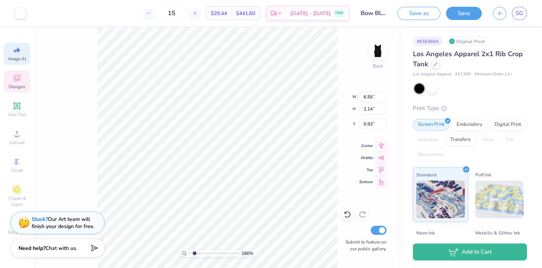
click at [18, 79] on icon at bounding box center [16, 77] width 9 height 9
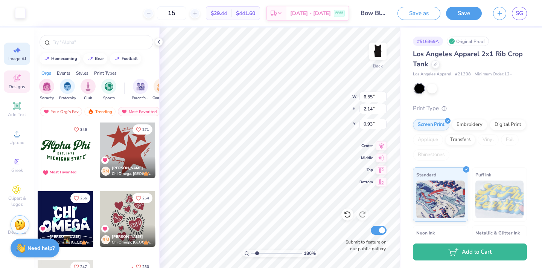
click at [17, 60] on span "Image AI" at bounding box center [17, 59] width 18 height 6
select select "4"
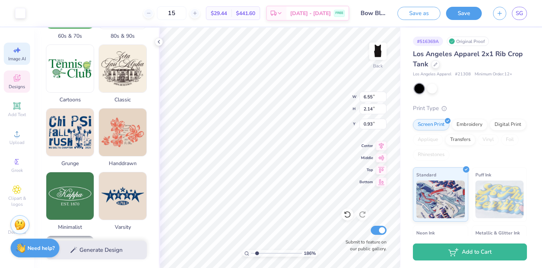
scroll to position [293, 0]
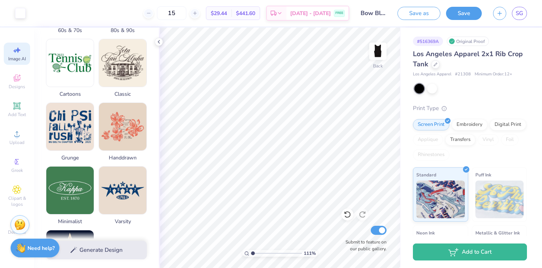
drag, startPoint x: 256, startPoint y: 252, endPoint x: 249, endPoint y: 252, distance: 6.8
type input "1"
click at [249, 252] on div "111 %" at bounding box center [279, 253] width 75 height 7
type input "4.75"
type input "0.57"
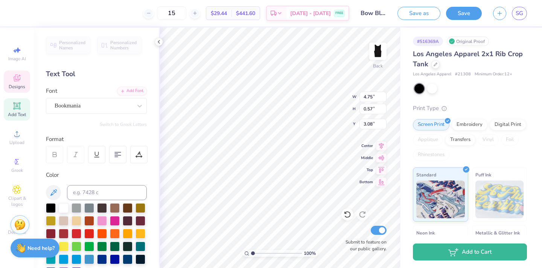
type input "2.75"
